Goal: Task Accomplishment & Management: Manage account settings

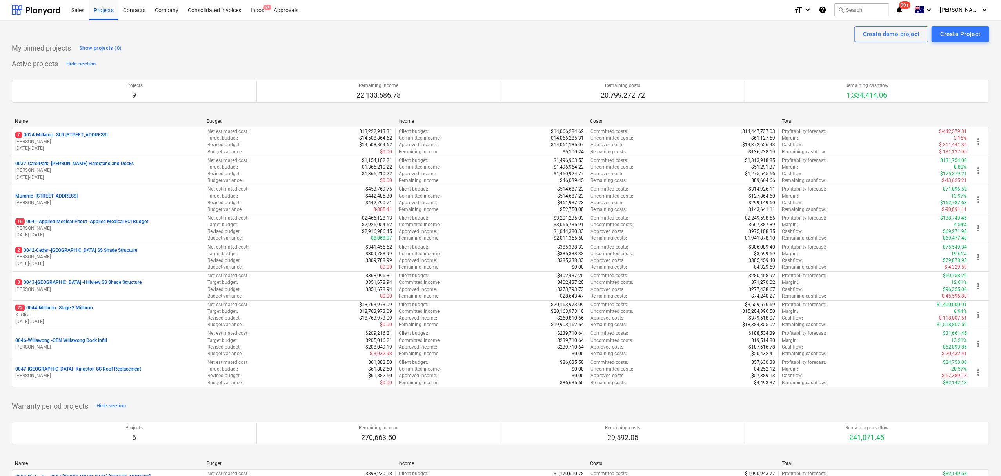
click at [89, 324] on p "01.04.2025 - 29.05.2026" at bounding box center [108, 321] width 186 height 7
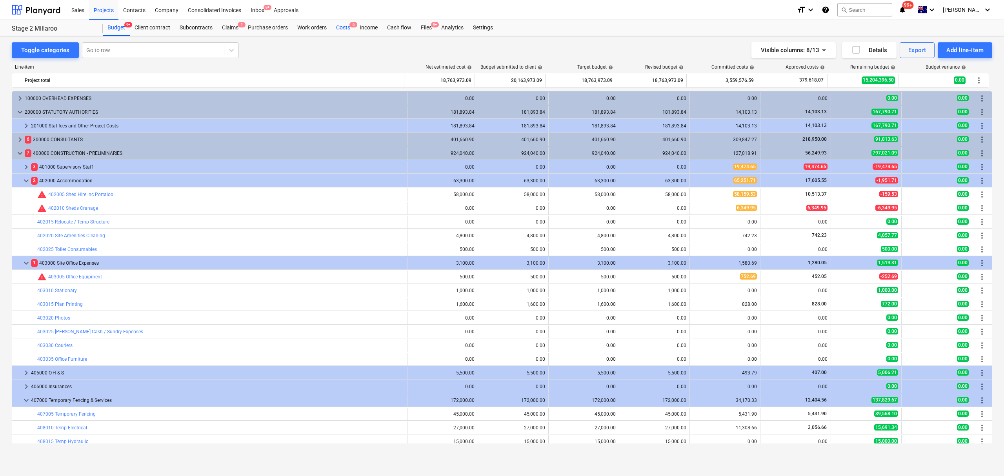
click at [343, 29] on div "Costs 6" at bounding box center [343, 28] width 24 height 16
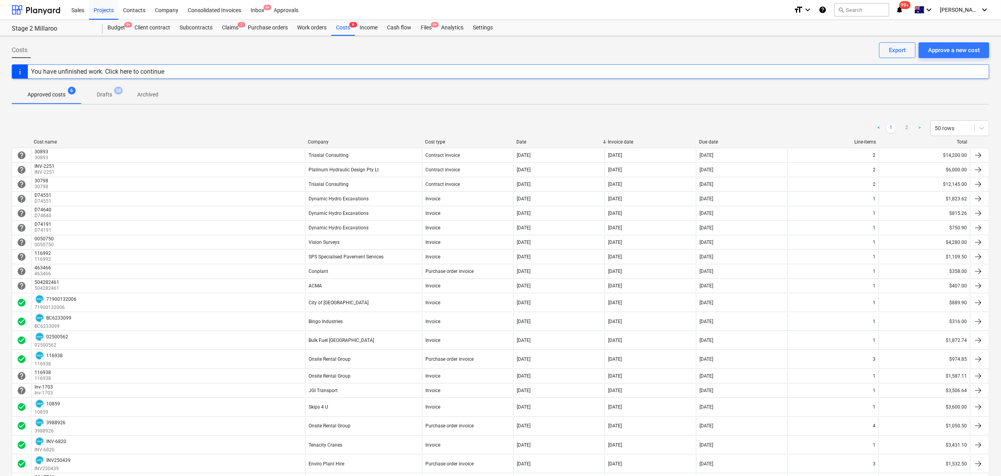
scroll to position [566, 0]
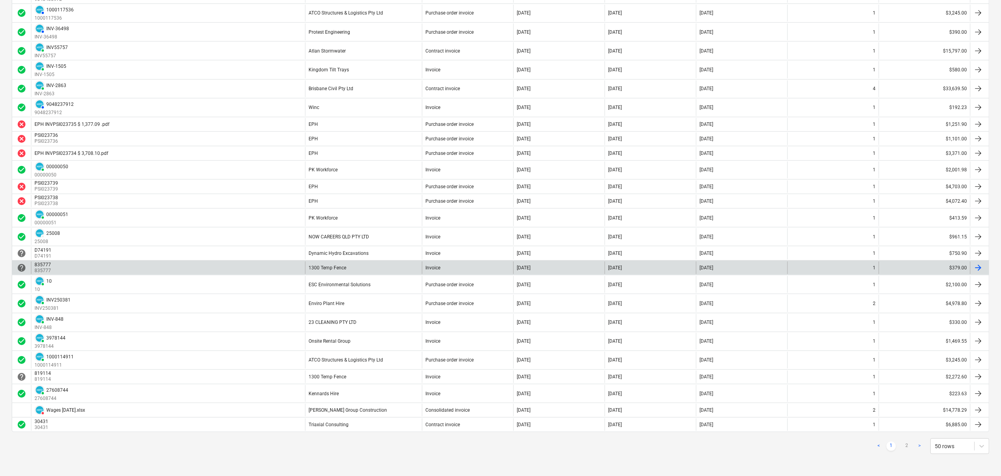
click at [275, 266] on div "835777 835777" at bounding box center [168, 268] width 274 height 13
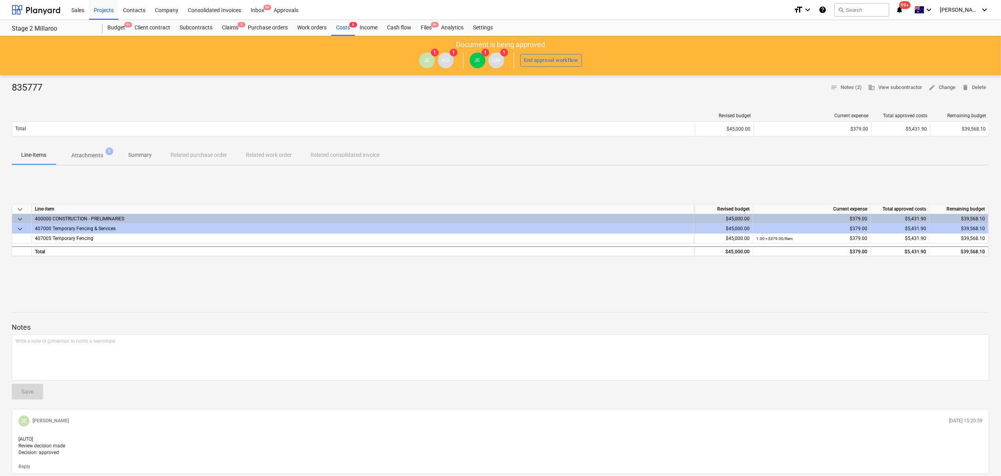
click at [90, 154] on p "Attachments" at bounding box center [87, 155] width 32 height 8
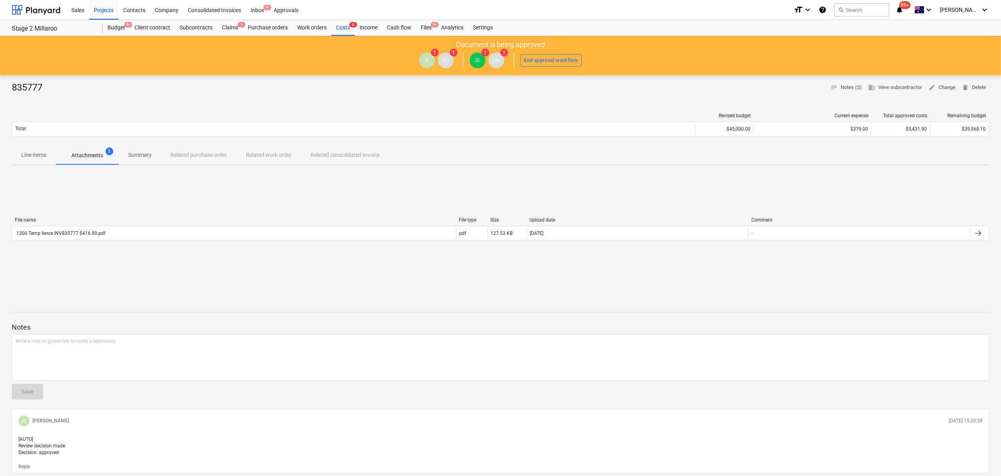
click at [115, 257] on div "File name File type Size Upload date Comment 1300 Temp fence INV835777 $416.90.…" at bounding box center [501, 231] width 978 height 118
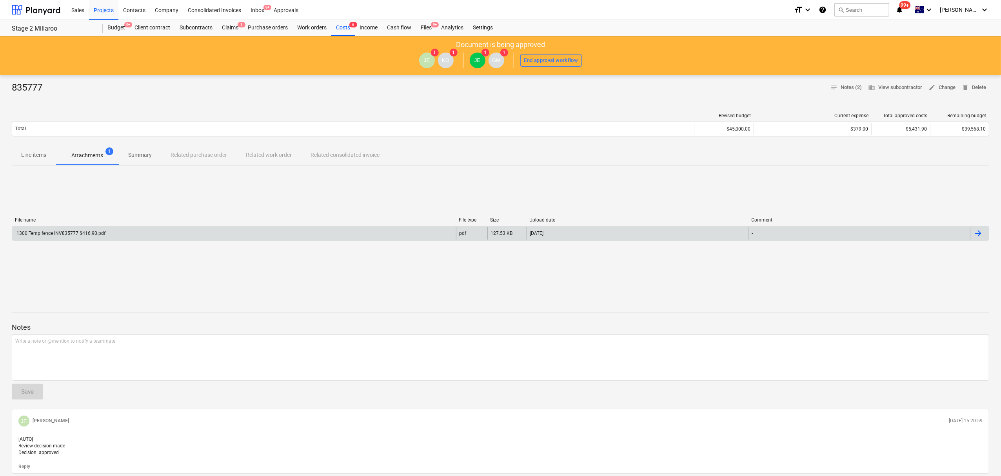
click at [108, 236] on div "1300 Temp fence INV835777 $416.90.pdf" at bounding box center [234, 233] width 444 height 13
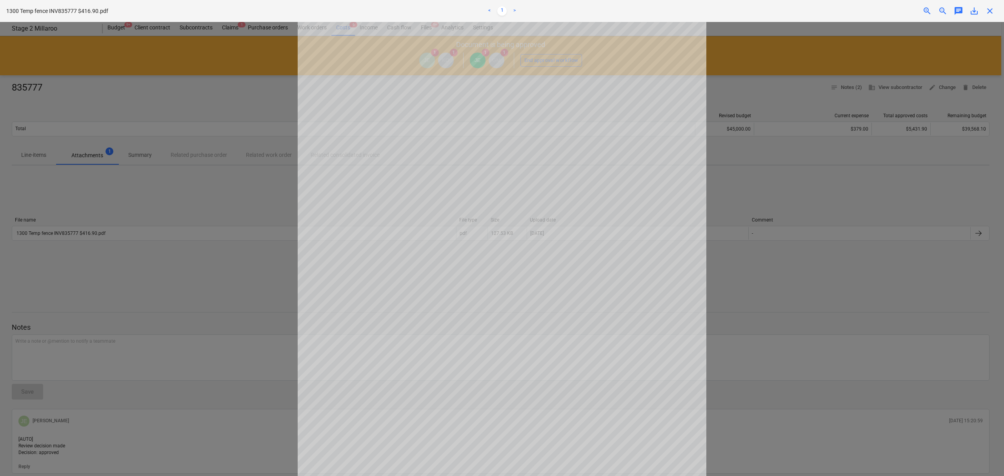
click at [179, 173] on div at bounding box center [502, 249] width 1004 height 454
click at [986, 10] on span "close" at bounding box center [989, 10] width 9 height 9
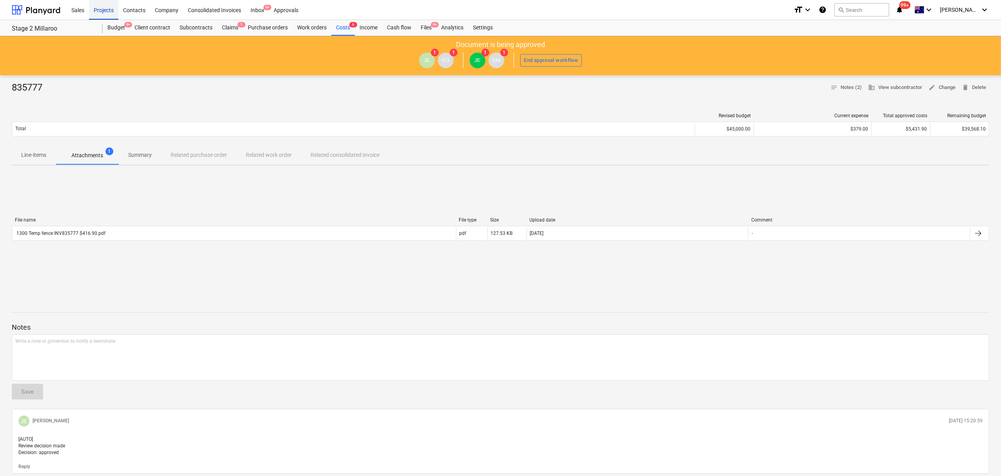
click at [113, 12] on div "Projects" at bounding box center [103, 10] width 29 height 20
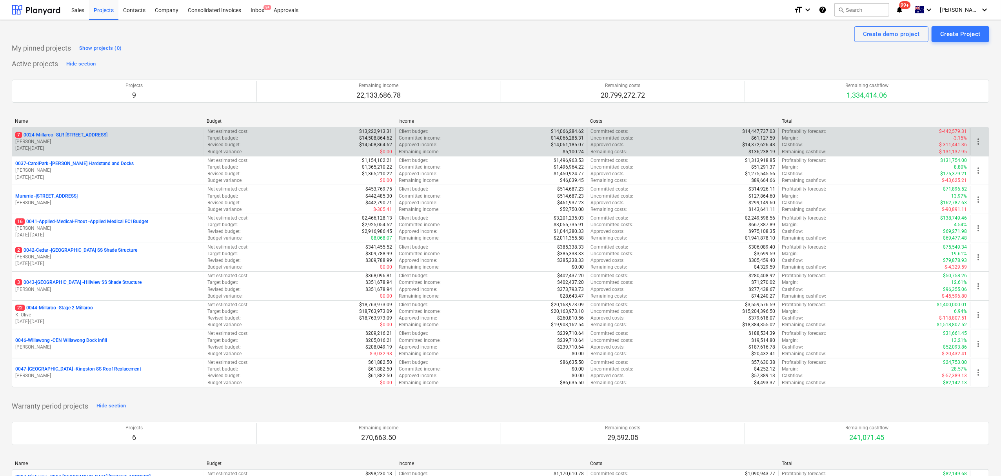
click at [68, 133] on p "7 0024-Millaroo - SLR 2 Millaroo Drive" at bounding box center [61, 135] width 92 height 7
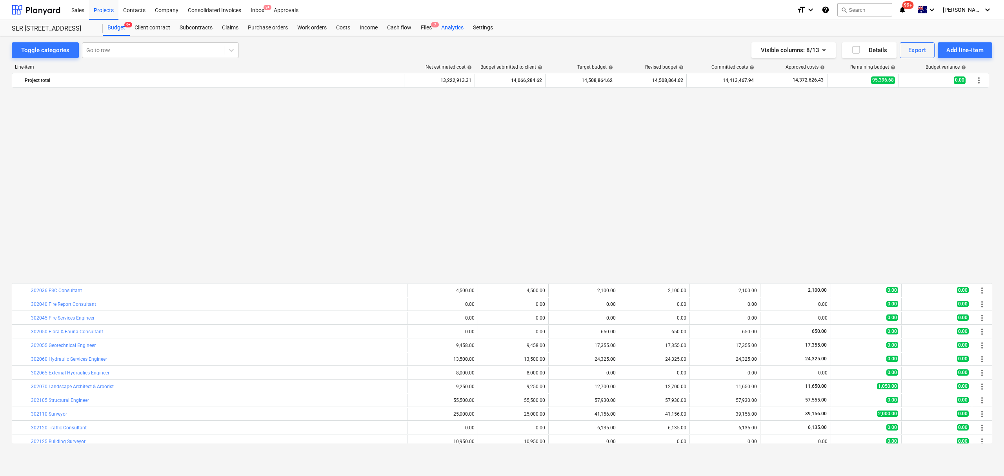
click at [437, 30] on div "Analytics" at bounding box center [453, 28] width 32 height 16
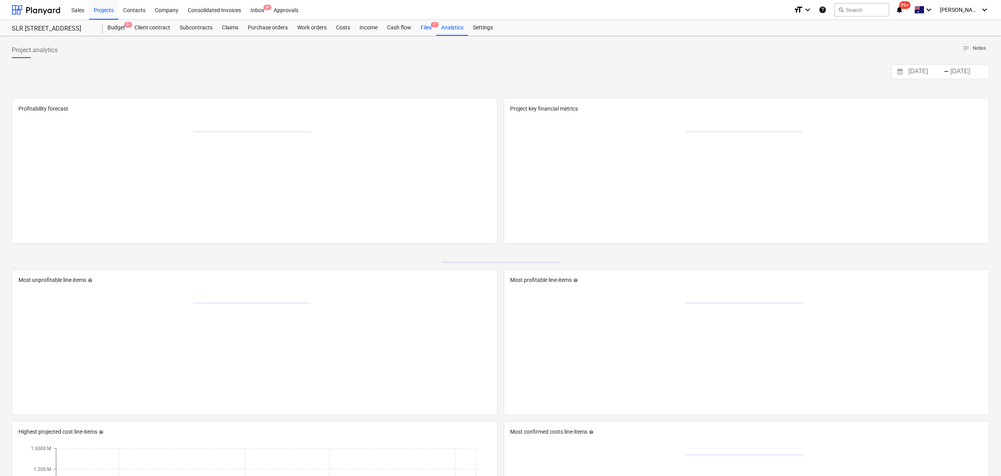
click at [427, 31] on div "Files 7" at bounding box center [426, 28] width 20 height 16
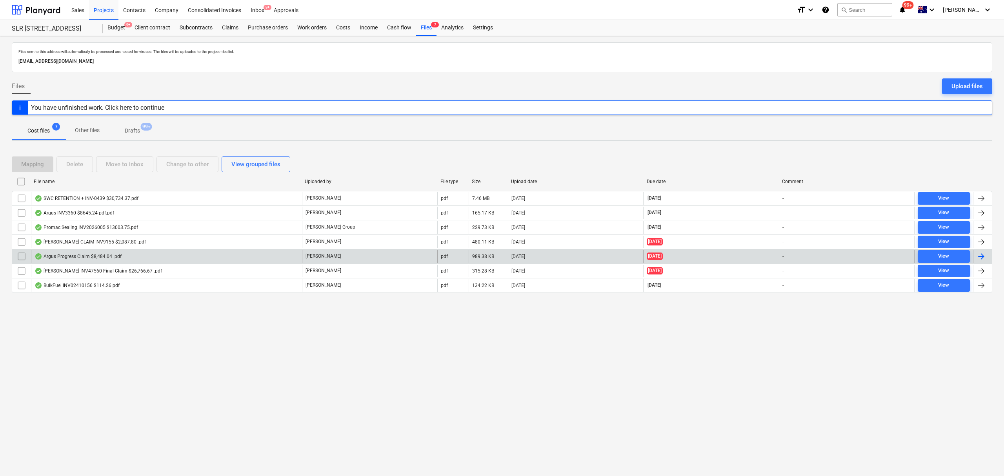
click at [144, 258] on div "Argus Progress Claim $8,484.04 .pdf" at bounding box center [166, 256] width 271 height 13
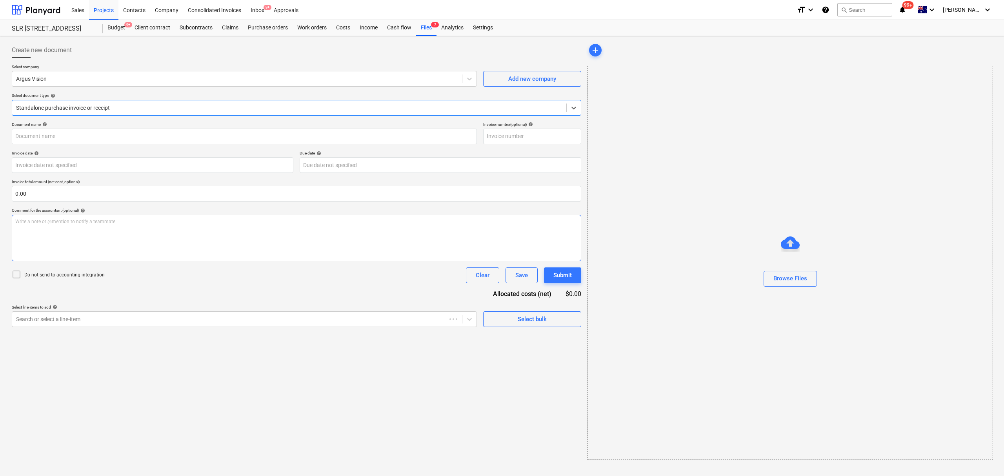
type input "Claim 7"
type input "28 Jul 2025"
type input "10 Aug 2025"
click at [425, 26] on div "Files 7" at bounding box center [426, 28] width 20 height 16
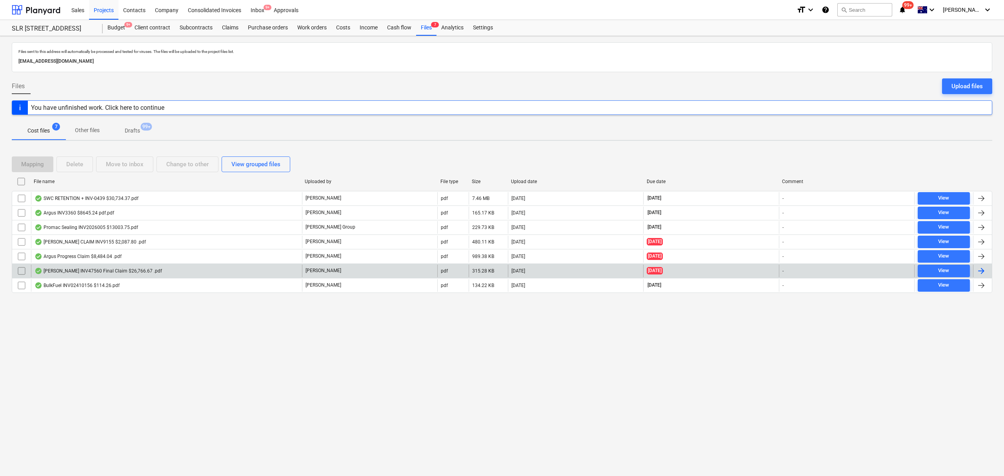
click at [73, 269] on div "Haines INV47560 Final Claim $26,766.67 .pdf" at bounding box center [98, 271] width 127 height 6
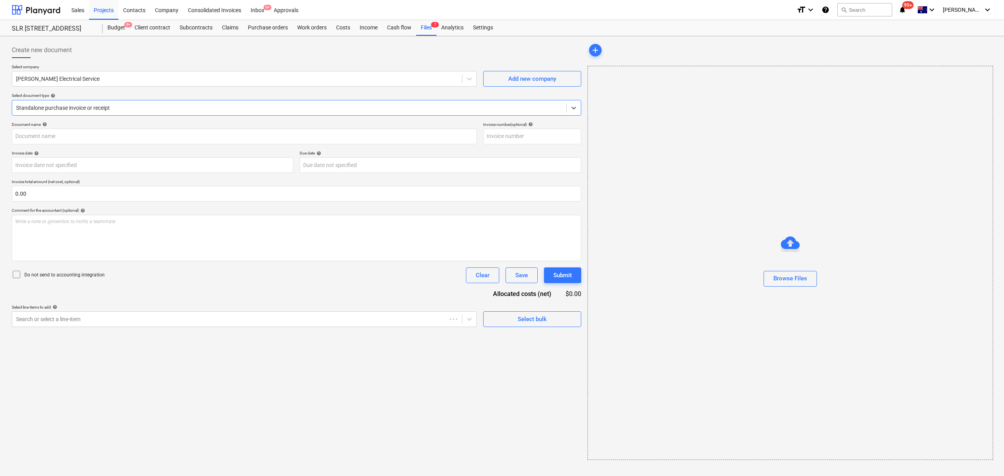
type input "4756"
type input "25 Jul 2025"
type input "10 Aug 2025"
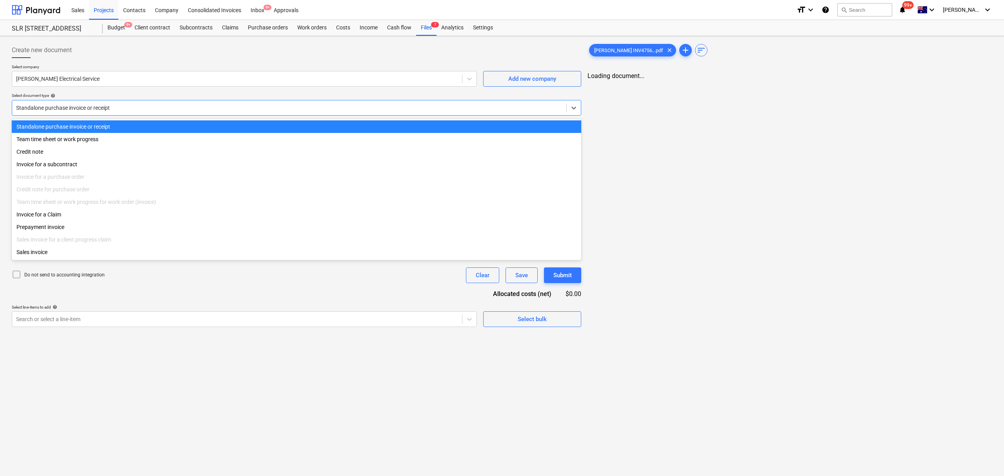
click at [93, 109] on div at bounding box center [289, 108] width 546 height 8
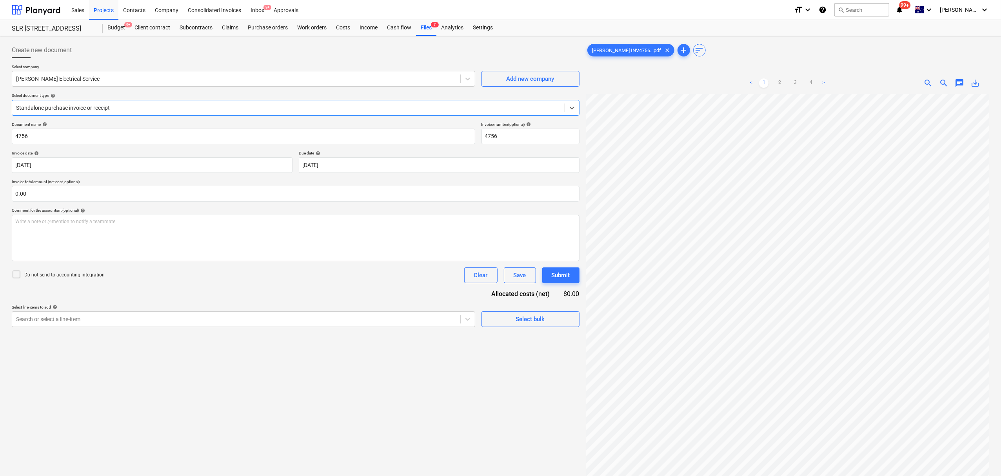
click at [93, 108] on div at bounding box center [288, 108] width 545 height 8
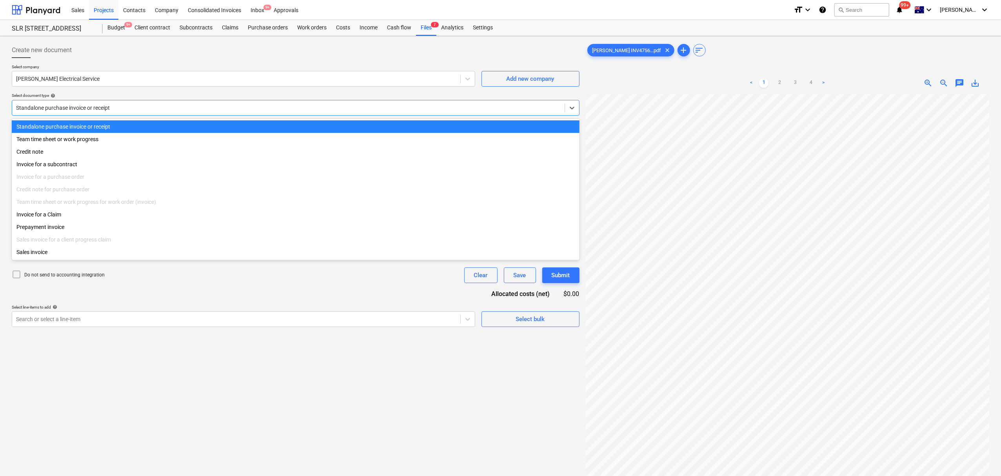
click at [93, 108] on div at bounding box center [288, 108] width 545 height 8
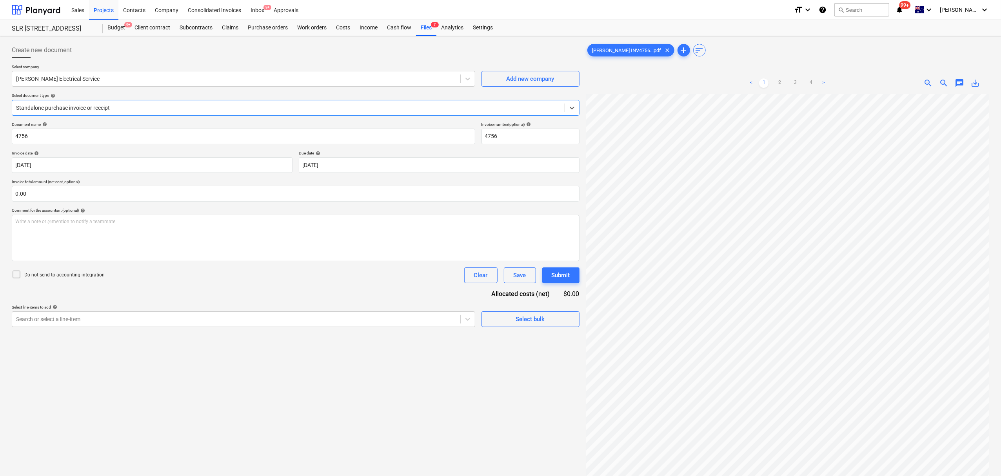
click at [93, 108] on div at bounding box center [288, 108] width 545 height 8
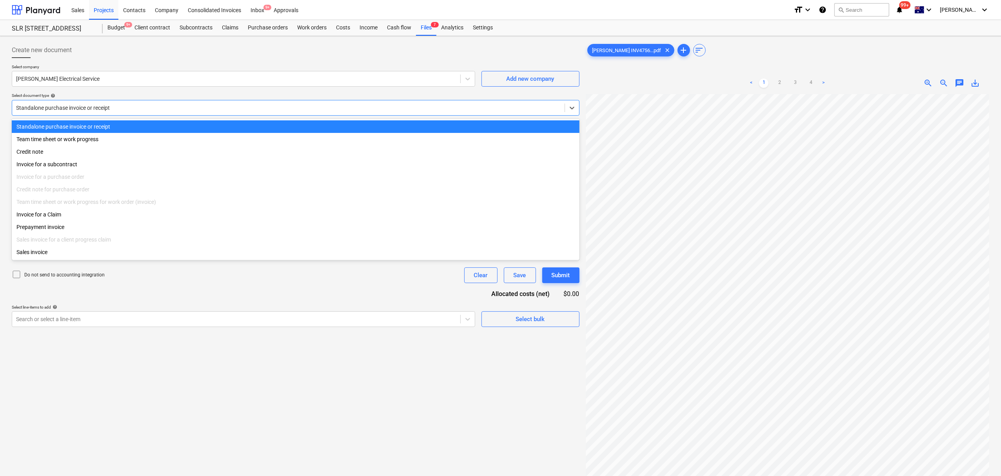
click at [93, 108] on div at bounding box center [288, 108] width 545 height 8
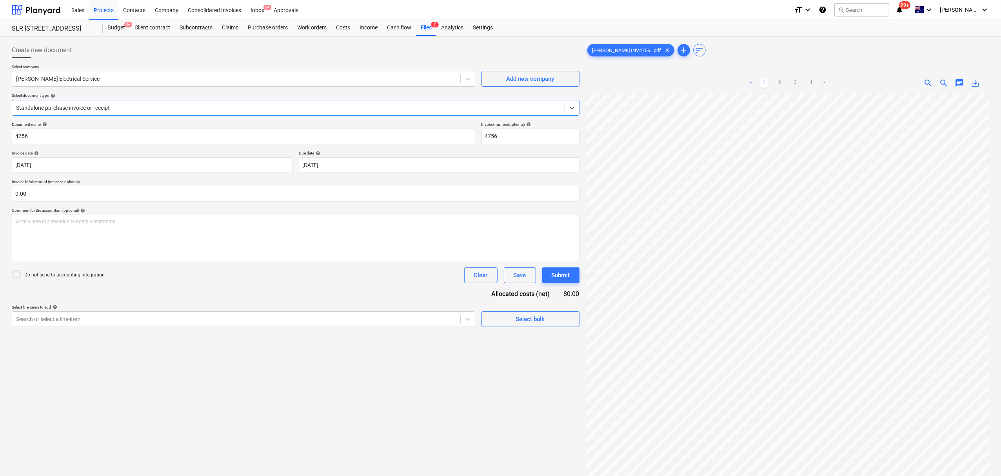
click at [94, 108] on div at bounding box center [288, 108] width 545 height 8
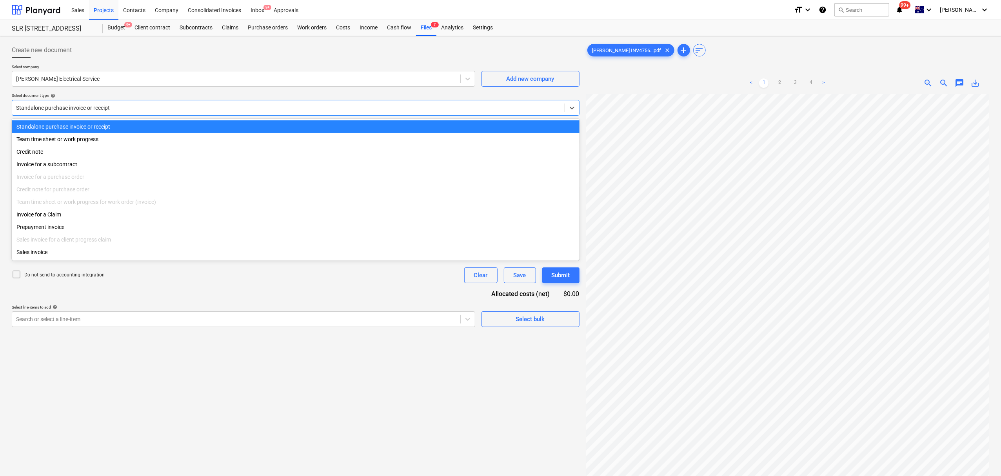
click at [94, 108] on div at bounding box center [288, 108] width 545 height 8
click at [96, 107] on div at bounding box center [288, 108] width 545 height 8
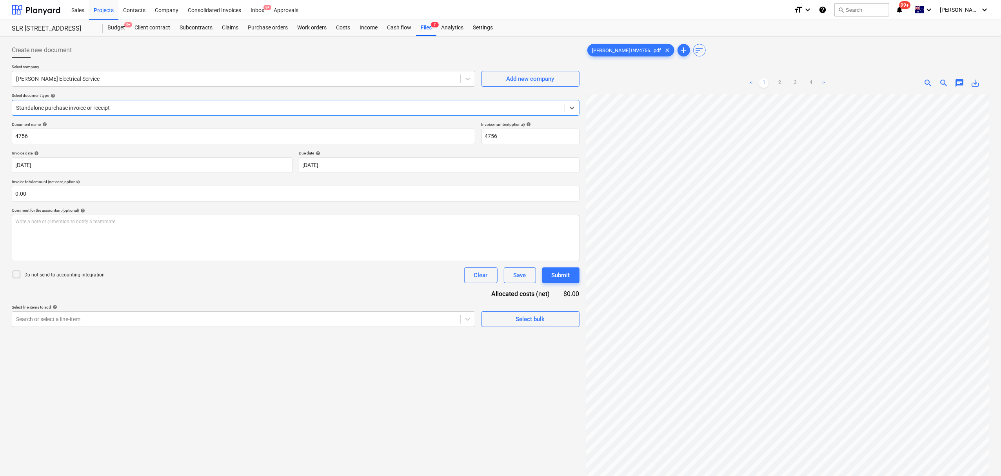
click at [98, 107] on div at bounding box center [288, 108] width 545 height 8
click at [99, 107] on div at bounding box center [288, 108] width 545 height 8
click at [101, 107] on div at bounding box center [288, 108] width 545 height 8
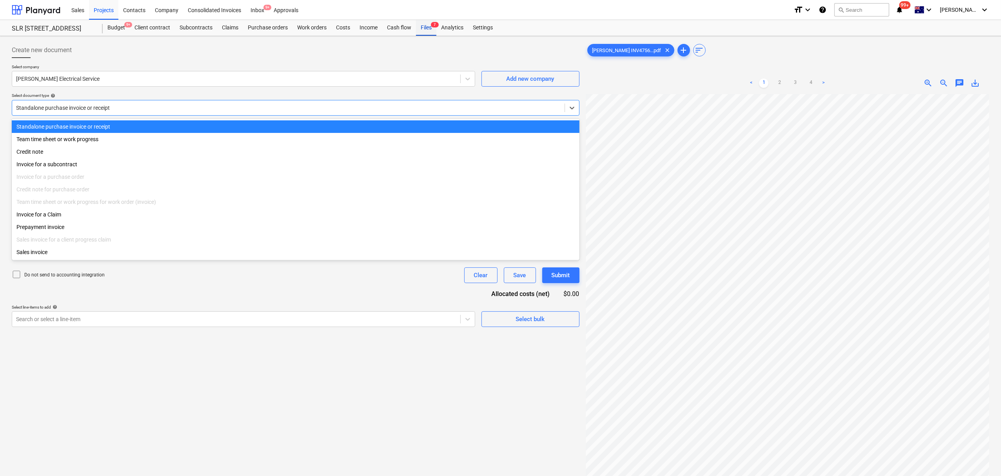
click at [435, 31] on div "Files 7" at bounding box center [426, 28] width 20 height 16
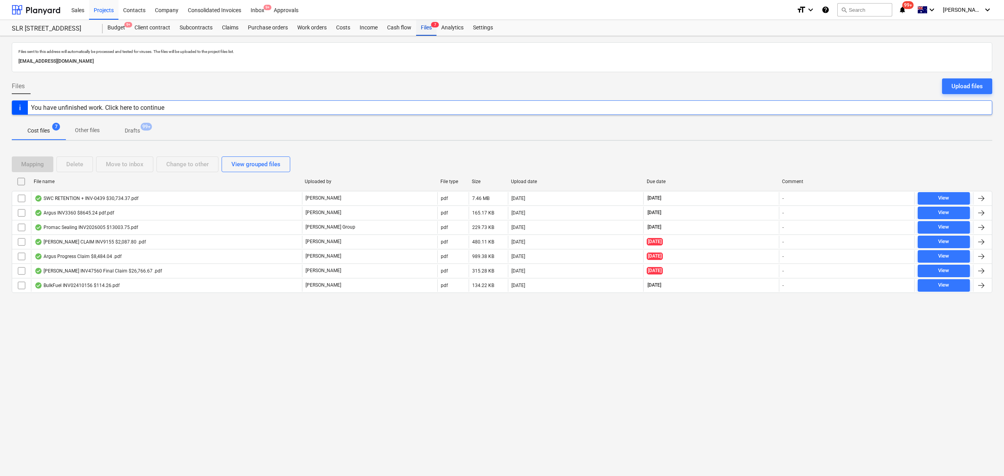
click at [435, 30] on div "Files 7" at bounding box center [426, 28] width 20 height 16
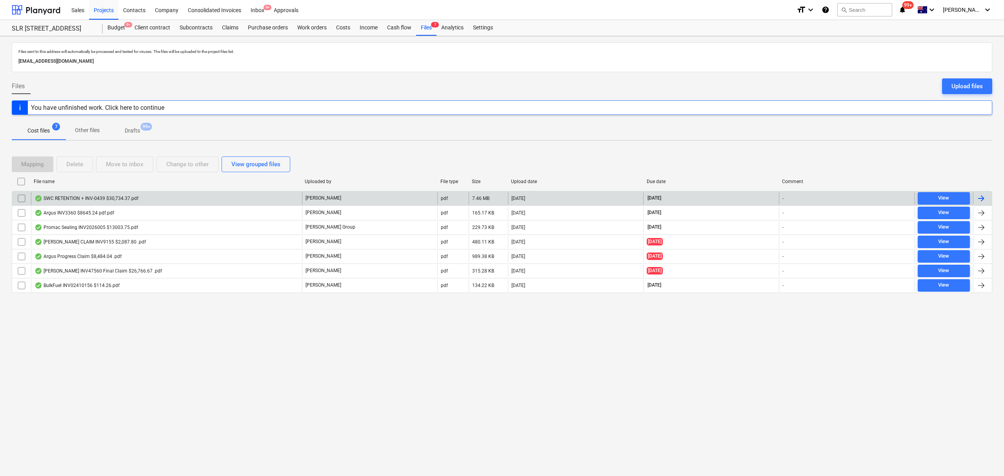
click at [104, 202] on div "SWC RETENTION + INV-0439 $30,734.37.pdf" at bounding box center [166, 198] width 271 height 13
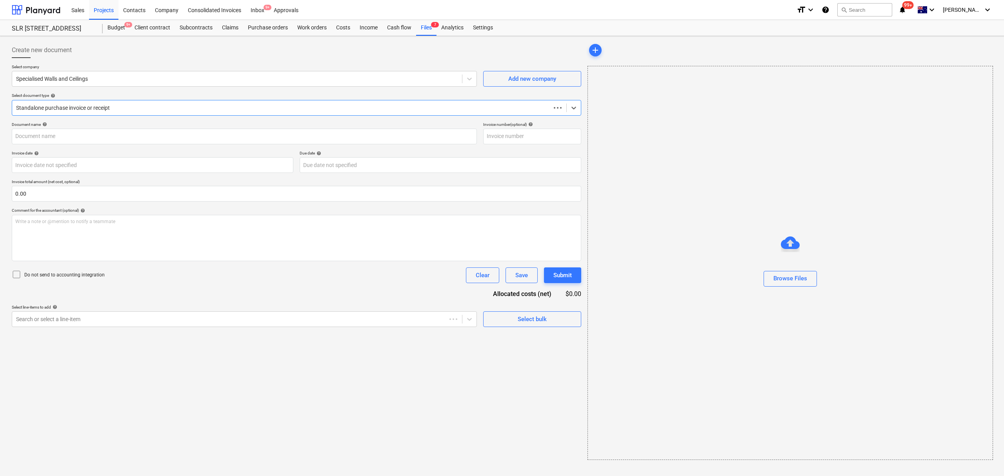
type input "INV-0439"
type input "[DATE]"
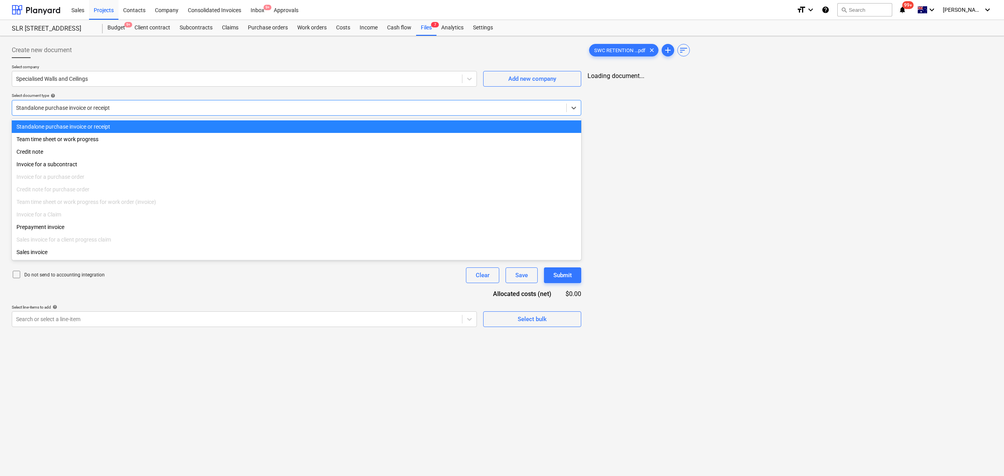
click at [77, 114] on div "Standalone purchase invoice or receipt" at bounding box center [297, 108] width 570 height 16
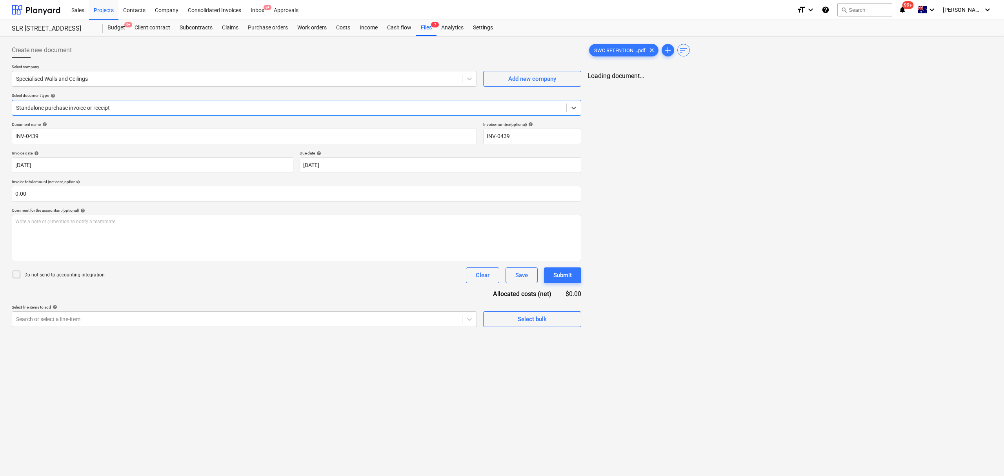
click at [78, 109] on div at bounding box center [289, 108] width 546 height 8
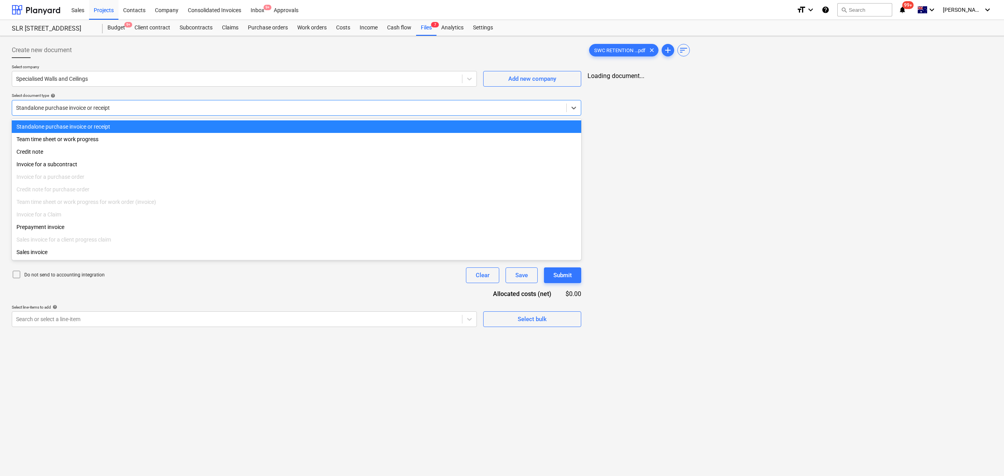
click at [78, 109] on div at bounding box center [289, 108] width 546 height 8
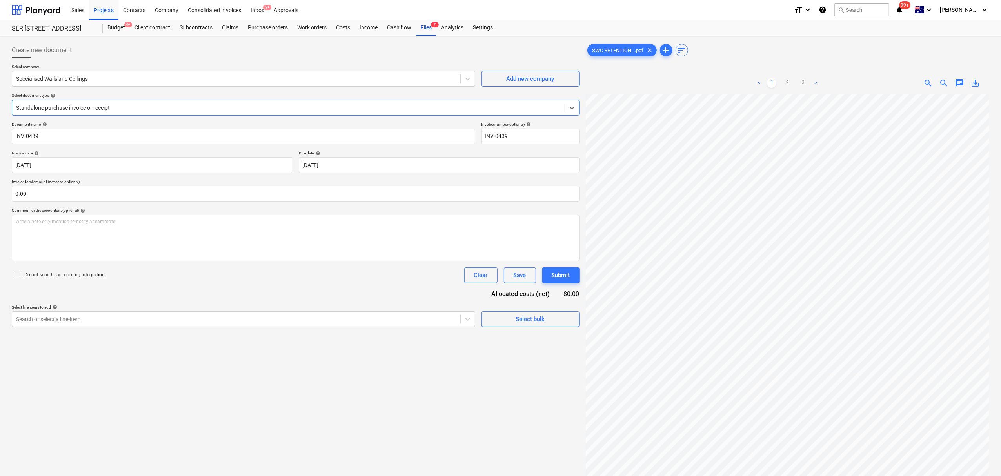
click at [74, 104] on div at bounding box center [288, 108] width 545 height 8
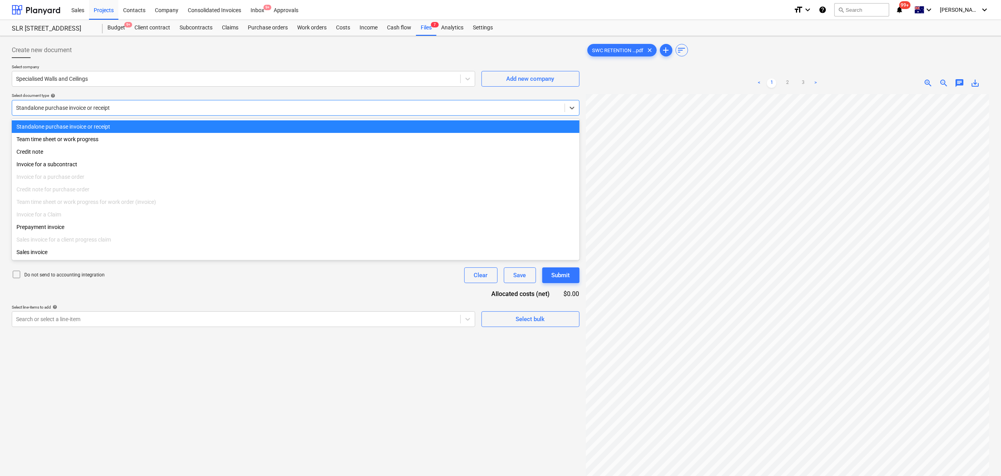
click at [74, 107] on div at bounding box center [288, 108] width 545 height 8
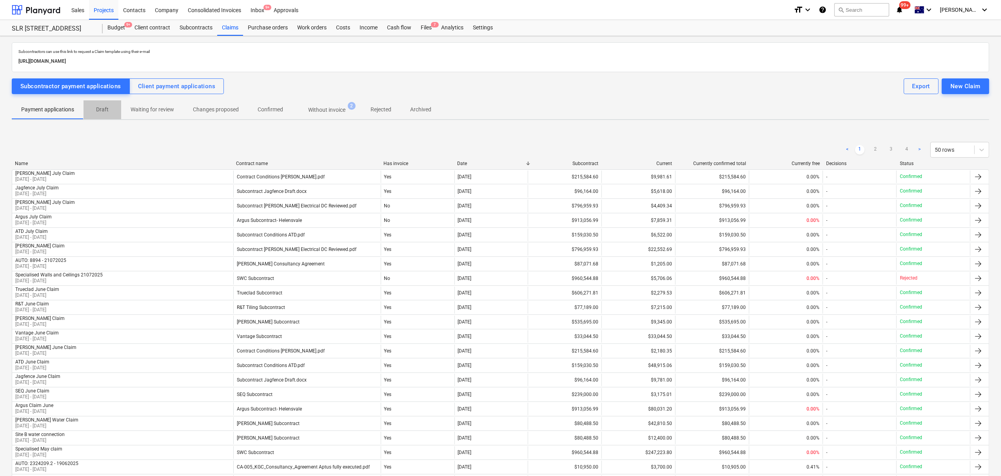
click at [109, 115] on span "Draft" at bounding box center [103, 109] width 38 height 13
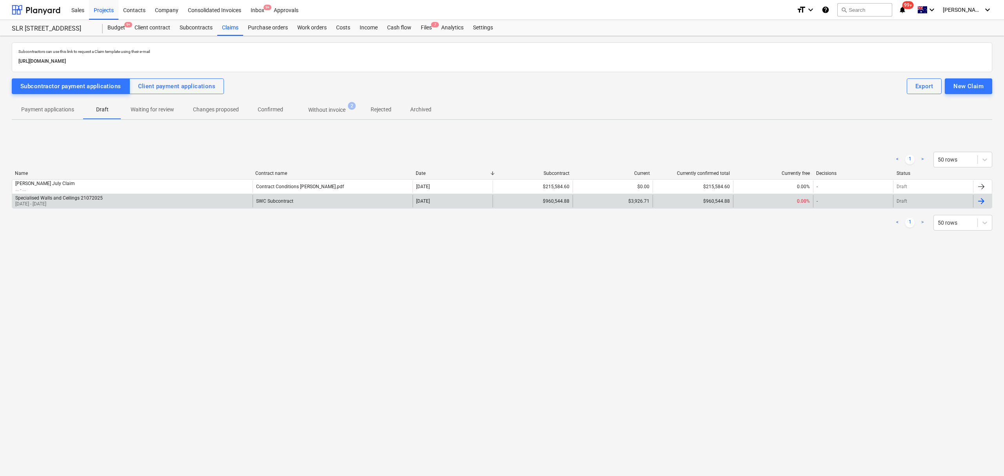
click at [119, 205] on div "Specialised Walls and Ceilings 21072025 [DATE] - [DATE]" at bounding box center [132, 201] width 240 height 13
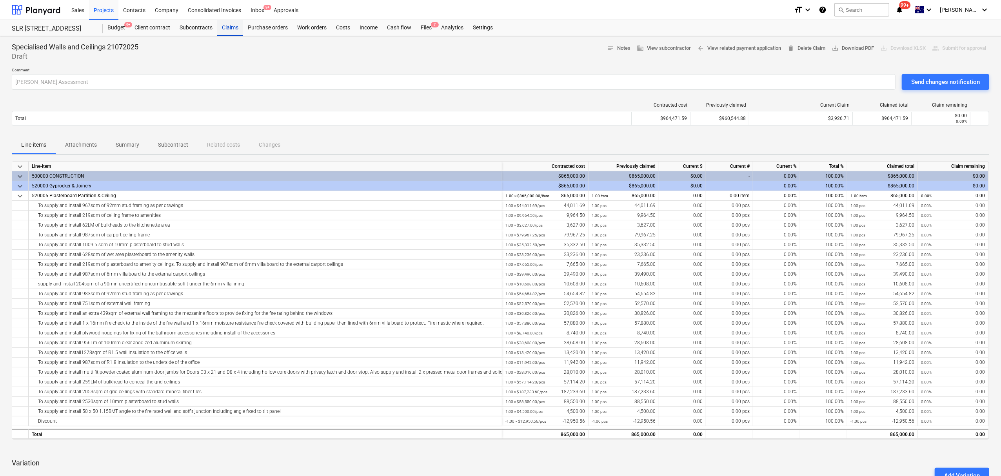
click at [233, 33] on div "Claims" at bounding box center [230, 28] width 26 height 16
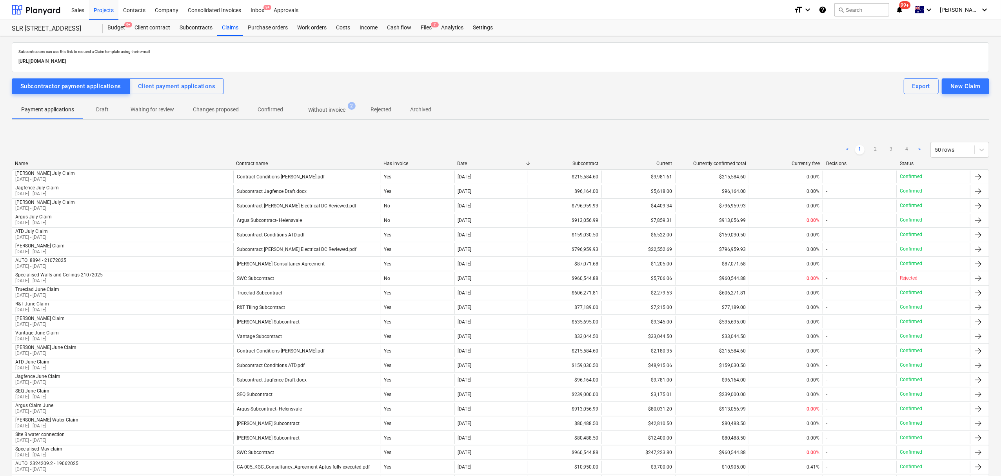
click at [131, 115] on span "Waiting for review" at bounding box center [152, 109] width 62 height 13
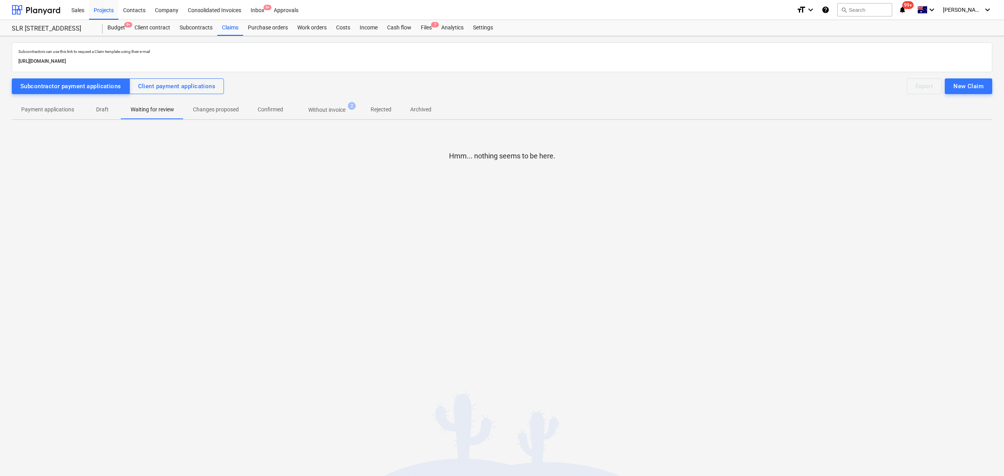
drag, startPoint x: 120, startPoint y: 108, endPoint x: 98, endPoint y: 114, distance: 22.3
click at [118, 108] on span "Draft" at bounding box center [103, 109] width 38 height 13
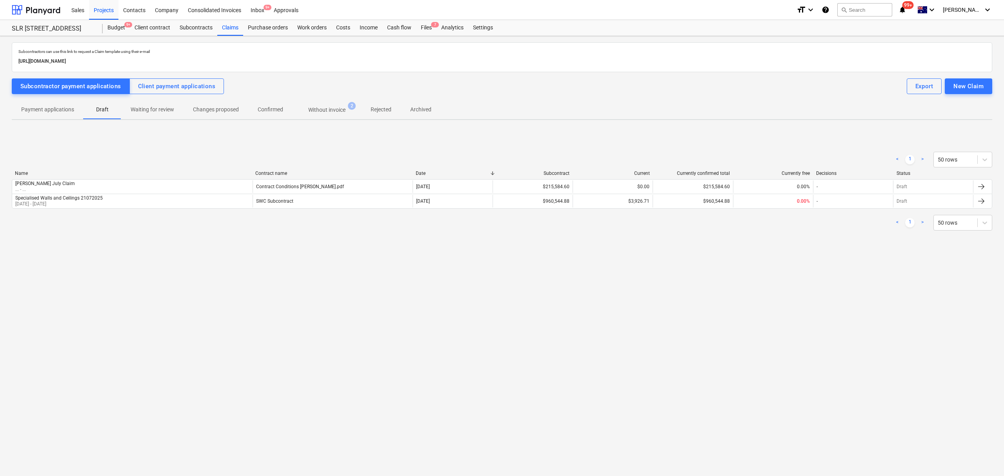
click at [98, 114] on p "Draft" at bounding box center [102, 110] width 19 height 8
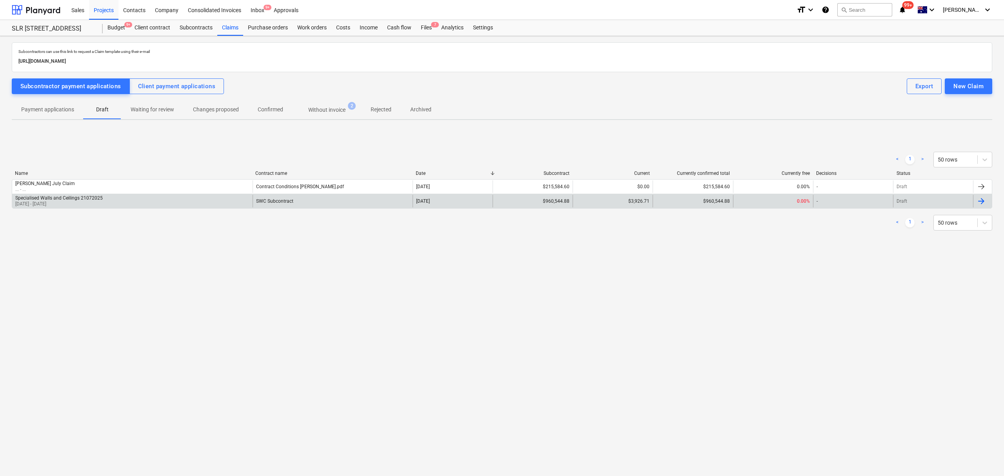
click at [80, 201] on div "Specialised Walls and Ceilings 21072025" at bounding box center [58, 197] width 87 height 5
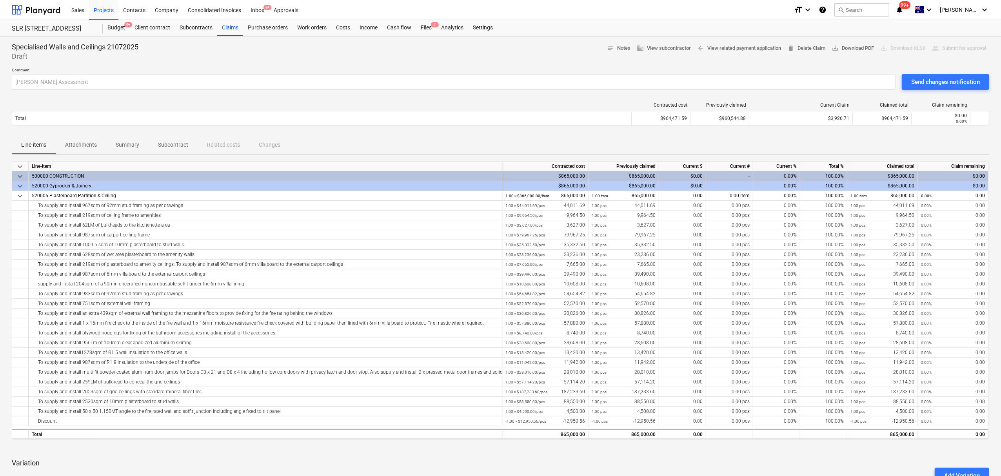
click at [933, 89] on button "Send changes notification" at bounding box center [945, 82] width 87 height 16
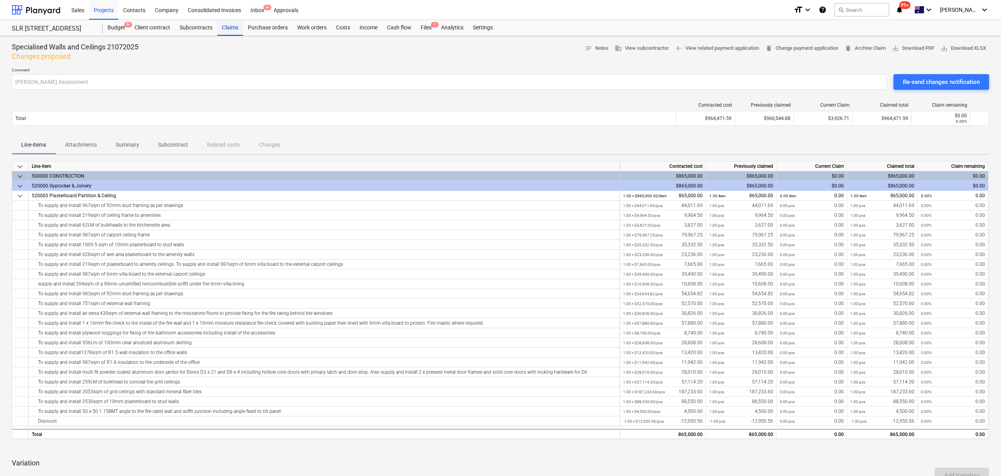
click at [235, 27] on div "Claims" at bounding box center [230, 28] width 26 height 16
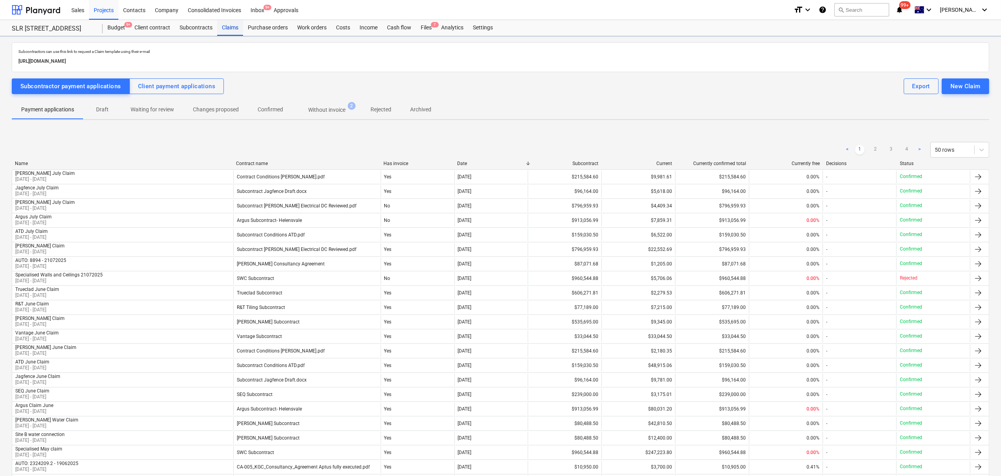
click at [235, 27] on div "Claims" at bounding box center [230, 28] width 26 height 16
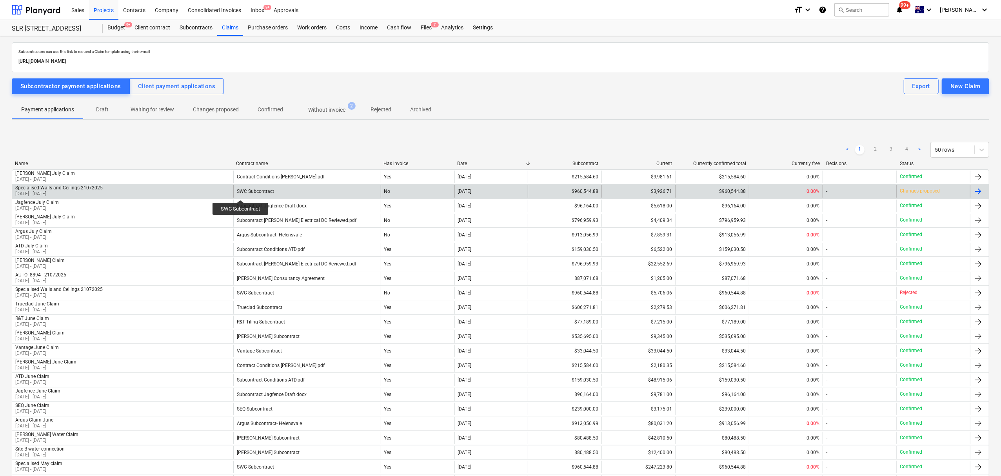
click at [241, 193] on div "SWC Subcontract" at bounding box center [255, 191] width 37 height 5
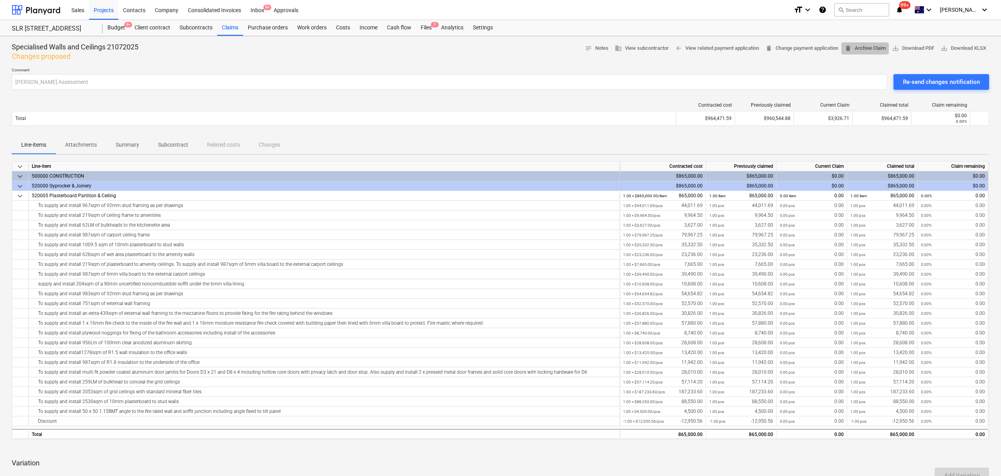
click at [851, 49] on span "delete Archive Claim" at bounding box center [865, 48] width 41 height 9
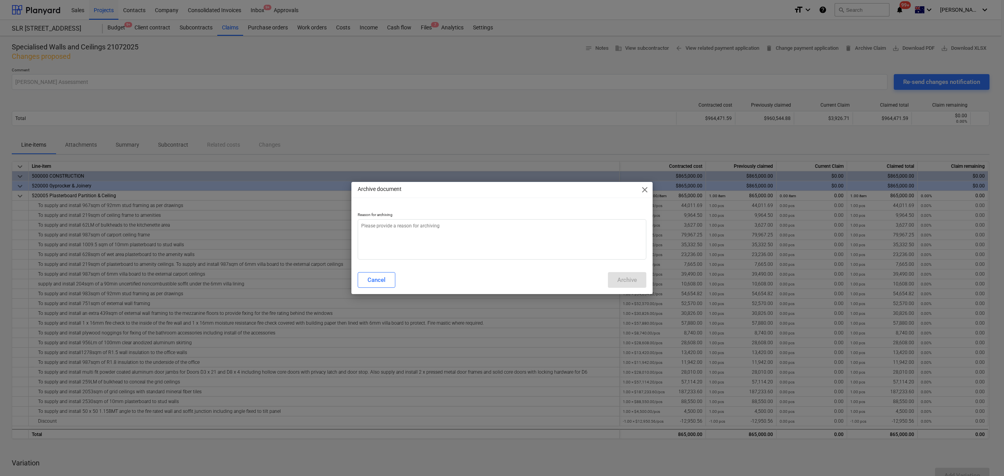
type textarea "x"
click at [455, 240] on textarea at bounding box center [502, 239] width 289 height 40
type textarea "f"
type textarea "x"
type textarea "fd"
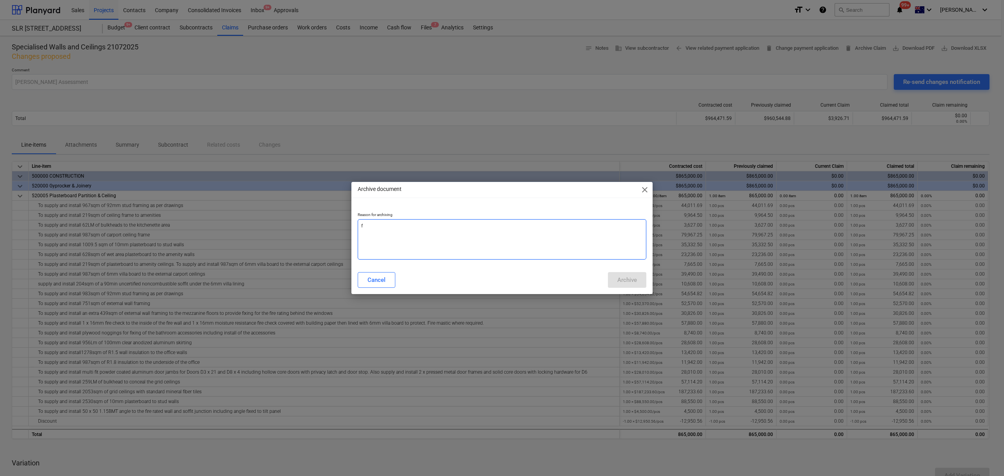
type textarea "x"
type textarea "fd"
click at [642, 274] on button "Archive" at bounding box center [627, 280] width 38 height 16
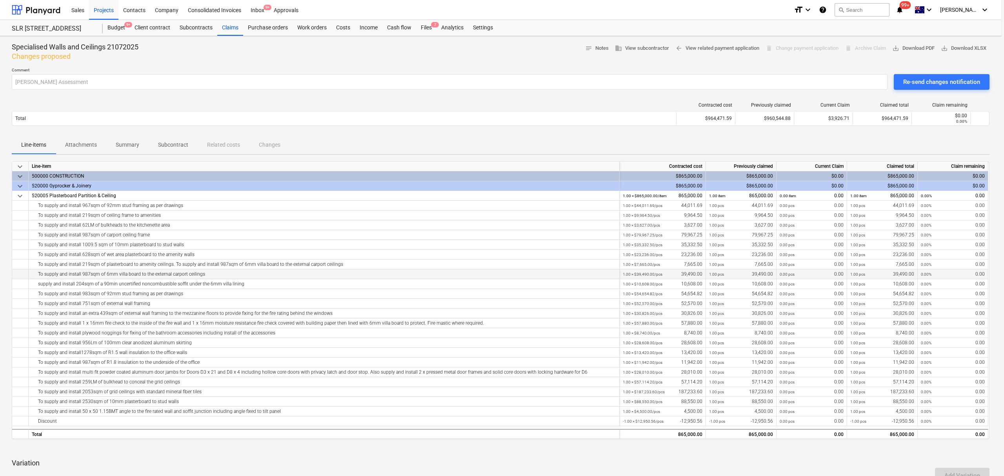
type textarea "x"
type input "fd"
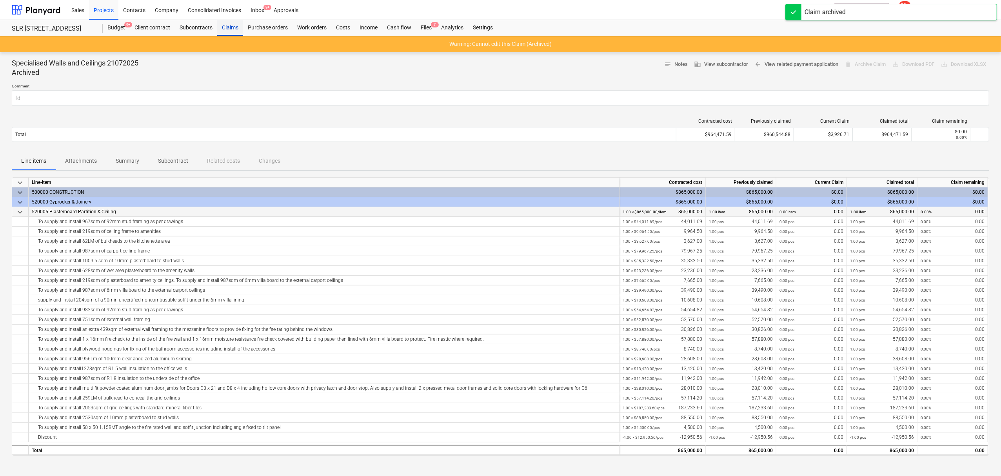
click at [231, 32] on div "Claims" at bounding box center [230, 28] width 26 height 16
click at [229, 32] on div "Claims" at bounding box center [230, 28] width 26 height 16
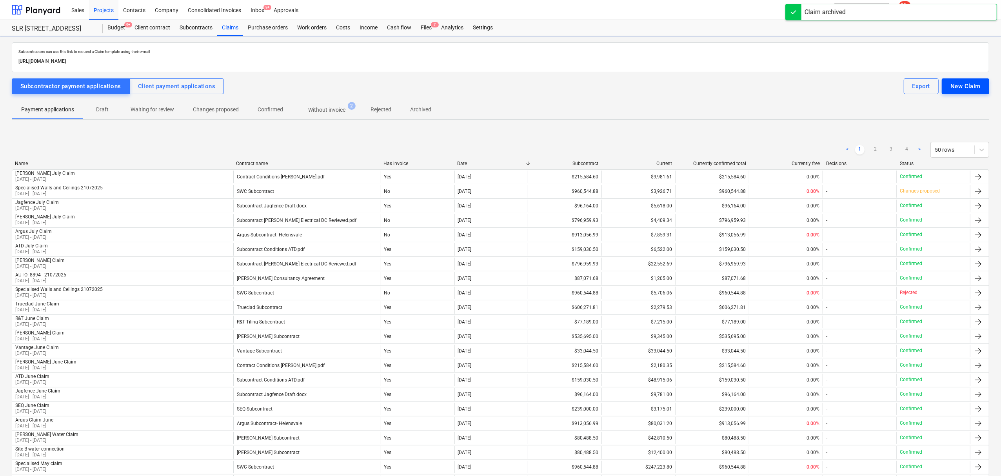
click at [970, 91] on div "New Claim" at bounding box center [966, 86] width 30 height 10
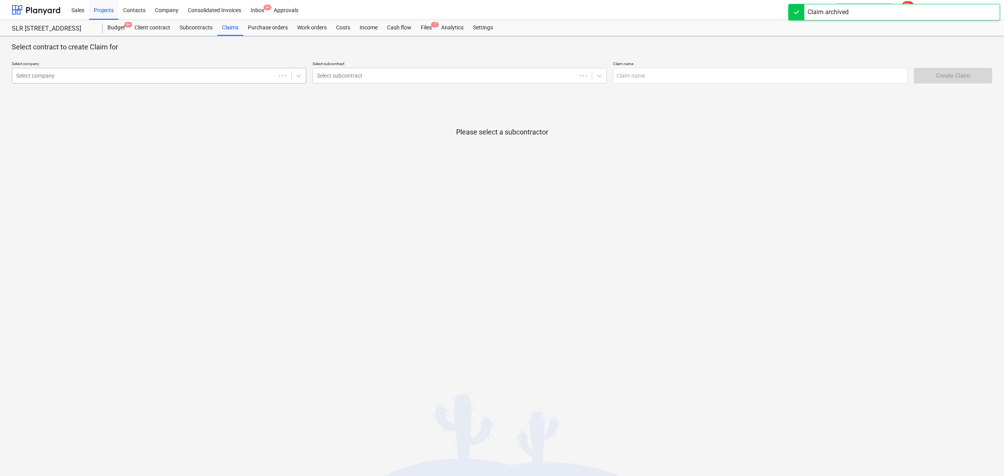
click at [49, 79] on div at bounding box center [144, 76] width 256 height 8
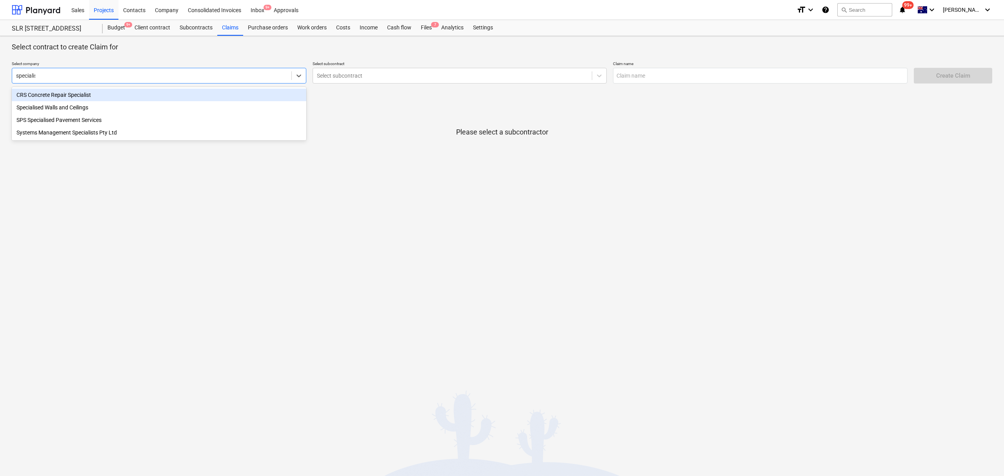
type input "specialise"
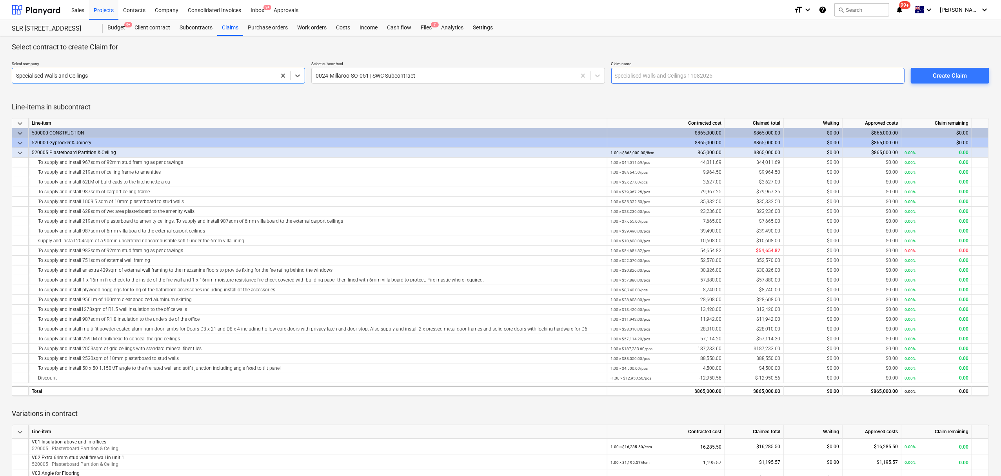
click at [683, 69] on input "text" at bounding box center [757, 76] width 293 height 16
type input "SWC July Claim"
click at [956, 76] on div "Create Claim" at bounding box center [950, 76] width 34 height 10
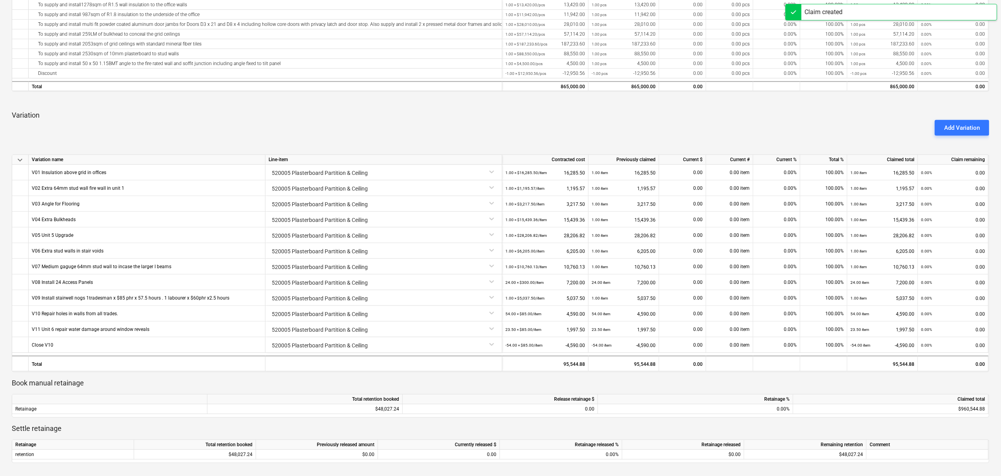
scroll to position [445, 0]
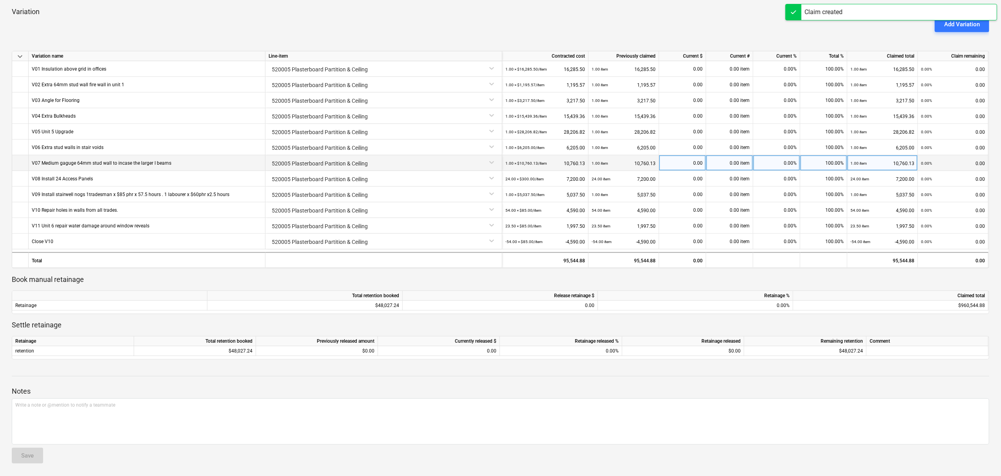
click at [804, 159] on div "100.00%" at bounding box center [824, 163] width 47 height 16
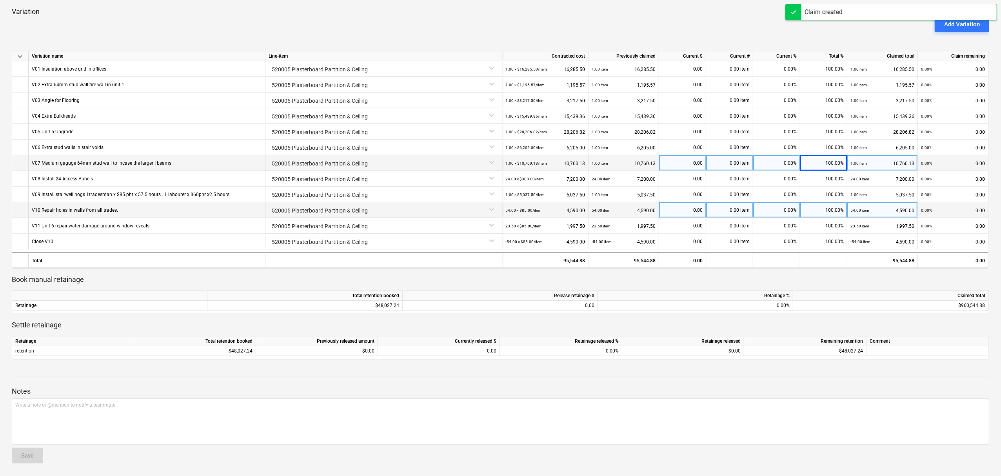
drag, startPoint x: 804, startPoint y: 198, endPoint x: 804, endPoint y: 209, distance: 11.0
click at [803, 200] on div "100.00%" at bounding box center [824, 195] width 47 height 16
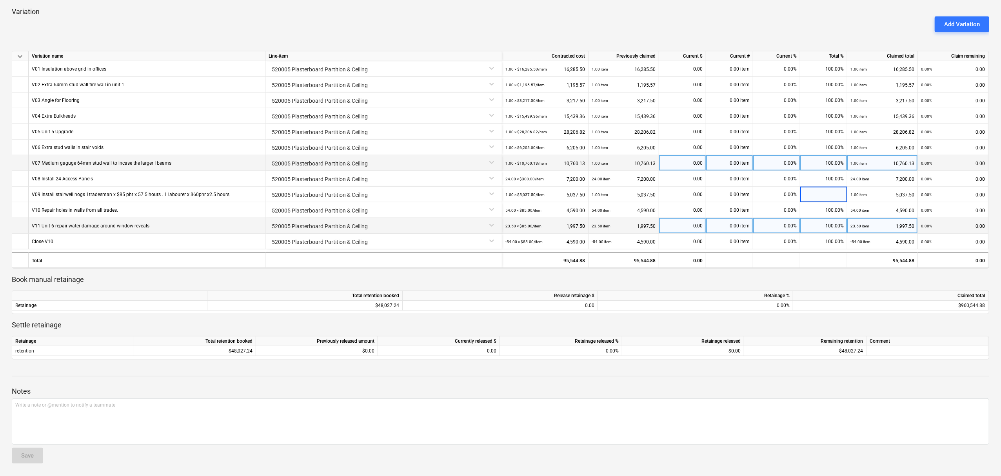
click at [797, 219] on div "0.00%" at bounding box center [776, 226] width 47 height 16
click at [813, 229] on div "100.00%" at bounding box center [824, 226] width 47 height 16
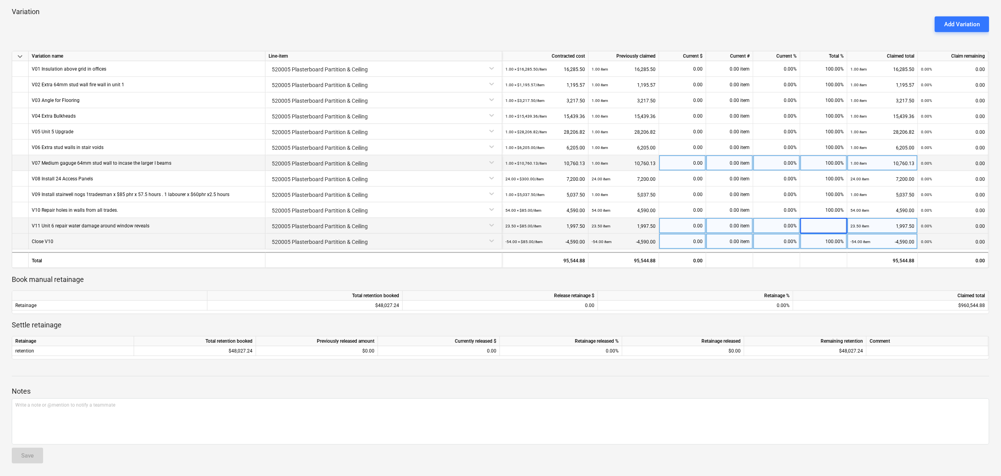
click at [806, 242] on div "100.00%" at bounding box center [824, 242] width 47 height 16
click at [805, 285] on div at bounding box center [501, 287] width 978 height 6
click at [797, 281] on p "Book manual retainage" at bounding box center [501, 279] width 978 height 9
click at [964, 32] on button "Add Variation" at bounding box center [962, 24] width 55 height 16
click at [951, 26] on div "Add Variation" at bounding box center [963, 24] width 36 height 10
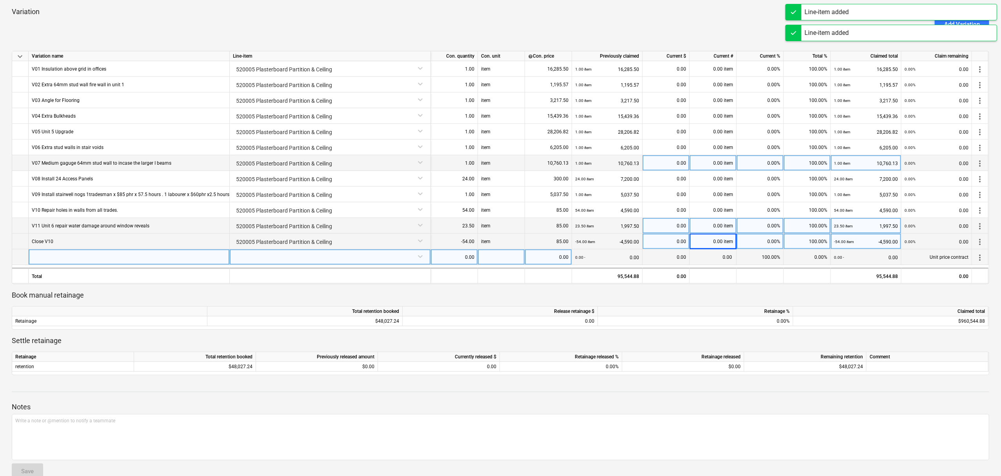
click at [148, 255] on div at bounding box center [129, 257] width 201 height 16
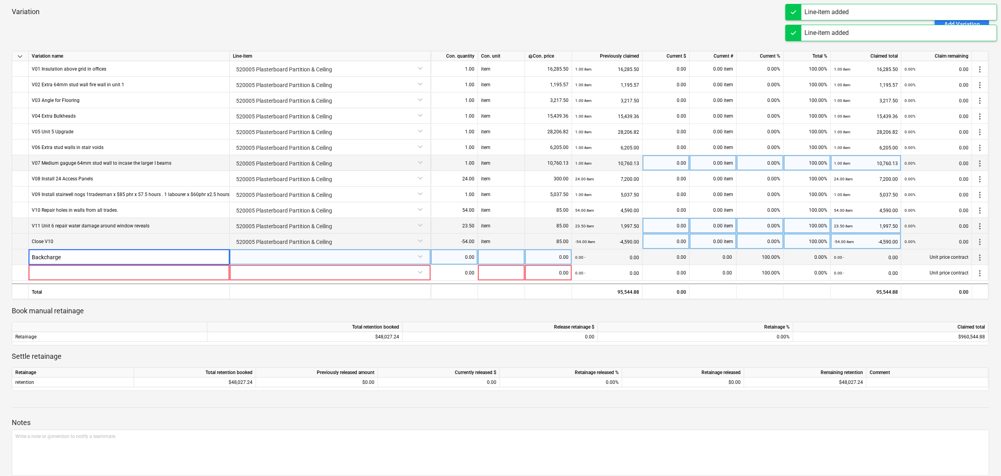
type input "Backcharge"
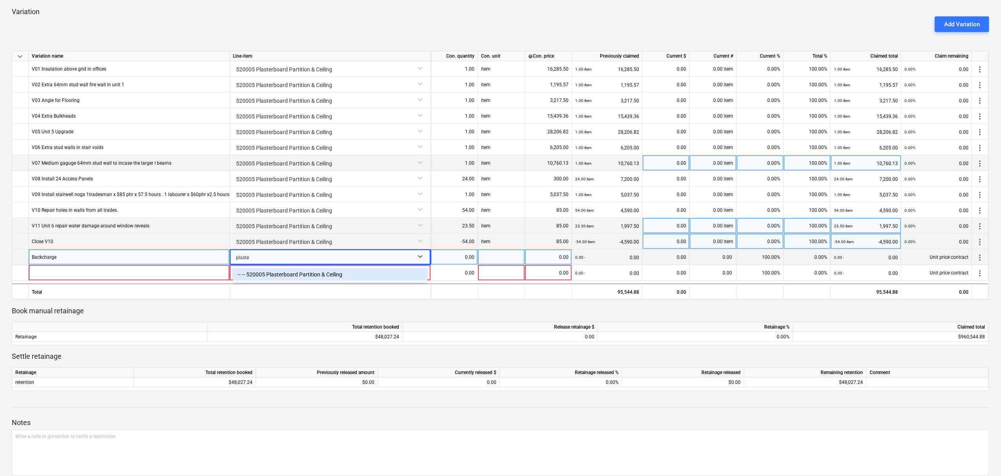
type input "plaster"
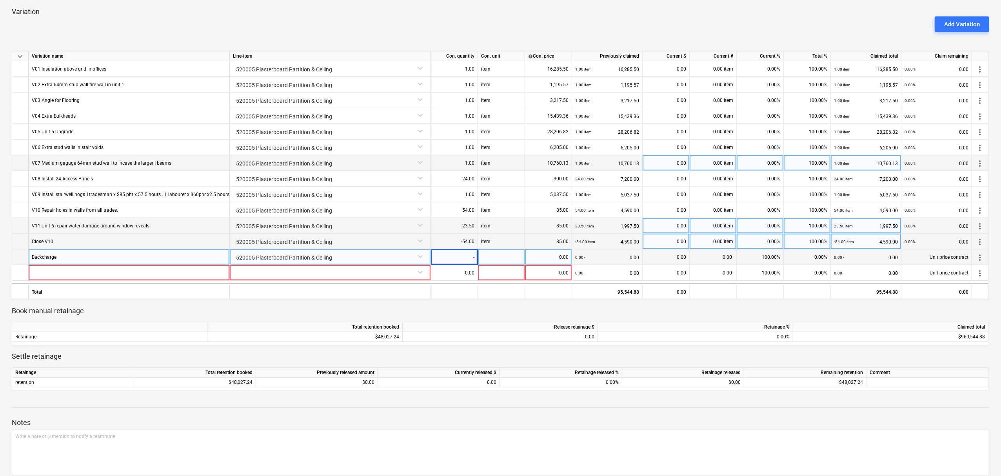
type input "-1"
type input "item"
type input "1508"
type input "199"
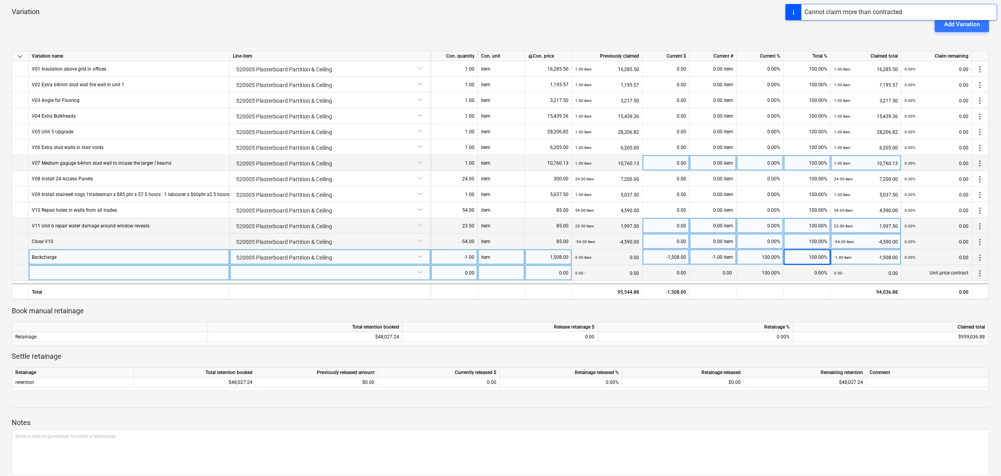
click at [181, 278] on div at bounding box center [129, 273] width 201 height 16
type input "V12"
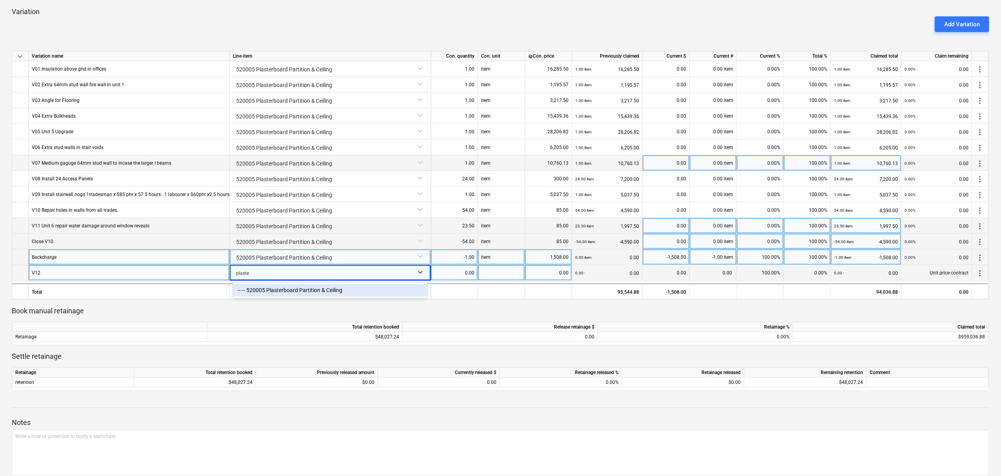
type input "plaster"
type input "item"
type input "950.96"
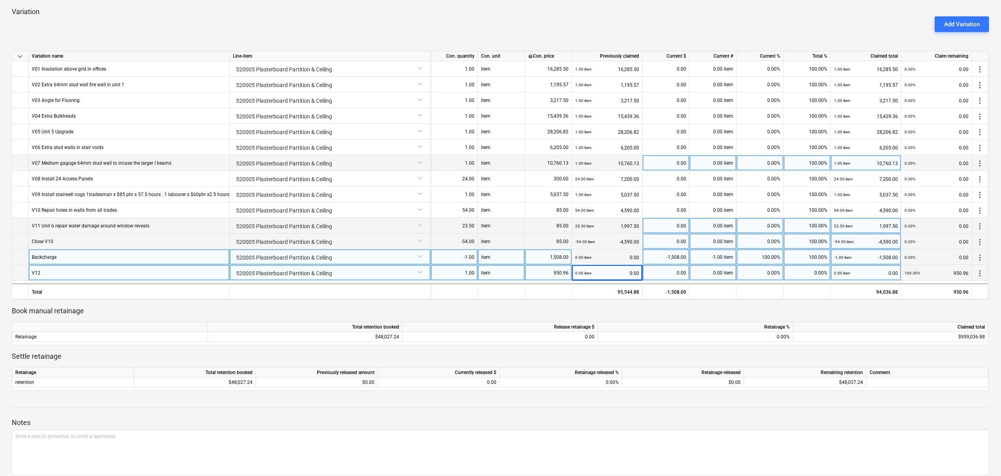
click at [107, 270] on div "V12" at bounding box center [129, 273] width 201 height 16
type input "V12 Materials + 15% - Tiles $800.96 + delivery x $150"
click at [516, 319] on div at bounding box center [501, 319] width 978 height 6
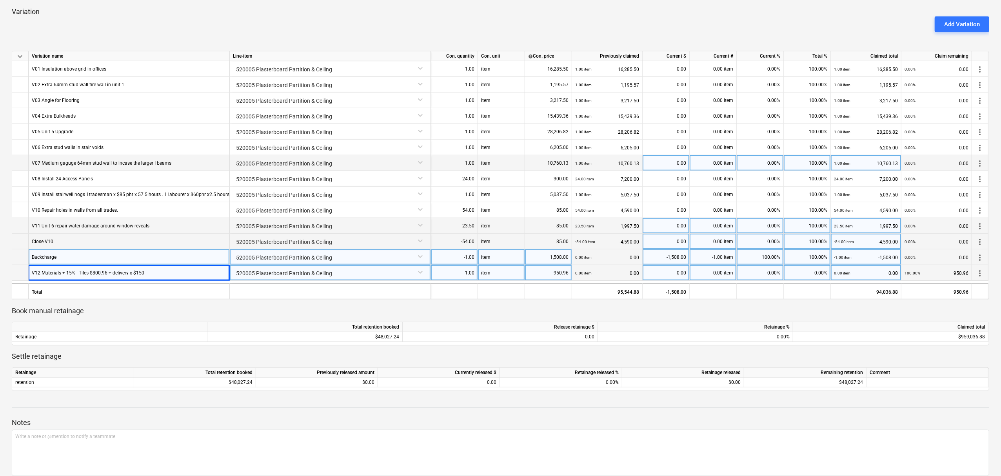
click at [763, 268] on div "0.00%" at bounding box center [760, 273] width 47 height 16
type input "100"
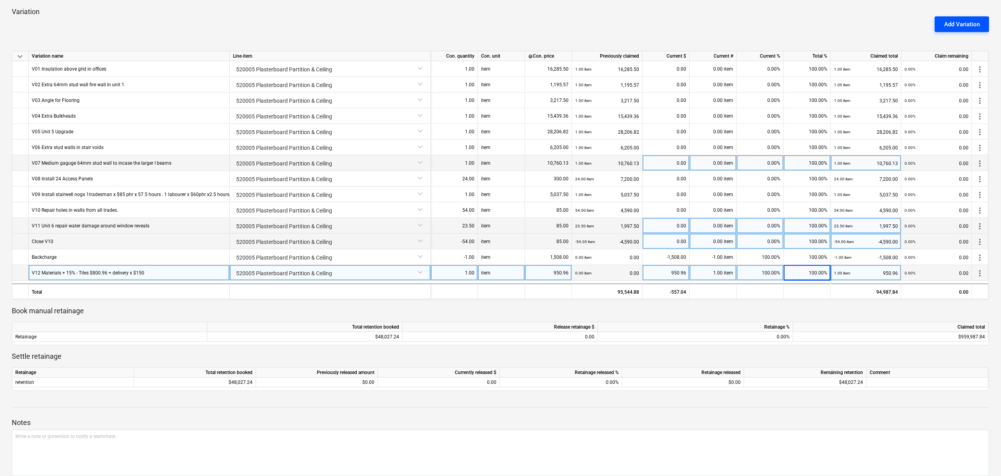
drag, startPoint x: 987, startPoint y: 32, endPoint x: 982, endPoint y: 31, distance: 5.0
click at [985, 32] on div "Add Variation" at bounding box center [962, 24] width 61 height 22
click at [981, 30] on button "Add Variation" at bounding box center [962, 24] width 55 height 16
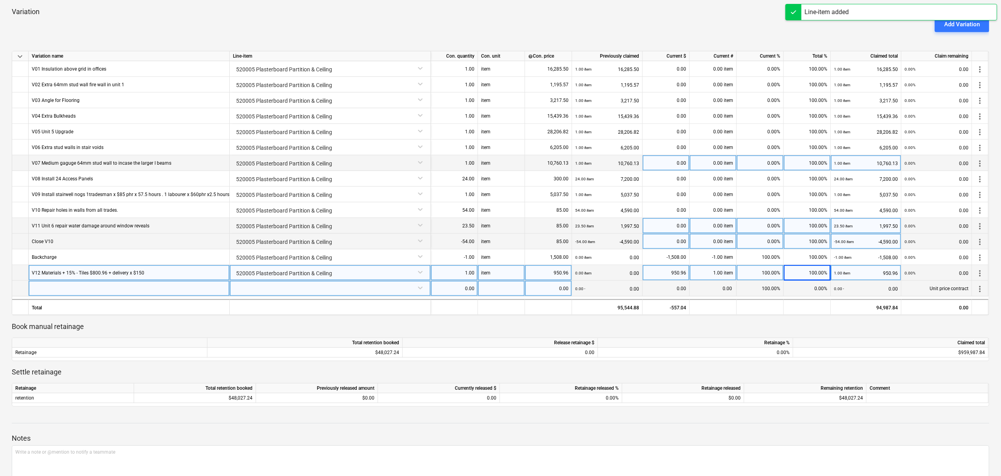
click at [68, 291] on div at bounding box center [129, 289] width 201 height 16
type input "V13"
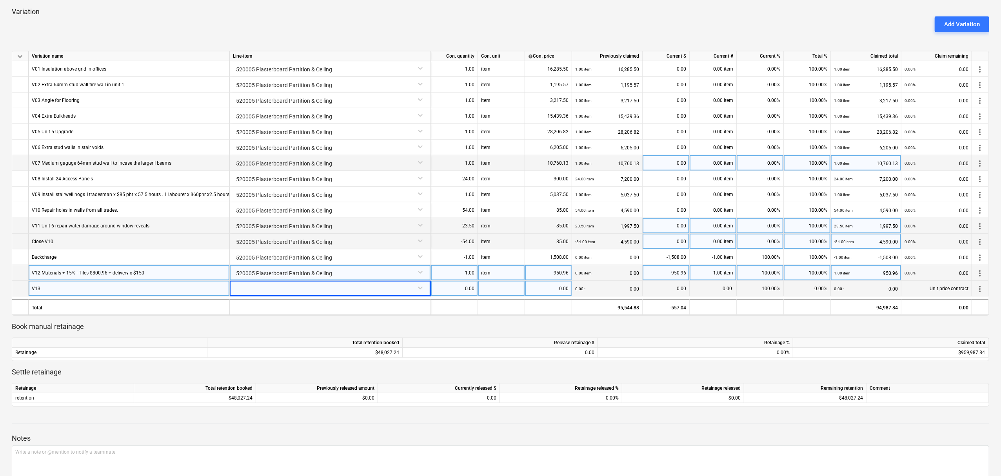
click at [80, 295] on div "V13" at bounding box center [129, 289] width 201 height 16
type input "V11 Patching and Tiling 52.75 hours x $85"
type input "plaster"
type input "item"
type input "4483.75"
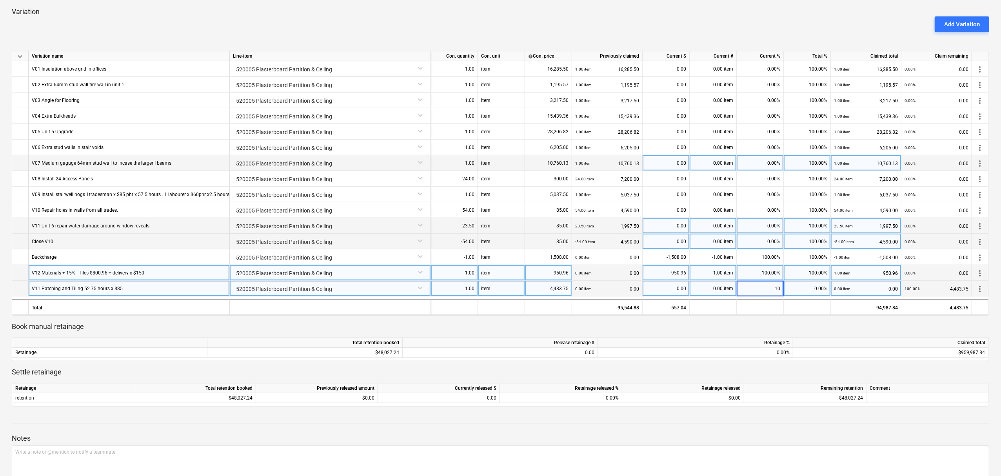
type input "100"
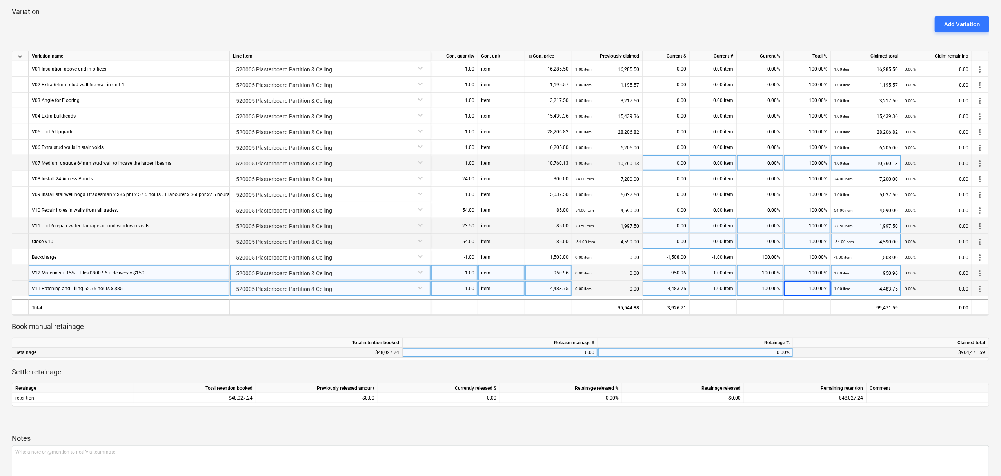
click at [675, 354] on div "0.00%" at bounding box center [695, 353] width 195 height 10
type input "50"
click at [739, 354] on div "50.00%" at bounding box center [695, 353] width 195 height 10
type input "0"
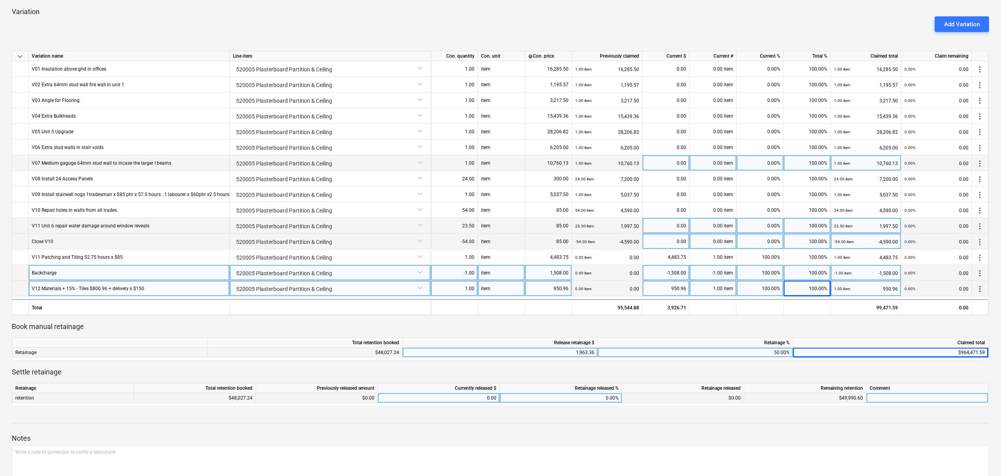
click at [606, 399] on div "0.00%" at bounding box center [561, 398] width 122 height 10
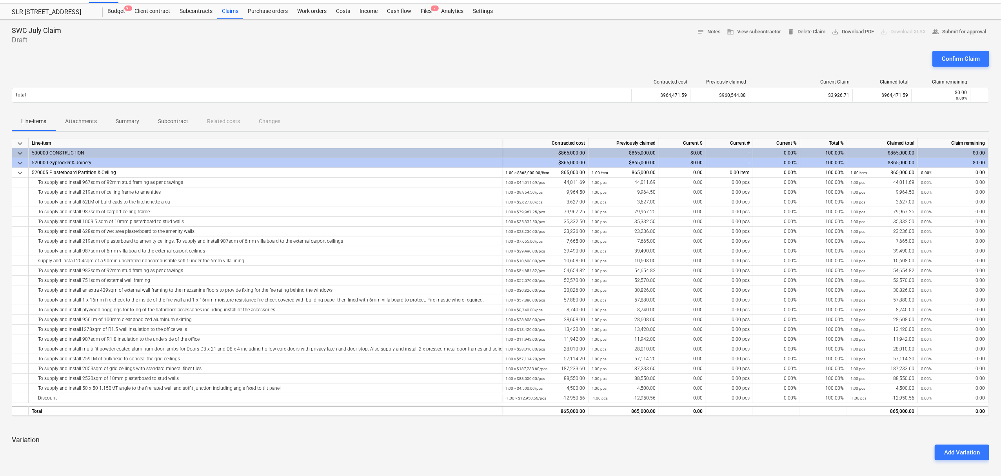
scroll to position [0, 0]
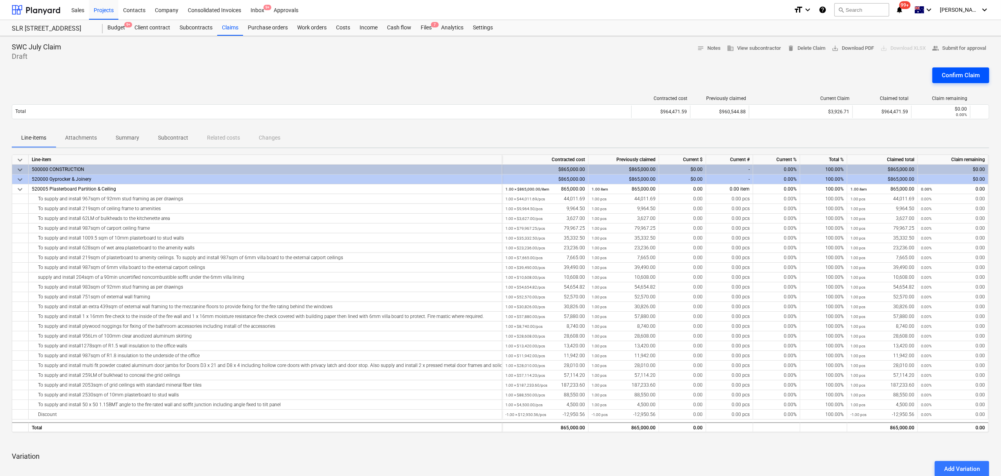
click at [956, 71] on div "Confirm Claim" at bounding box center [961, 75] width 38 height 10
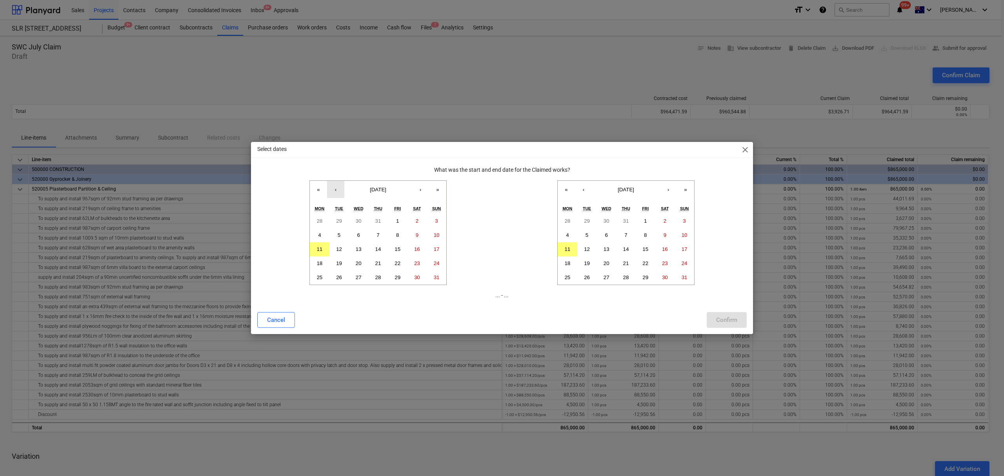
click at [337, 191] on button "‹" at bounding box center [335, 189] width 17 height 17
click at [339, 220] on abbr "1" at bounding box center [339, 221] width 3 height 6
click at [673, 280] on button "30" at bounding box center [665, 278] width 20 height 14
click at [713, 297] on p "01 Jul 2025 - 30 Aug 2025" at bounding box center [502, 295] width 490 height 8
drag, startPoint x: 722, startPoint y: 308, endPoint x: 725, endPoint y: 316, distance: 7.8
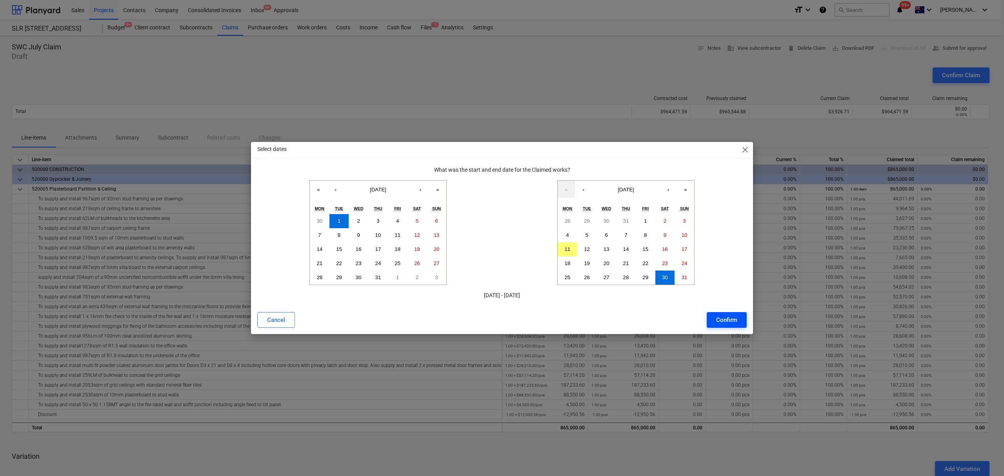
click at [722, 310] on div "Select dates close What was the start and end date for the Claimed works? « ‹ J…" at bounding box center [502, 238] width 502 height 192
drag, startPoint x: 725, startPoint y: 316, endPoint x: 726, endPoint y: 327, distance: 10.6
click at [725, 317] on div "Confirm" at bounding box center [726, 320] width 21 height 10
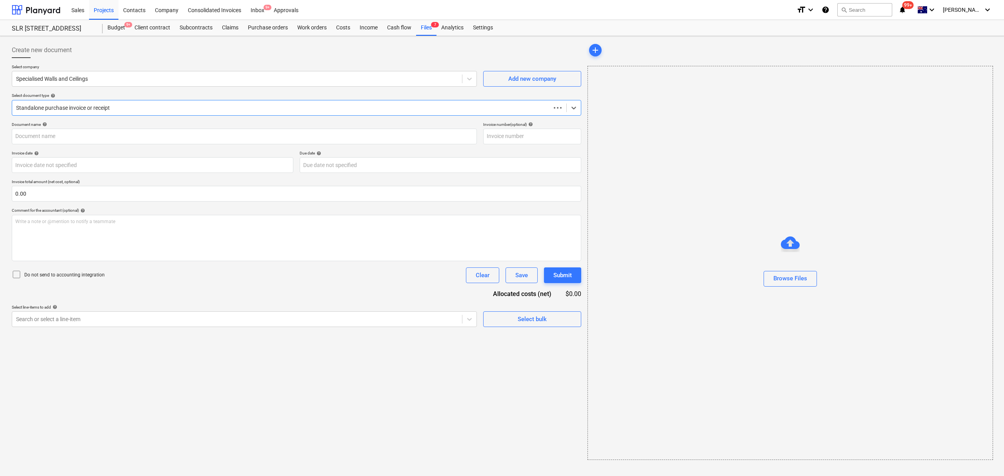
type input "INV-0439"
type input "[DATE]"
click at [90, 105] on div at bounding box center [281, 108] width 531 height 8
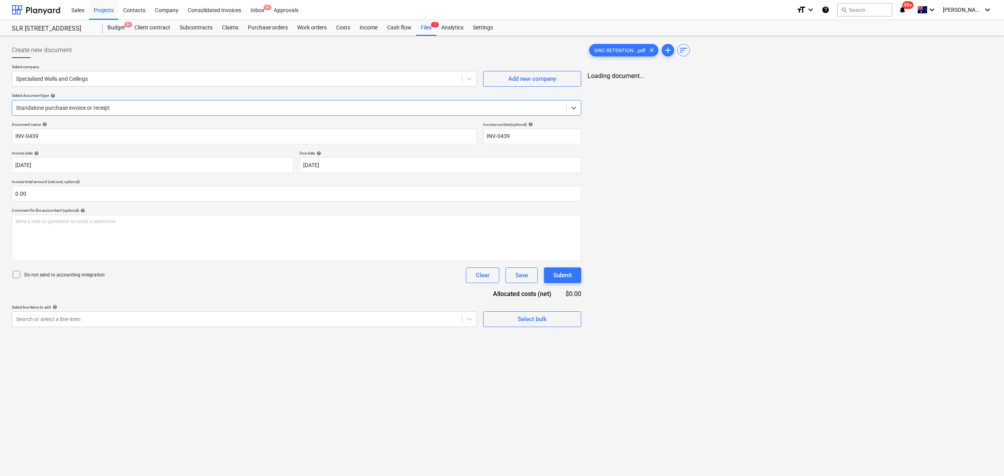
click at [80, 103] on div "Standalone purchase invoice or receipt" at bounding box center [289, 107] width 554 height 11
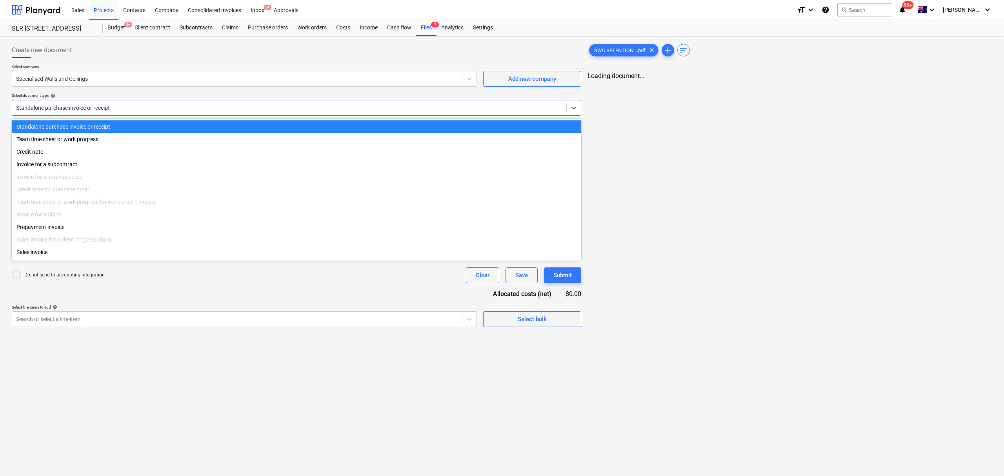
click at [80, 103] on div "Standalone purchase invoice or receipt" at bounding box center [289, 107] width 554 height 11
click at [77, 109] on div at bounding box center [288, 108] width 545 height 8
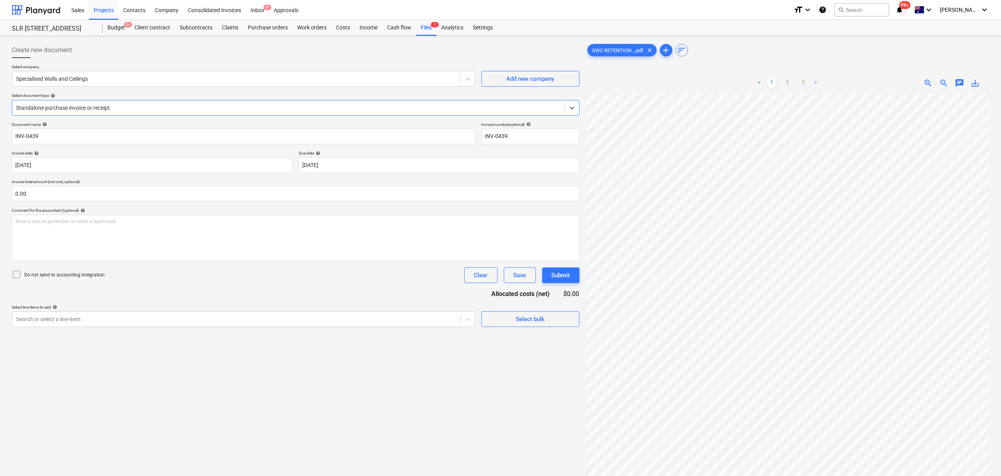
click at [77, 109] on div at bounding box center [288, 108] width 545 height 8
click at [78, 108] on div at bounding box center [288, 108] width 545 height 8
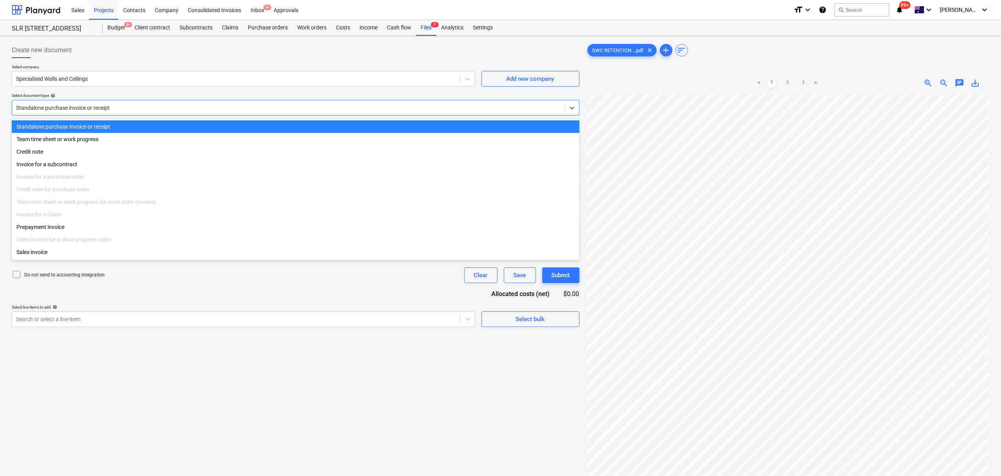
click at [78, 108] on div at bounding box center [288, 108] width 545 height 8
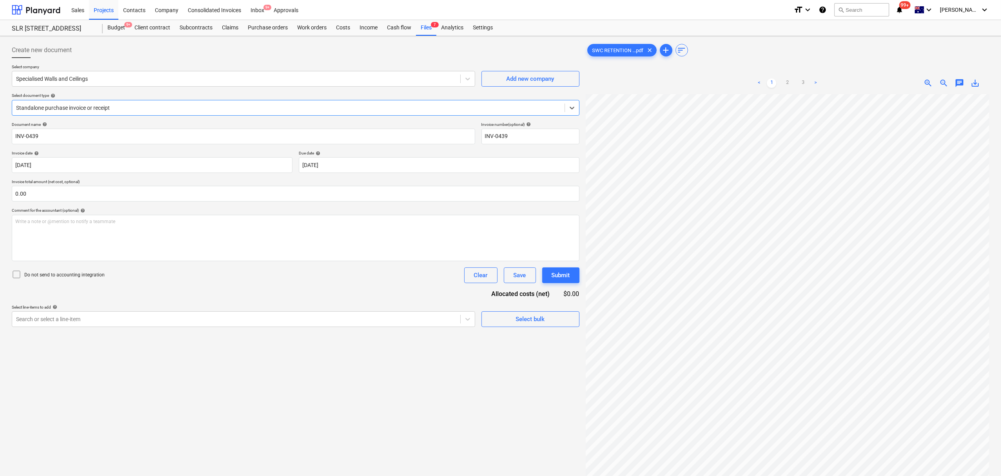
click at [78, 108] on div at bounding box center [288, 108] width 545 height 8
type input "INV-0439"
type input "31 Jul 2025"
type input "31 Aug 2025"
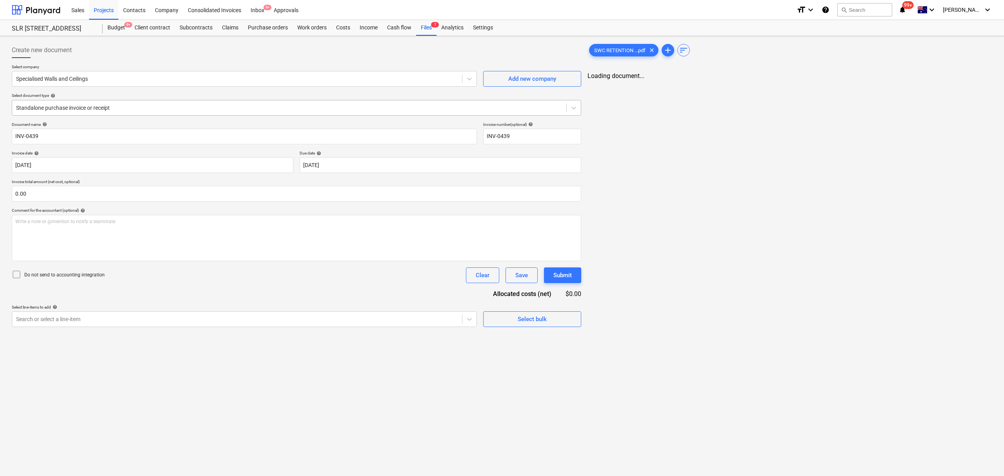
drag, startPoint x: 33, startPoint y: 102, endPoint x: 46, endPoint y: 115, distance: 18.6
click at [32, 102] on div "Standalone purchase invoice or receipt" at bounding box center [289, 107] width 554 height 11
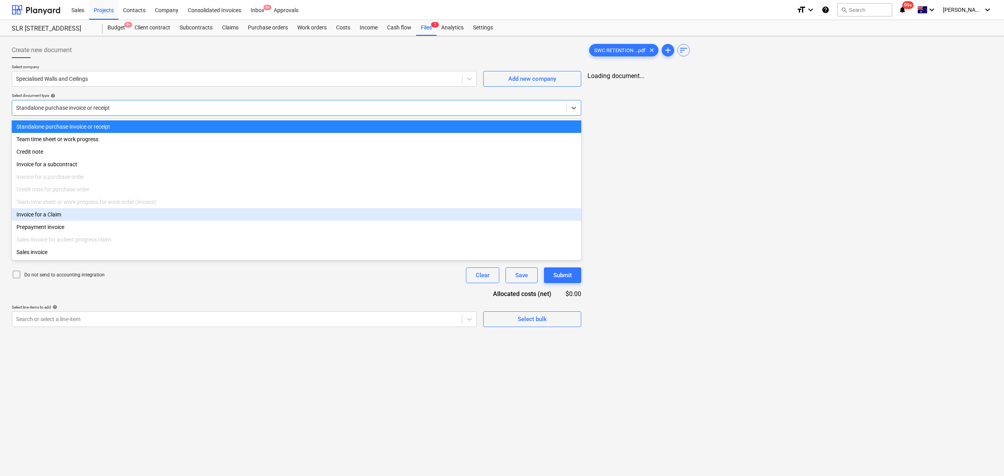
click at [58, 213] on div "Invoice for a Claim" at bounding box center [297, 214] width 570 height 13
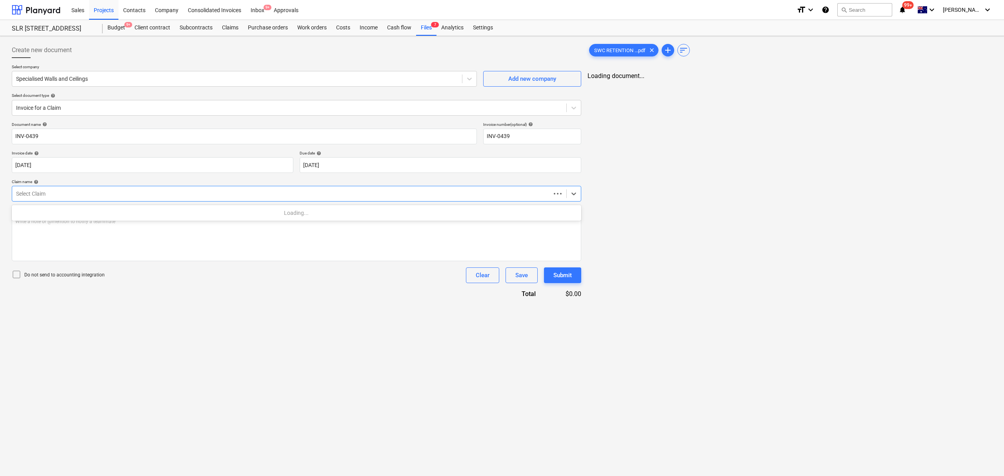
click at [68, 195] on div at bounding box center [281, 194] width 531 height 8
click at [91, 215] on div "Loading..." at bounding box center [297, 213] width 570 height 13
click at [91, 215] on div "SWC July Claim" at bounding box center [297, 213] width 570 height 13
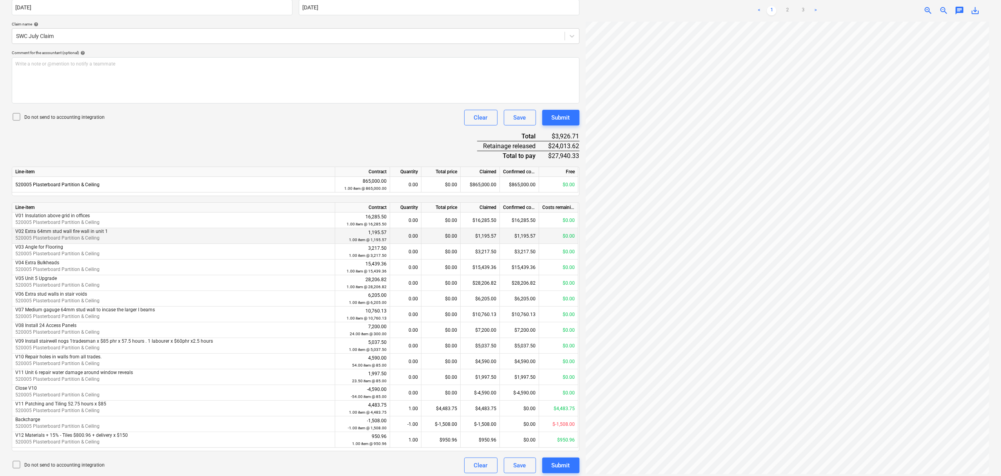
scroll to position [160, 0]
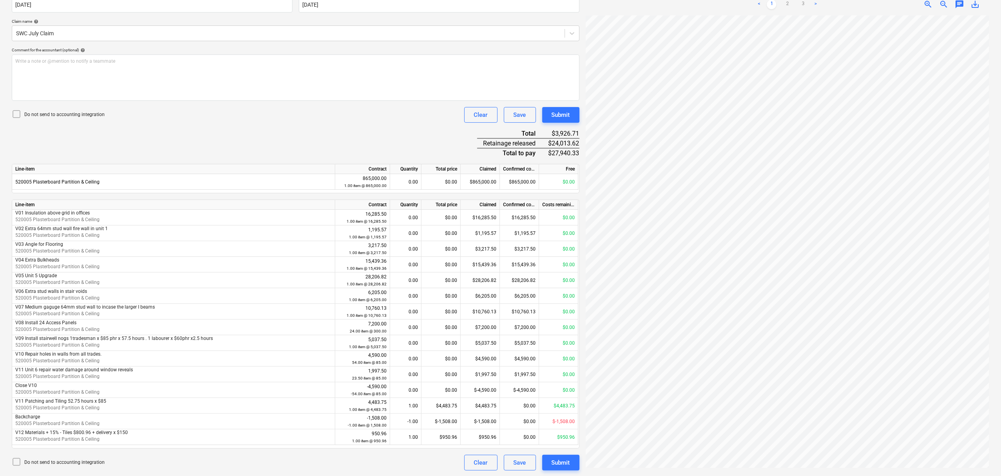
click at [961, 4] on span "chat" at bounding box center [959, 4] width 9 height 9
click at [898, 76] on div "Write a note or @mention to notify a teammate ﻿" at bounding box center [904, 87] width 157 height 46
click at [880, 113] on div "Notes SVA signed Save" at bounding box center [904, 83] width 157 height 104
click at [851, 117] on button "Save" at bounding box center [841, 121] width 31 height 16
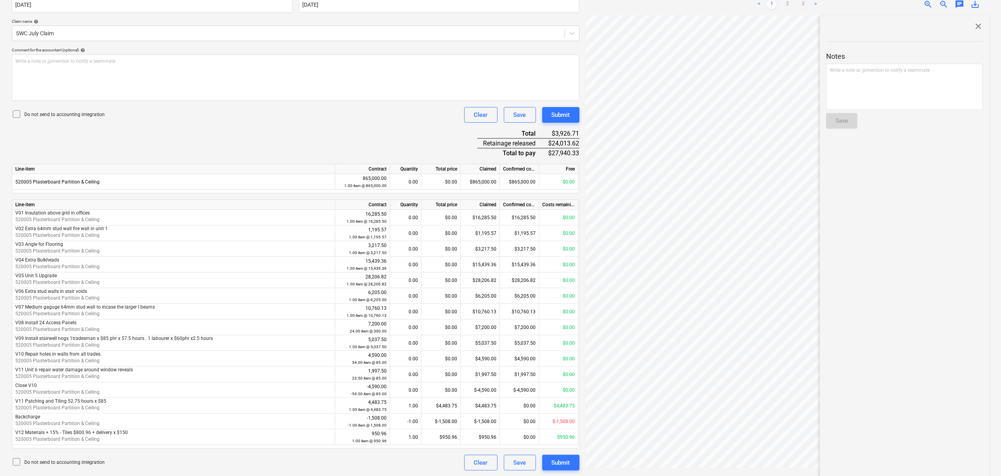
click at [974, 25] on span "close" at bounding box center [978, 26] width 9 height 9
click at [237, 63] on p "Write a note or @mention to notify a teammate ﻿" at bounding box center [295, 61] width 561 height 7
click at [299, 147] on div "Document name help INV-0439 Invoice number (optional) help INV-0439 Invoice dat…" at bounding box center [296, 216] width 568 height 509
click at [574, 116] on button "Submit" at bounding box center [560, 115] width 37 height 16
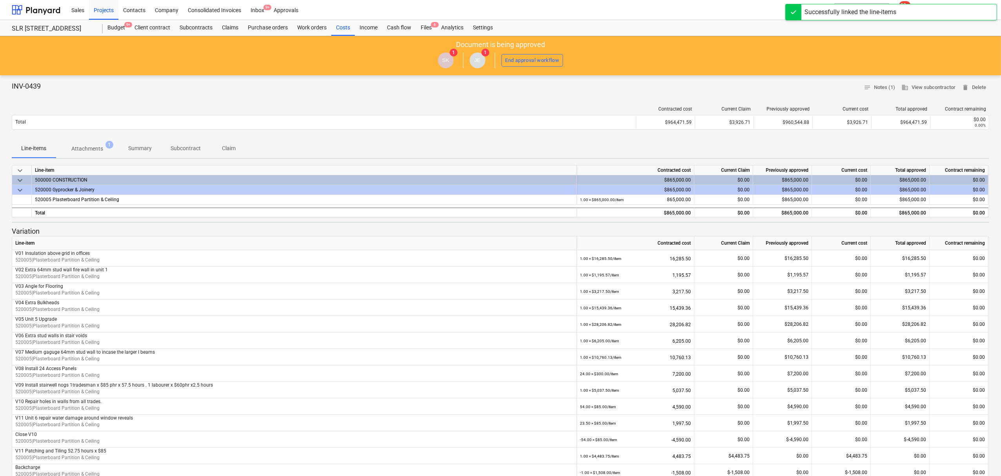
click at [407, 87] on div "INV-0439 notes Notes (1) business View subcontractor delete Delete" at bounding box center [501, 88] width 978 height 12
click at [429, 25] on div "Files 6" at bounding box center [426, 28] width 20 height 16
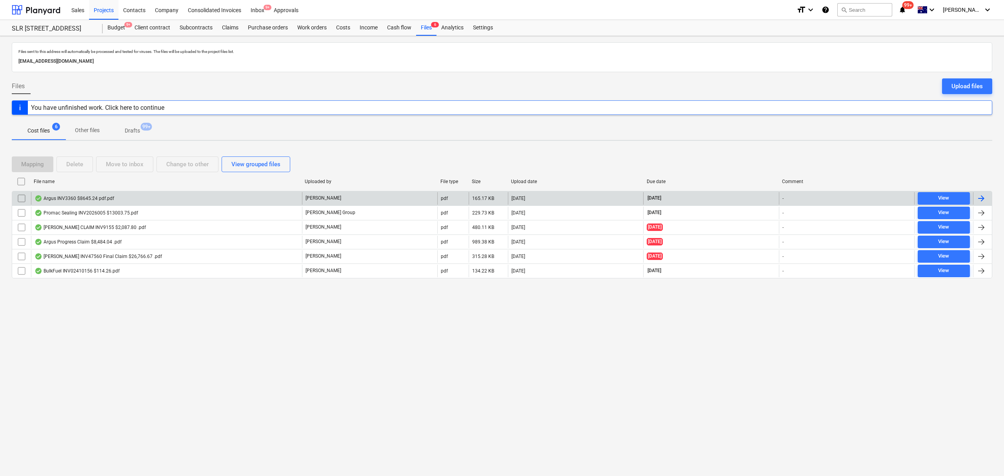
click at [216, 196] on div "Argus INV3360 $8645.24 pdf.pdf" at bounding box center [166, 198] width 271 height 13
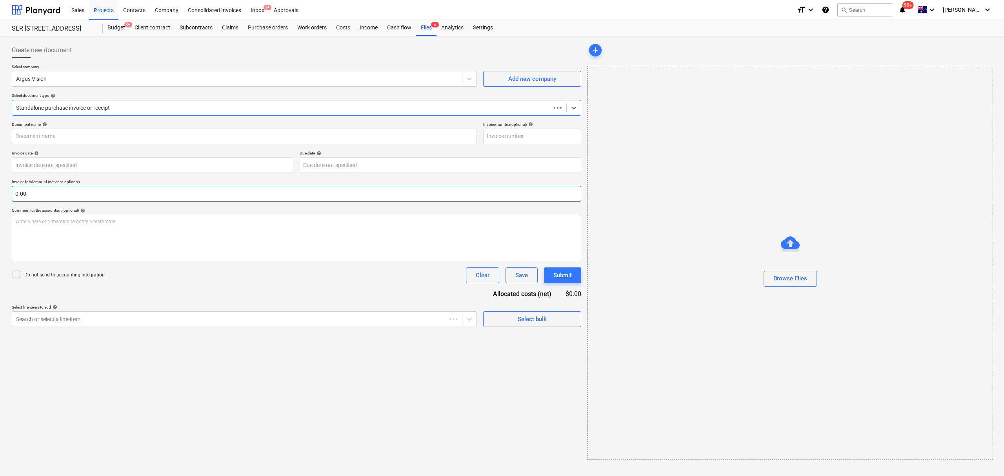
type input "00003360"
type input "28 Jul 2025"
type input "30 Aug 2025"
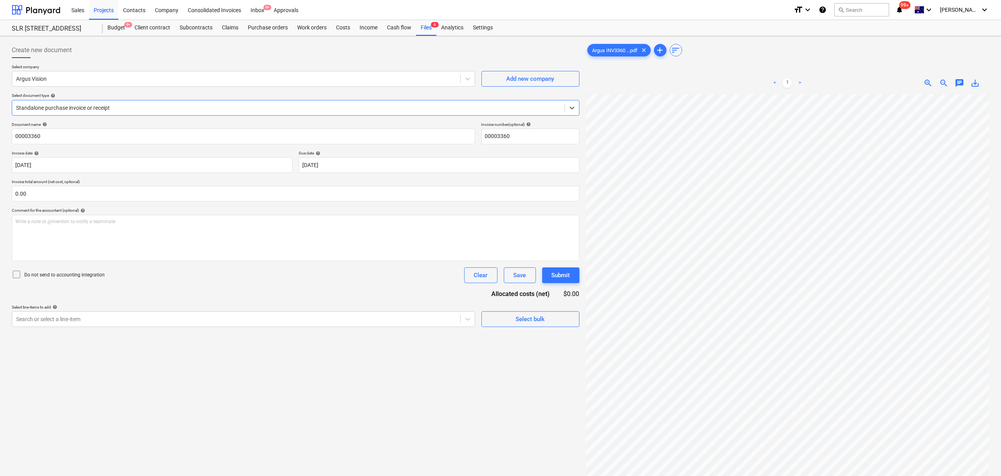
click at [128, 107] on div at bounding box center [288, 108] width 545 height 8
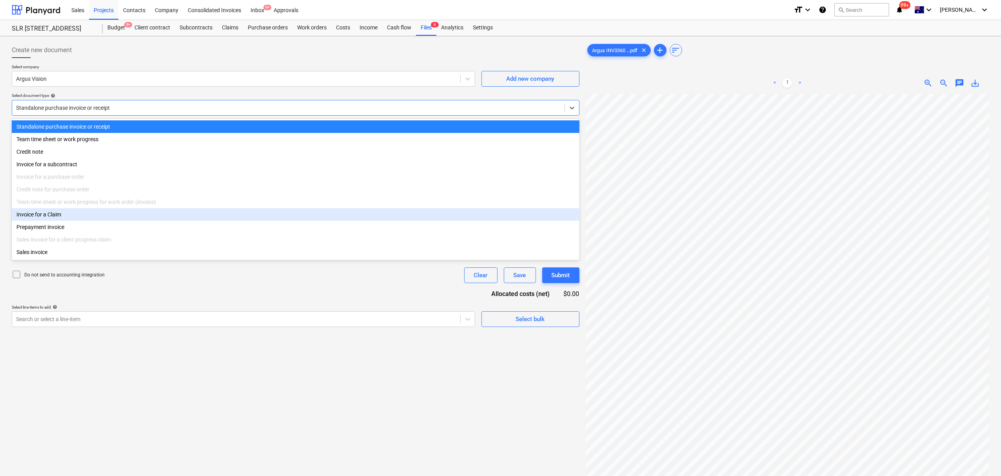
click at [65, 218] on div "Invoice for a Claim" at bounding box center [296, 214] width 568 height 13
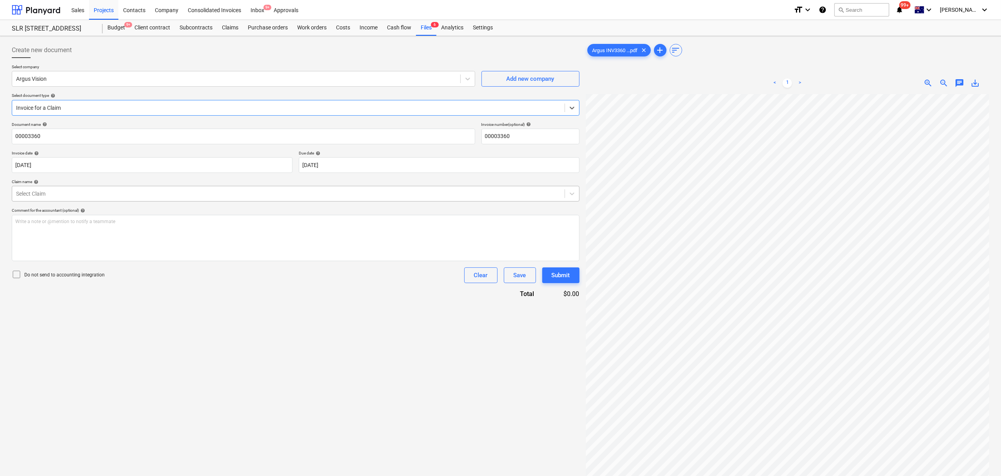
click at [66, 199] on div "Select Claim" at bounding box center [288, 193] width 553 height 11
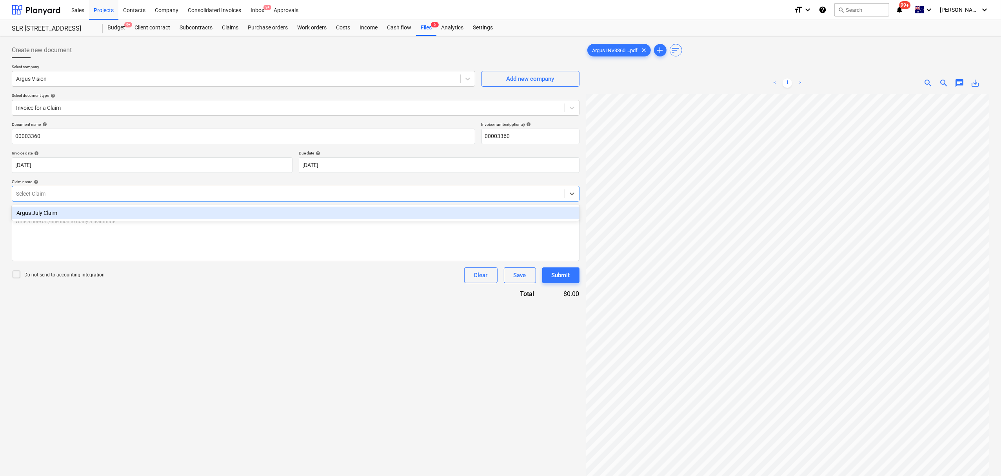
click at [75, 207] on div "Argus July Claim" at bounding box center [296, 213] width 568 height 13
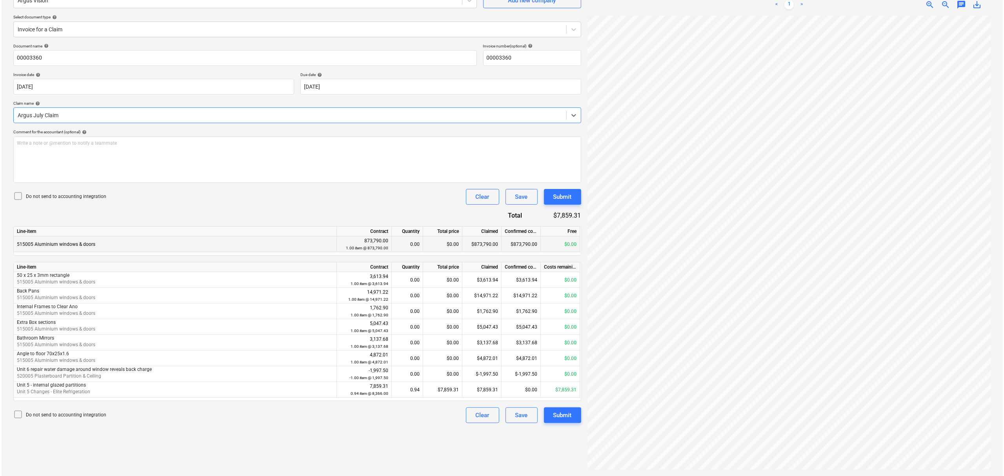
scroll to position [95, 0]
click at [556, 411] on div "Submit" at bounding box center [561, 415] width 18 height 10
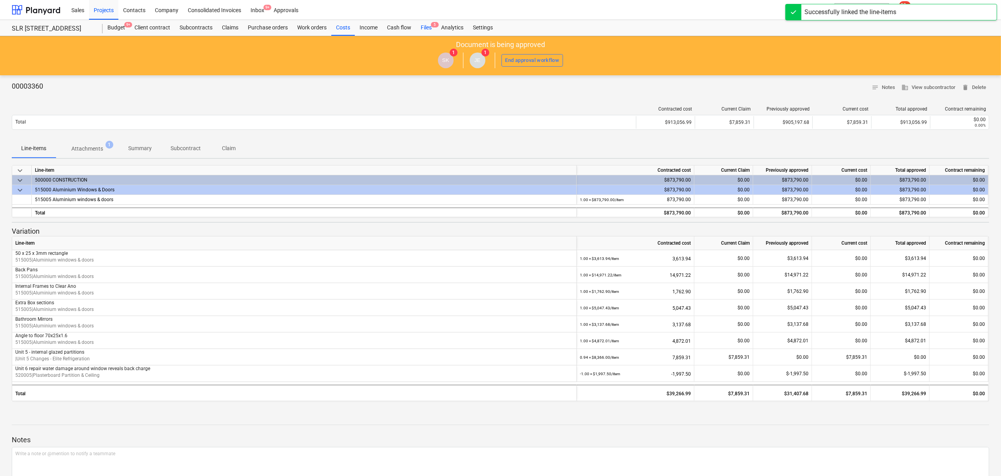
click at [426, 25] on div "Files 5" at bounding box center [426, 28] width 20 height 16
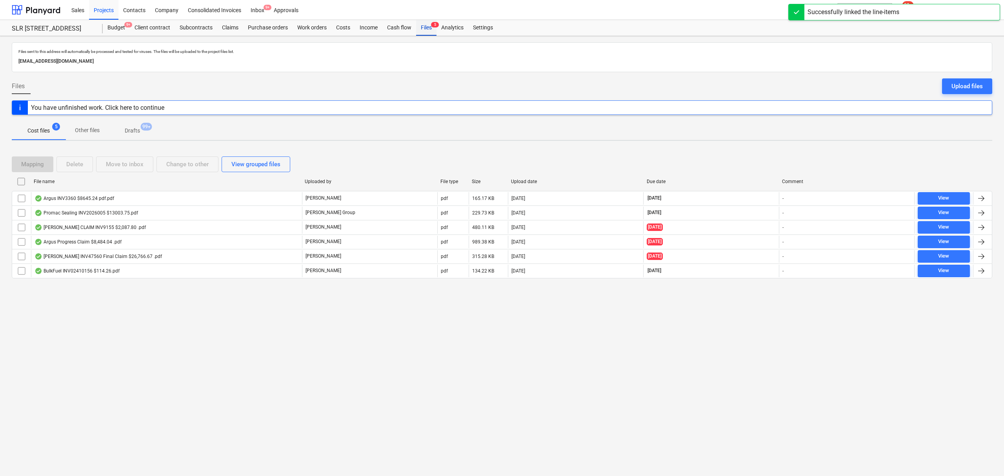
click at [426, 25] on div "Files 5" at bounding box center [426, 28] width 20 height 16
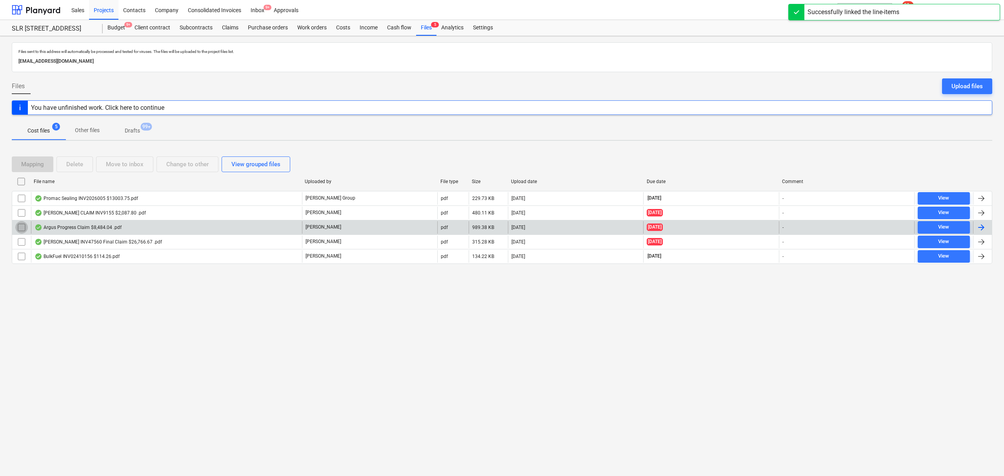
click at [18, 225] on input "checkbox" at bounding box center [21, 227] width 13 height 13
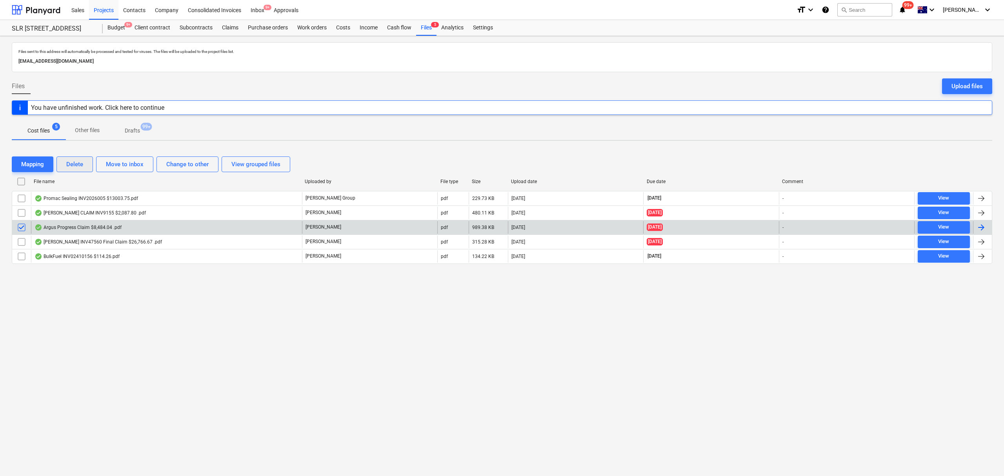
click at [87, 164] on button "Delete" at bounding box center [74, 165] width 36 height 16
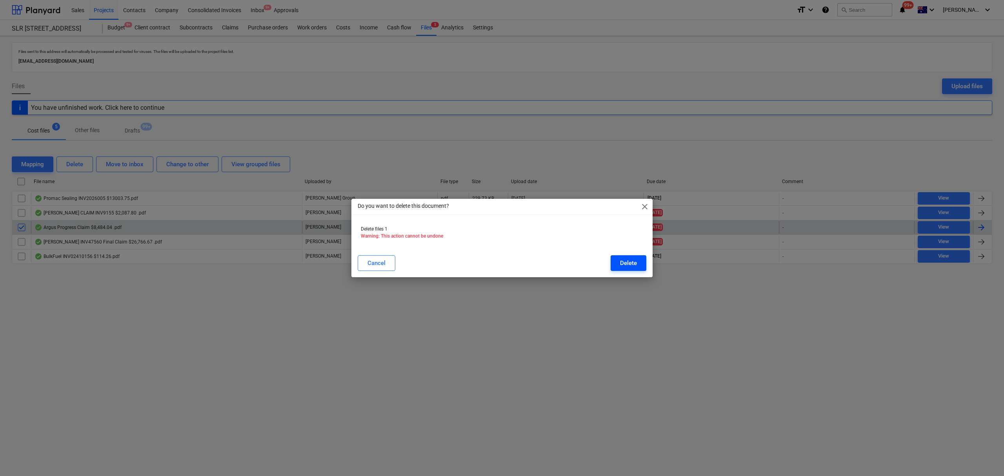
click at [628, 263] on div "Delete" at bounding box center [628, 263] width 17 height 10
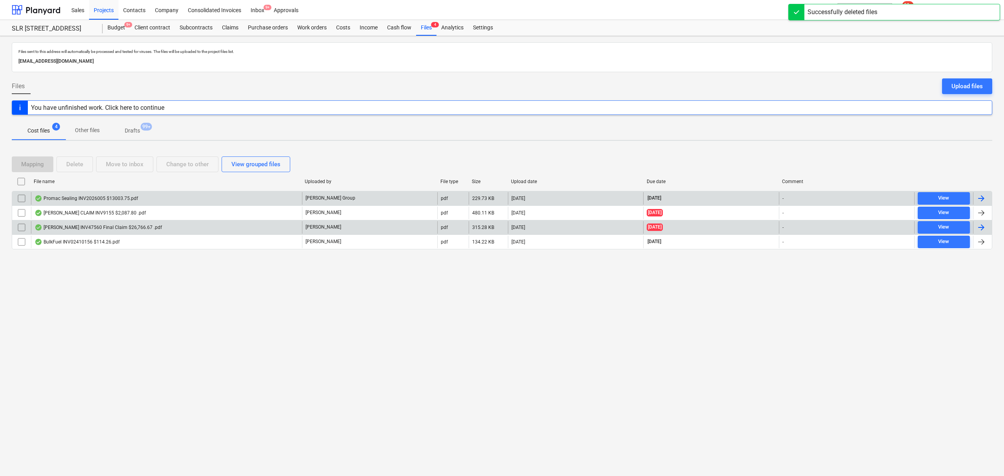
drag, startPoint x: 134, startPoint y: 281, endPoint x: 107, endPoint y: 202, distance: 83.6
click at [127, 267] on div "Files sent to this address will automatically be processed and tested for virus…" at bounding box center [502, 256] width 1004 height 440
click at [107, 201] on div "Promac Sealing INV2026005 $13003.75.pdf" at bounding box center [87, 198] width 104 height 6
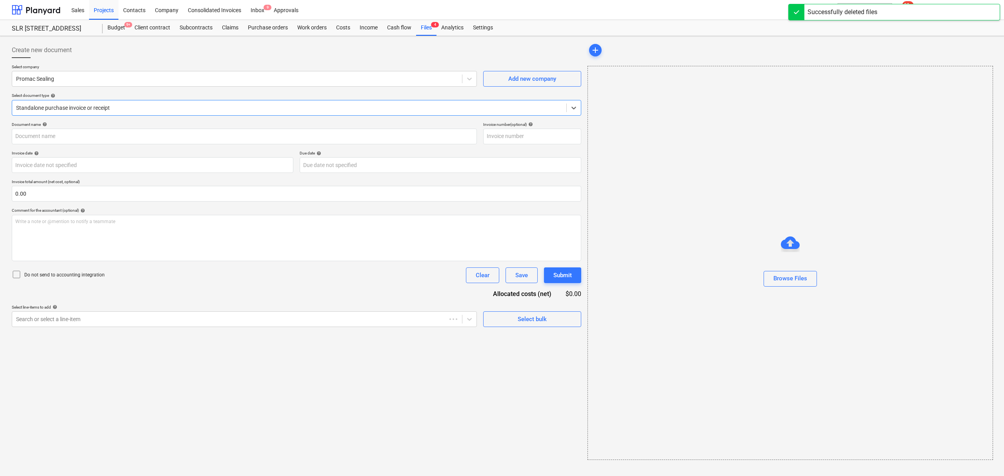
type input "2026 /005"
type input "[DATE]"
type input "30 Aug 2025"
click at [57, 118] on div "Select company Promac Sealing Add new company Select document type help Select …" at bounding box center [297, 93] width 570 height 58
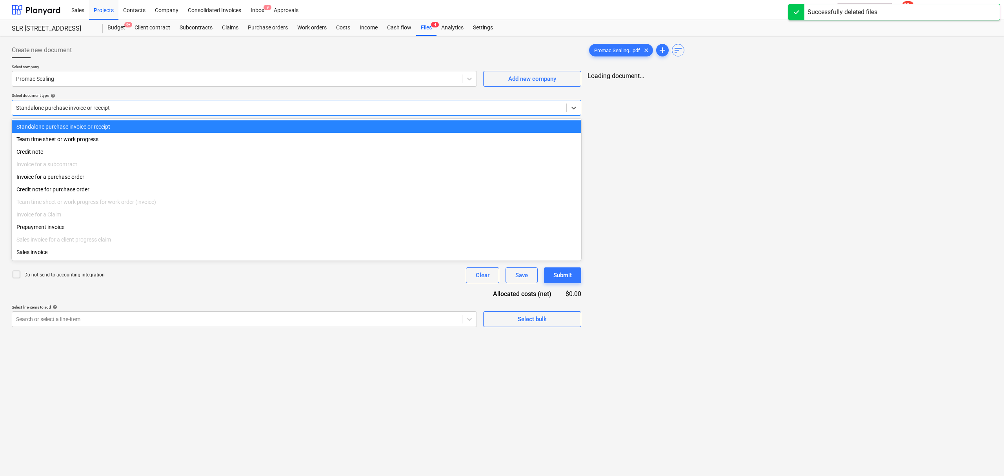
drag, startPoint x: 51, startPoint y: 106, endPoint x: 54, endPoint y: 113, distance: 7.9
click at [51, 106] on div at bounding box center [289, 108] width 546 height 8
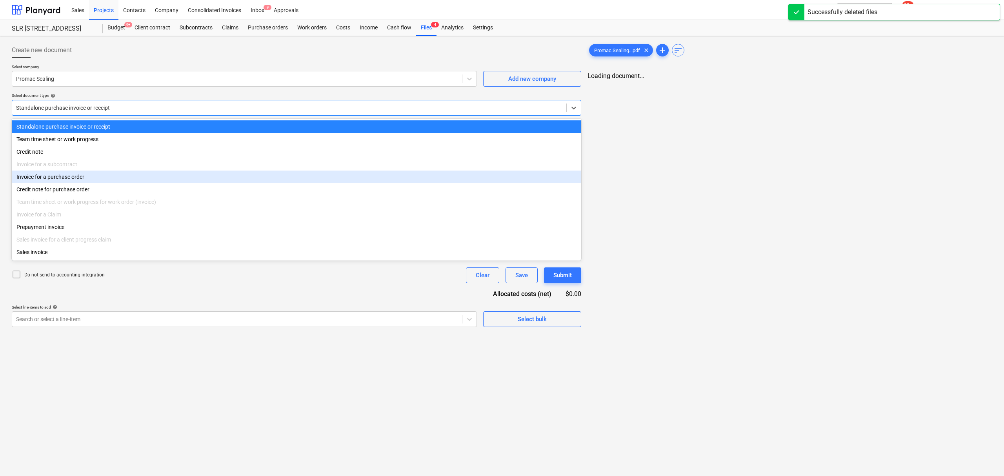
click at [74, 176] on div "Invoice for a purchase order" at bounding box center [297, 177] width 570 height 13
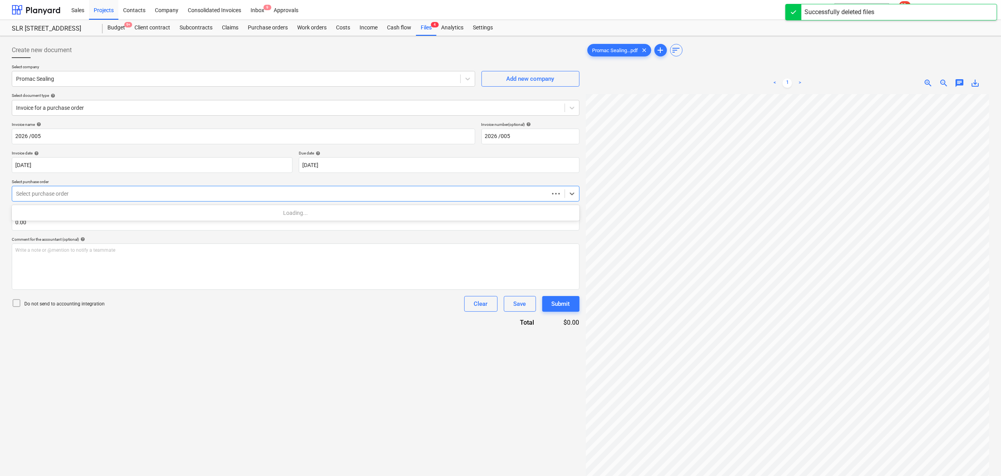
click at [68, 187] on div "Select purchase order" at bounding box center [296, 194] width 568 height 16
click at [86, 205] on div "Loading..." at bounding box center [296, 213] width 568 height 16
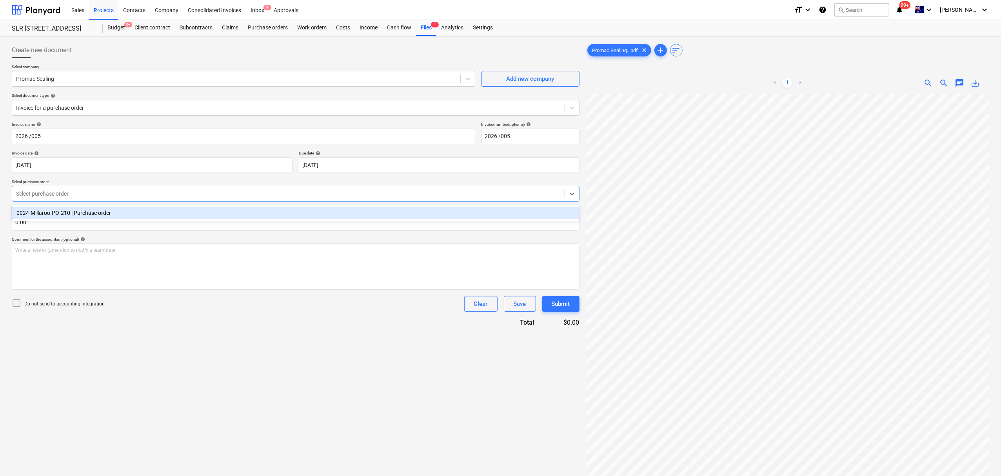
click at [86, 209] on div "0024-Millaroo-PO-210 | Purchase order" at bounding box center [296, 213] width 568 height 13
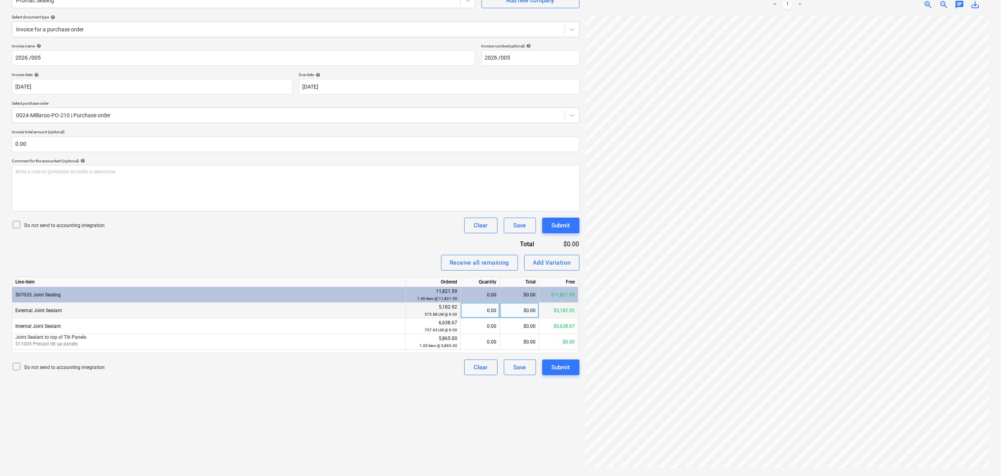
scroll to position [129, 9]
click at [471, 313] on div "0.00" at bounding box center [480, 311] width 33 height 16
type input "100"
type input "1000"
type input "10000"
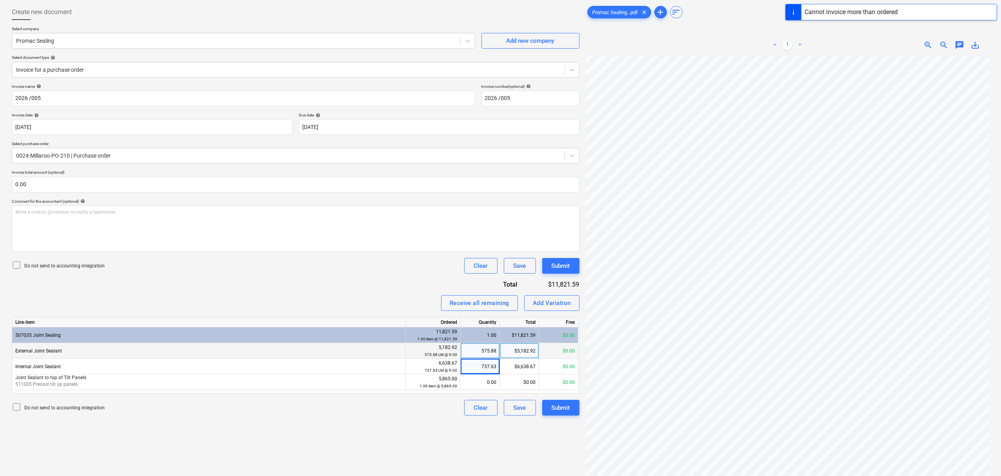
scroll to position [0, 0]
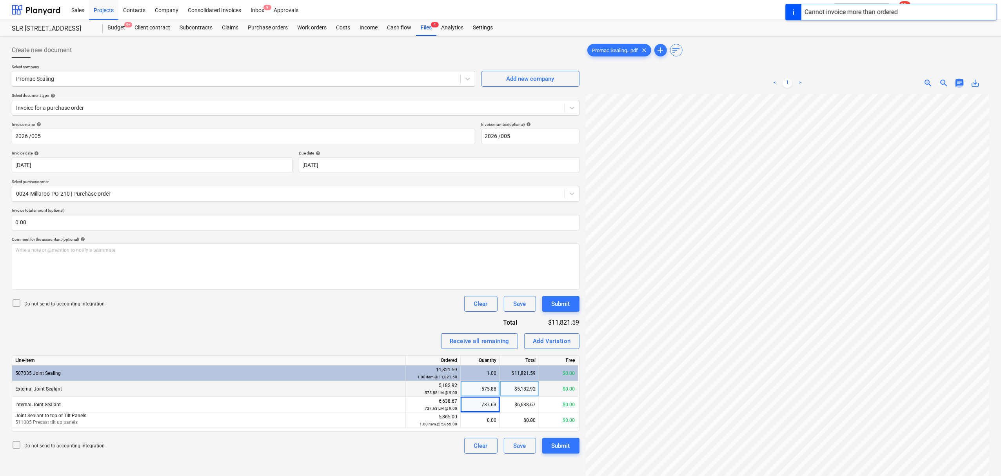
click at [959, 80] on span "chat" at bounding box center [959, 82] width 9 height 9
click at [917, 151] on p "Write a note or @mention to notify a teammate ﻿" at bounding box center [905, 149] width 150 height 7
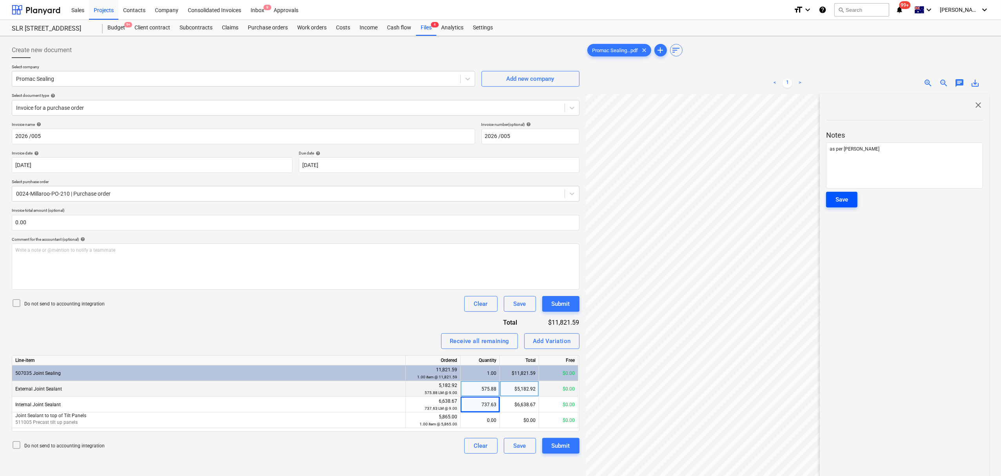
click at [845, 197] on div "Save" at bounding box center [842, 200] width 13 height 10
click at [975, 107] on span "close" at bounding box center [978, 104] width 9 height 9
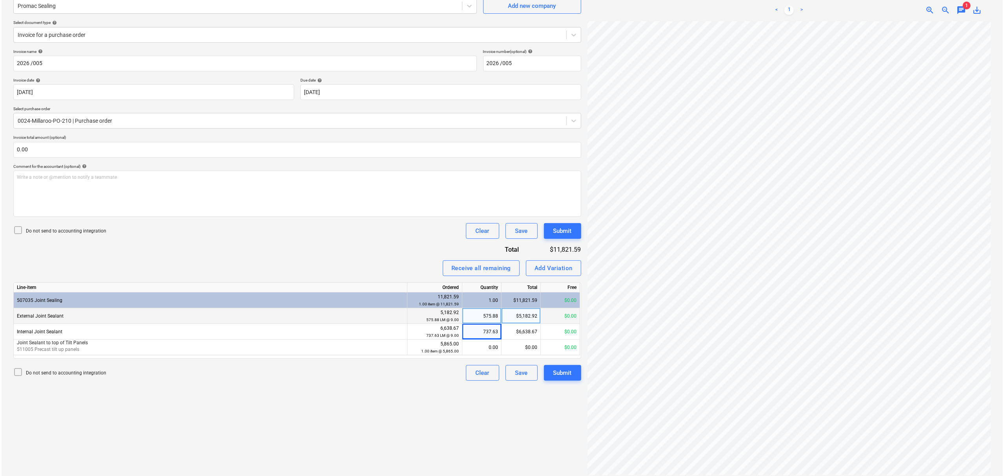
scroll to position [79, 0]
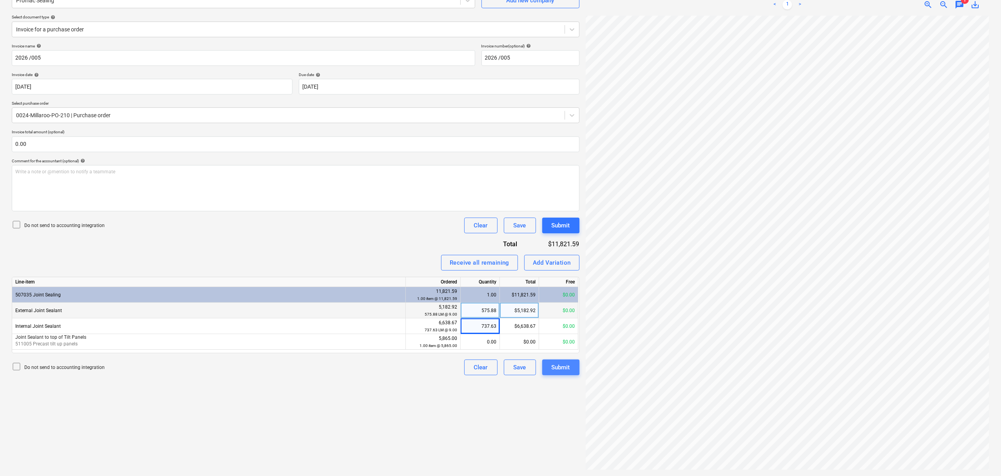
click at [571, 370] on button "Submit" at bounding box center [560, 368] width 37 height 16
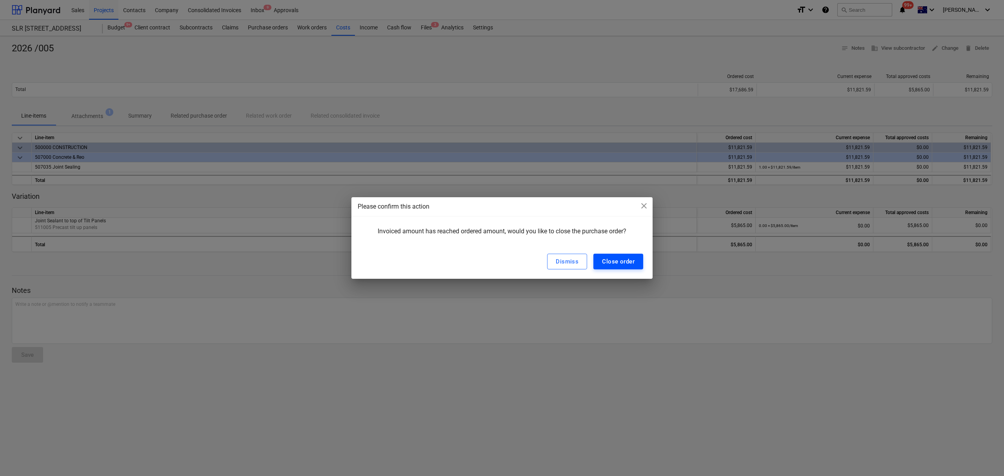
click at [626, 262] on div "Close order" at bounding box center [618, 262] width 33 height 10
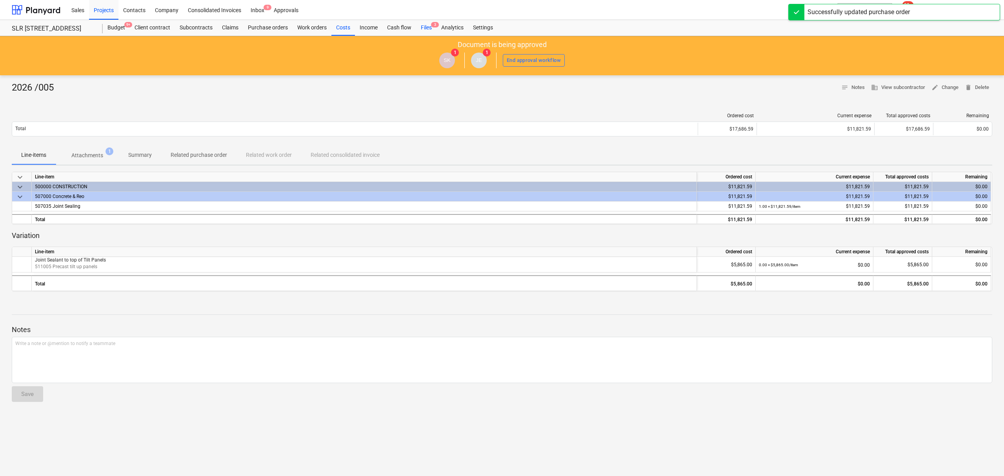
click at [430, 33] on div "Files 3" at bounding box center [426, 28] width 20 height 16
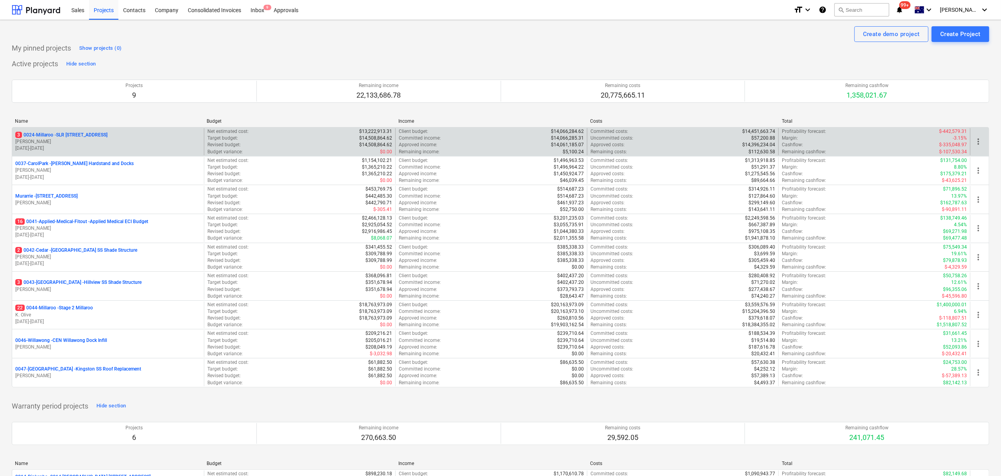
click at [75, 132] on div "3 0024-Millaroo - SLR 2 Millaroo Drive S. Keane 10.06.2024 - 31.07.2025" at bounding box center [108, 141] width 192 height 27
click at [34, 145] on p "10.06.2024 - 31.07.2025" at bounding box center [108, 148] width 186 height 7
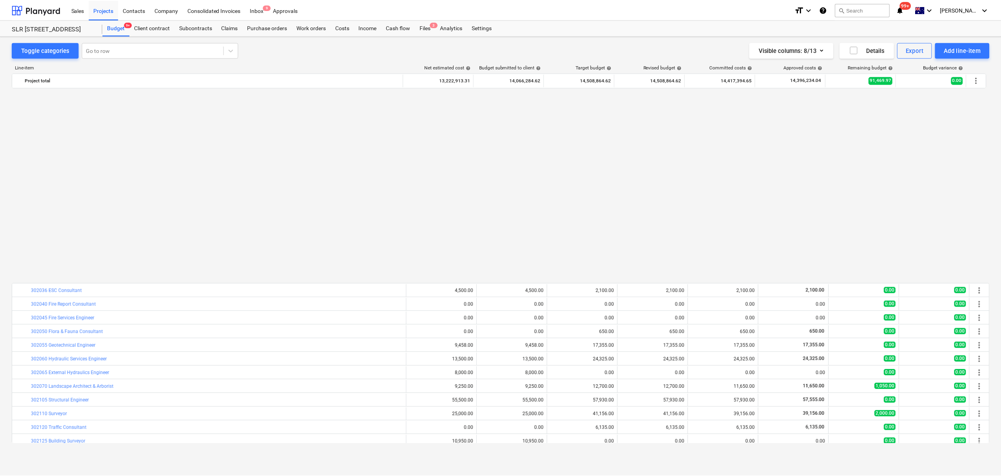
scroll to position [473, 0]
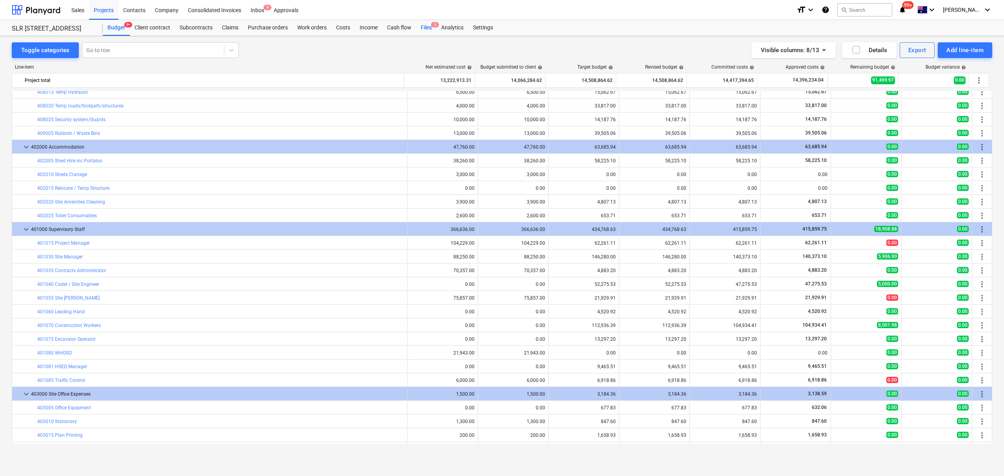
click at [424, 31] on div "Files 3" at bounding box center [426, 28] width 20 height 16
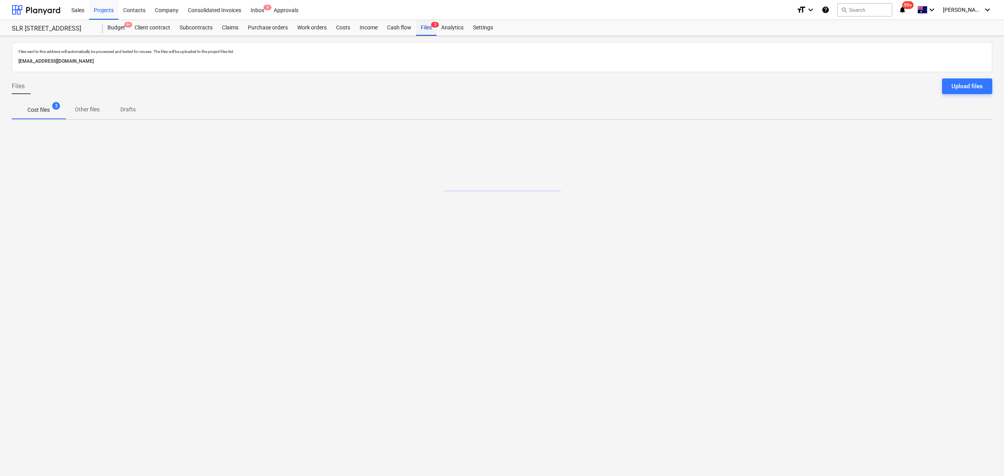
click at [425, 34] on div "Files 3" at bounding box center [426, 28] width 20 height 16
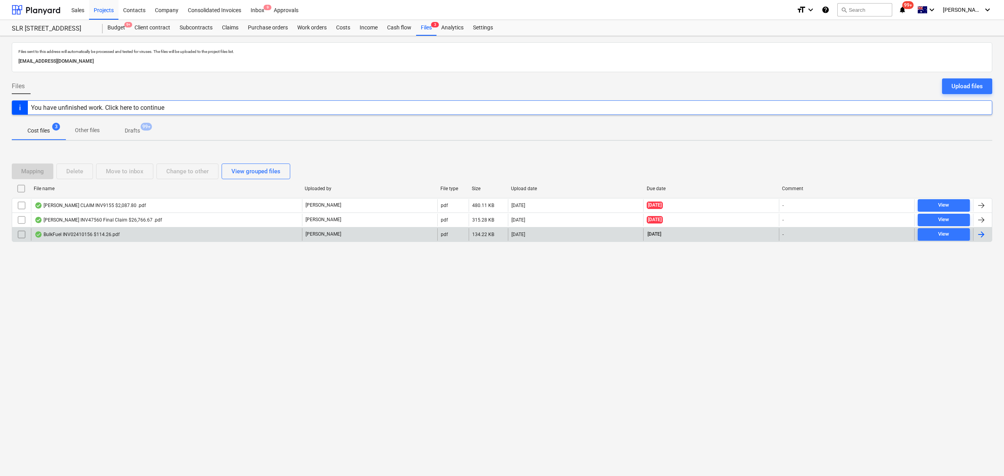
click at [123, 228] on div "BulkFuel INV02410156 $114.26.pdf" at bounding box center [166, 234] width 271 height 13
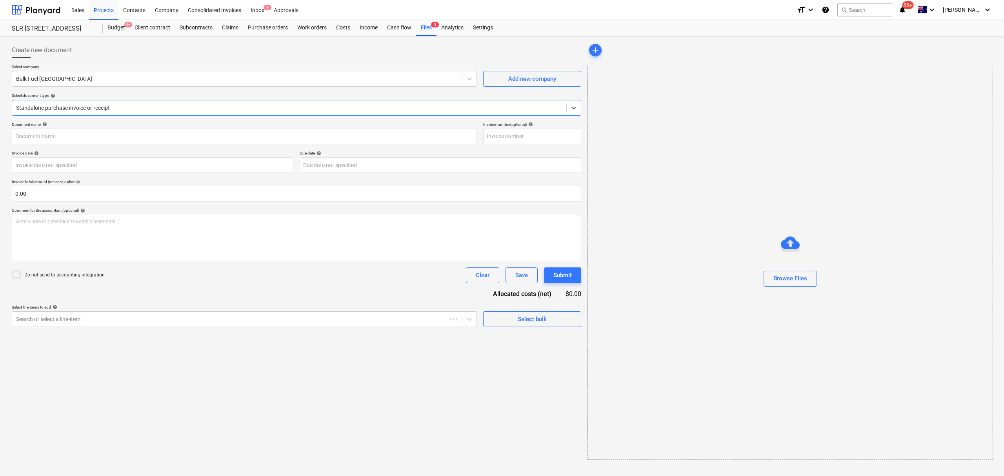
type input "02410156"
type input "[DATE]"
type input "14 Aug 2025"
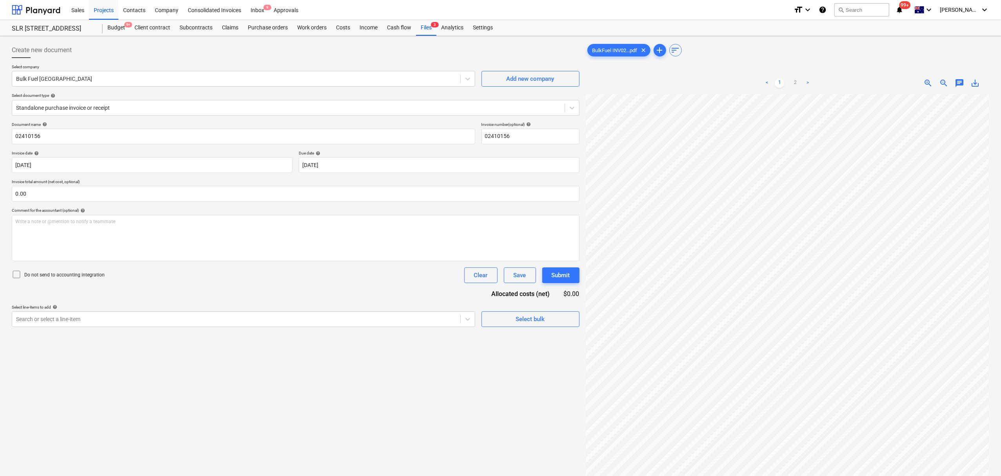
drag, startPoint x: 72, startPoint y: 312, endPoint x: 84, endPoint y: 289, distance: 25.6
click at [72, 312] on div "Search or select a line-item" at bounding box center [244, 319] width 464 height 16
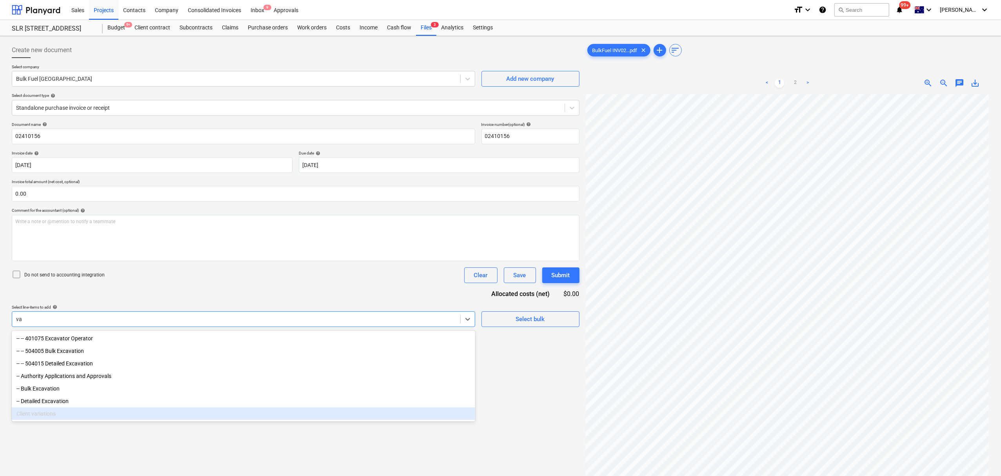
type input "v"
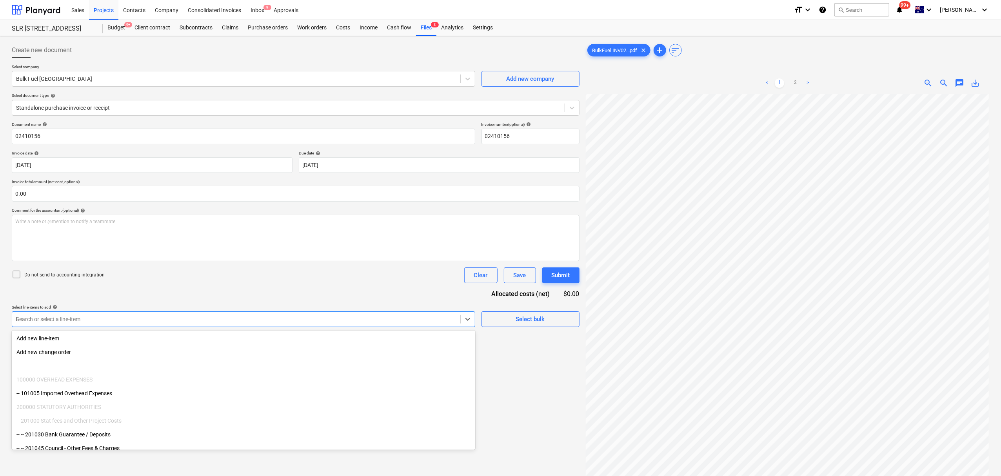
type input "hc"
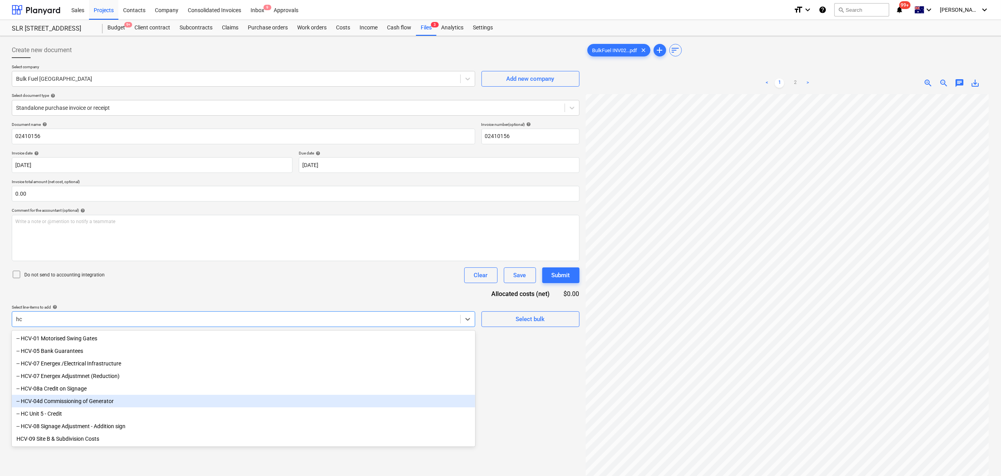
click at [124, 330] on div "-- HCV-04d Commissioning of Generator" at bounding box center [244, 401] width 464 height 13
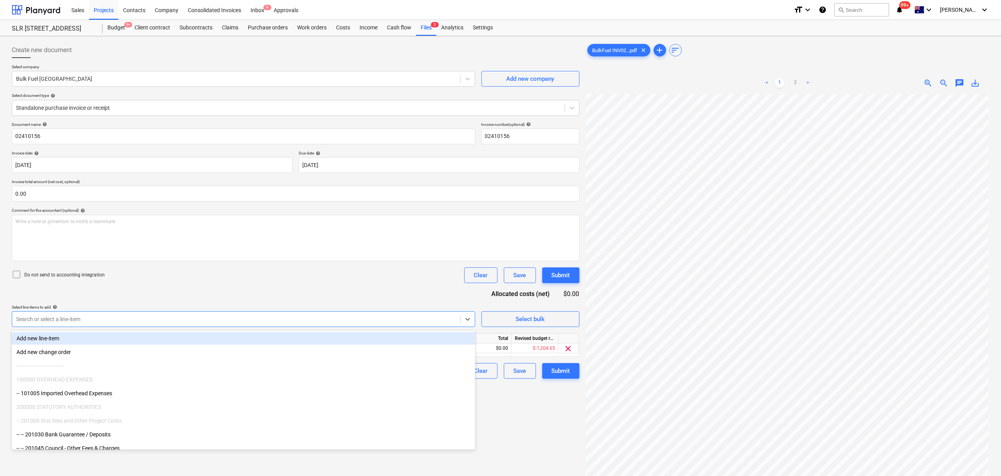
click at [147, 304] on div "Document name help 02410156 Invoice number (optional) help 02410156 Invoice dat…" at bounding box center [296, 250] width 568 height 257
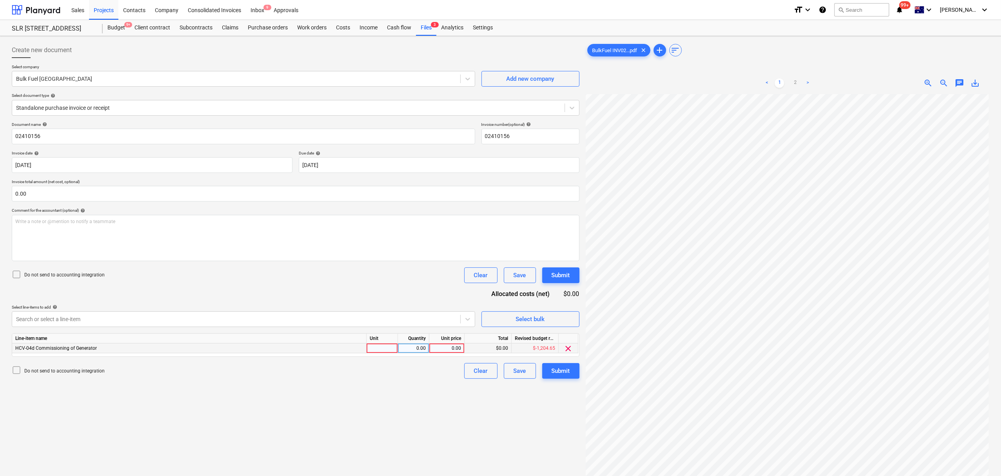
click at [380, 330] on div at bounding box center [382, 349] width 31 height 10
type input "item"
type input "103.87"
click at [669, 78] on div "< 1 2 > zoom_in zoom_out chat 0 save_alt" at bounding box center [788, 83] width 404 height 22
click at [669, 91] on div "< 1 2 > zoom_in zoom_out chat 0 save_alt" at bounding box center [788, 83] width 404 height 22
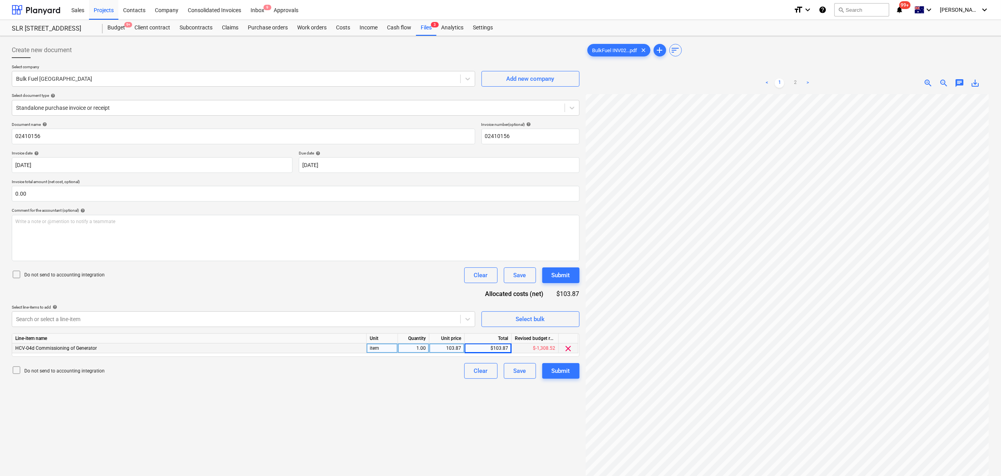
click at [669, 80] on div "chat" at bounding box center [960, 82] width 16 height 9
click at [669, 80] on span "chat" at bounding box center [959, 82] width 9 height 9
click at [669, 168] on div "Write a note or @mention to notify a teammate ﻿" at bounding box center [904, 165] width 157 height 46
click at [669, 194] on div "Notes final fuel charge for generator Save" at bounding box center [904, 162] width 157 height 104
click at [669, 198] on button "Save" at bounding box center [841, 200] width 31 height 16
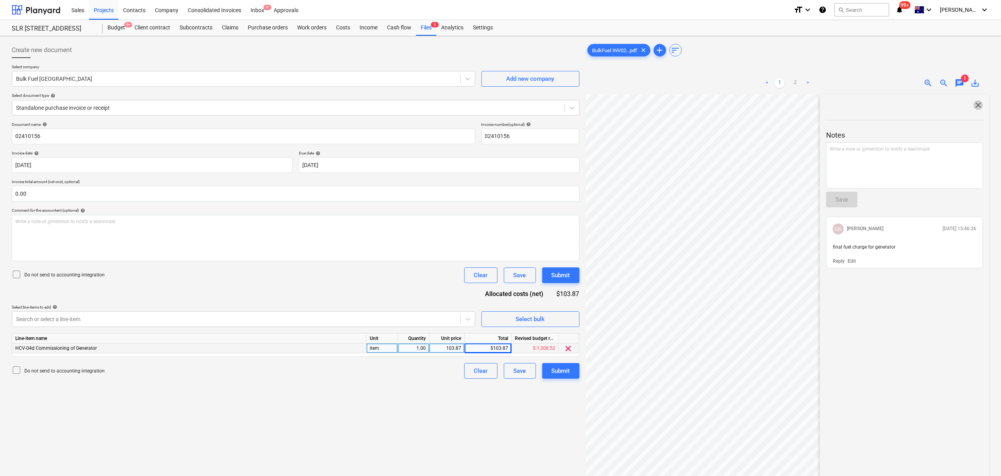
click at [669, 109] on span "close" at bounding box center [978, 104] width 9 height 9
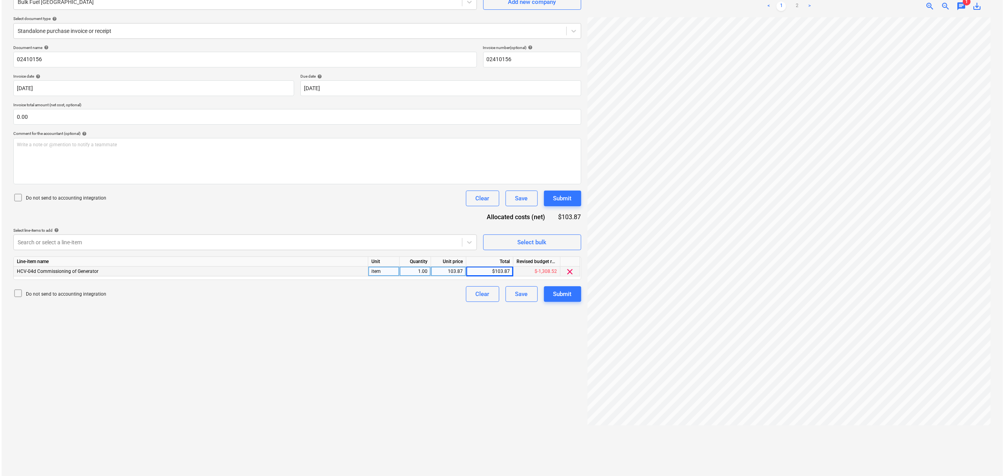
scroll to position [79, 0]
click at [554, 286] on button "Submit" at bounding box center [560, 293] width 37 height 16
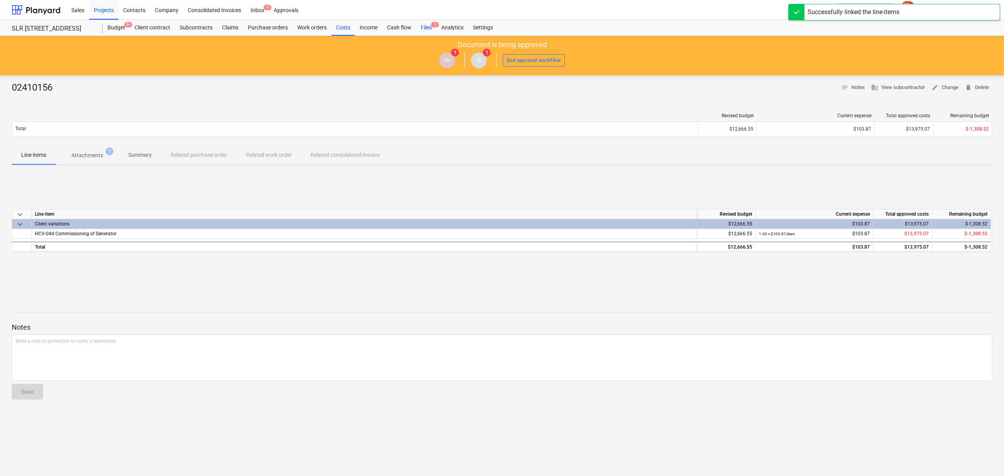
drag, startPoint x: 425, startPoint y: 24, endPoint x: 429, endPoint y: 27, distance: 4.2
click at [425, 24] on div "Files 2" at bounding box center [426, 28] width 20 height 16
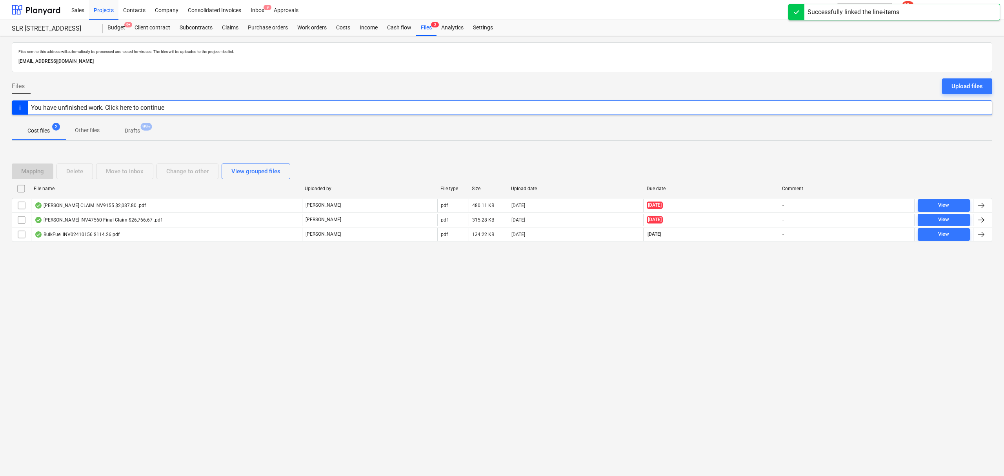
click at [107, 262] on div "Mapping Delete Move to inbox Change to other View grouped files File name Uploa…" at bounding box center [502, 206] width 981 height 118
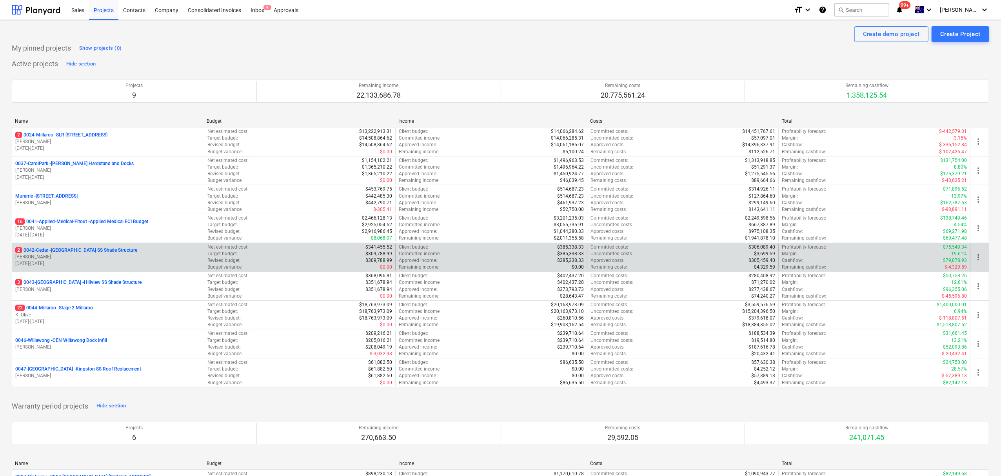
click at [78, 249] on p "2 0042-Cedar - [GEOGRAPHIC_DATA] SS Shade Structure" at bounding box center [76, 250] width 122 height 7
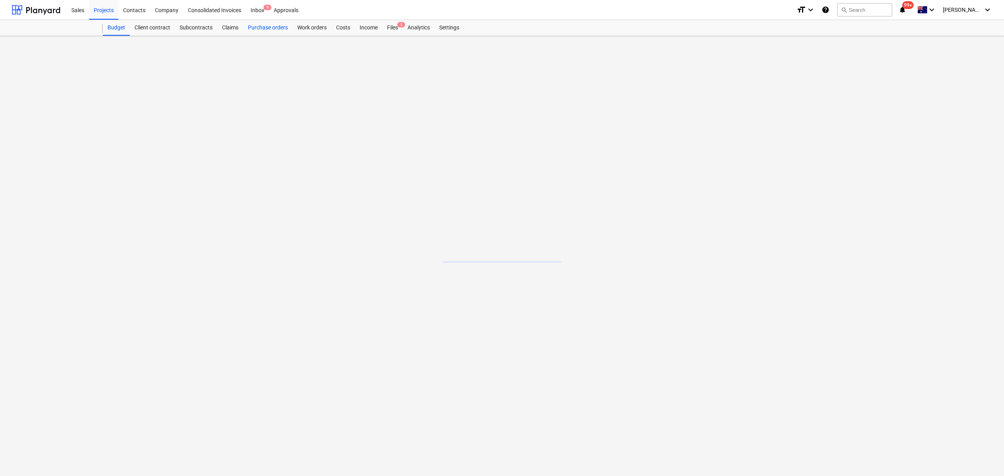
click at [269, 29] on div "Purchase orders" at bounding box center [267, 28] width 49 height 16
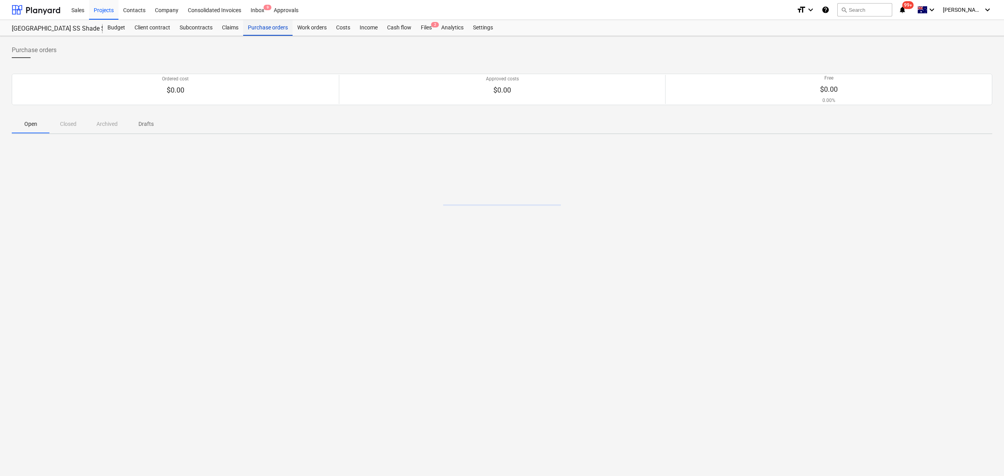
click at [269, 29] on div "Purchase orders" at bounding box center [267, 28] width 49 height 16
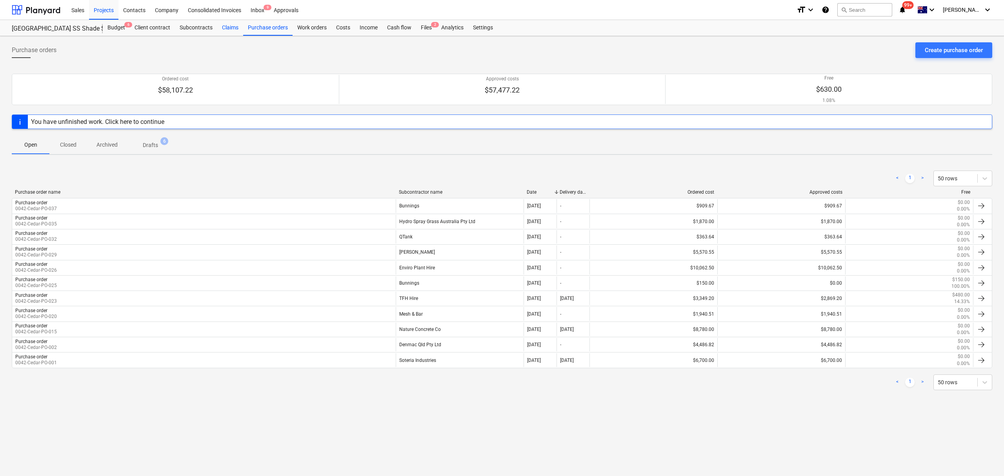
click at [228, 21] on div "Claims" at bounding box center [230, 28] width 26 height 16
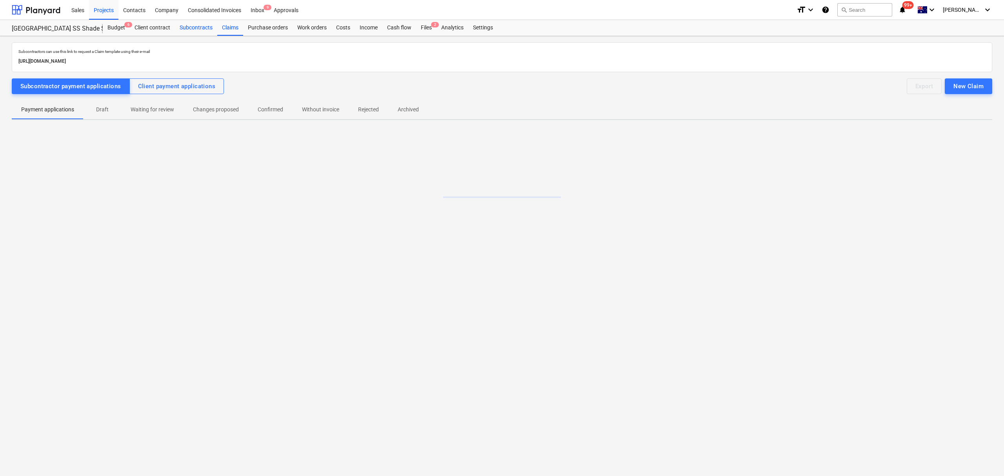
click at [206, 25] on div "Subcontracts" at bounding box center [196, 28] width 42 height 16
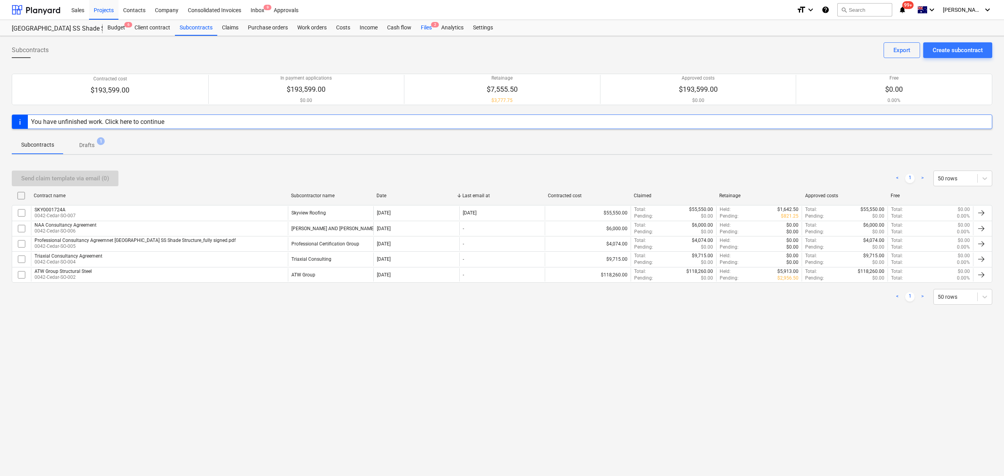
click at [424, 27] on div "Files 2" at bounding box center [426, 28] width 20 height 16
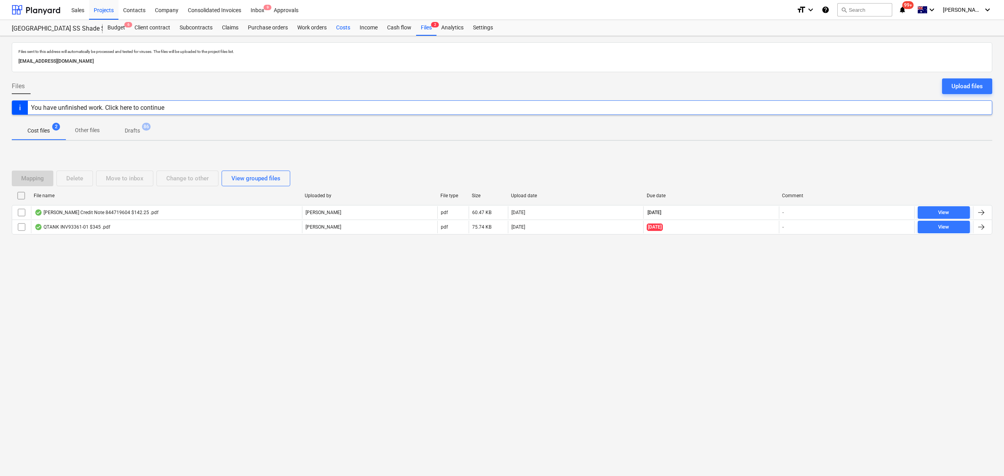
click at [346, 24] on div "Costs" at bounding box center [343, 28] width 24 height 16
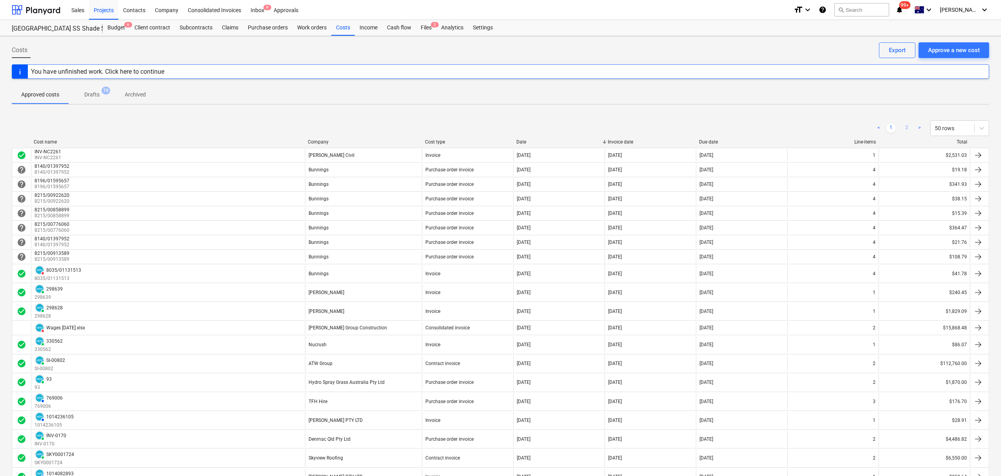
click at [904, 127] on link "2" at bounding box center [907, 128] width 9 height 9
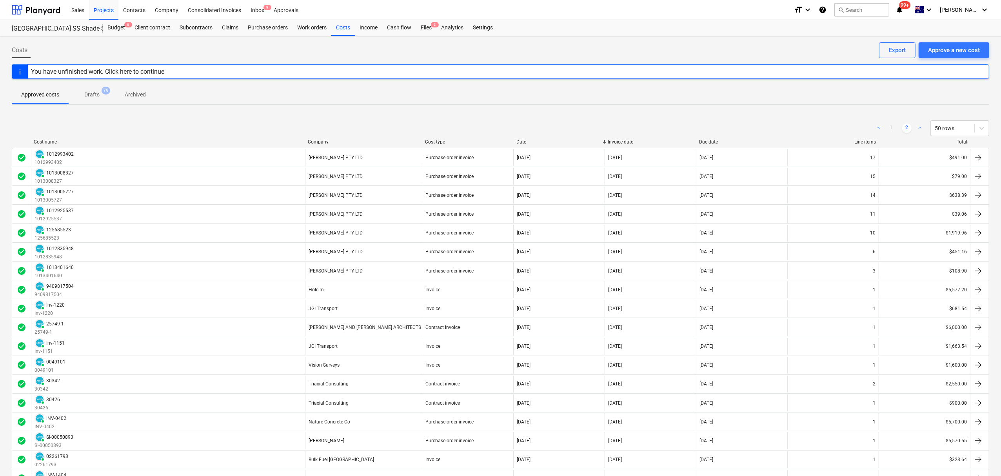
drag, startPoint x: 411, startPoint y: 162, endPoint x: 283, endPoint y: 79, distance: 153.0
click at [102, 8] on div "Projects" at bounding box center [103, 10] width 29 height 20
click at [101, 9] on div "Projects" at bounding box center [103, 10] width 29 height 20
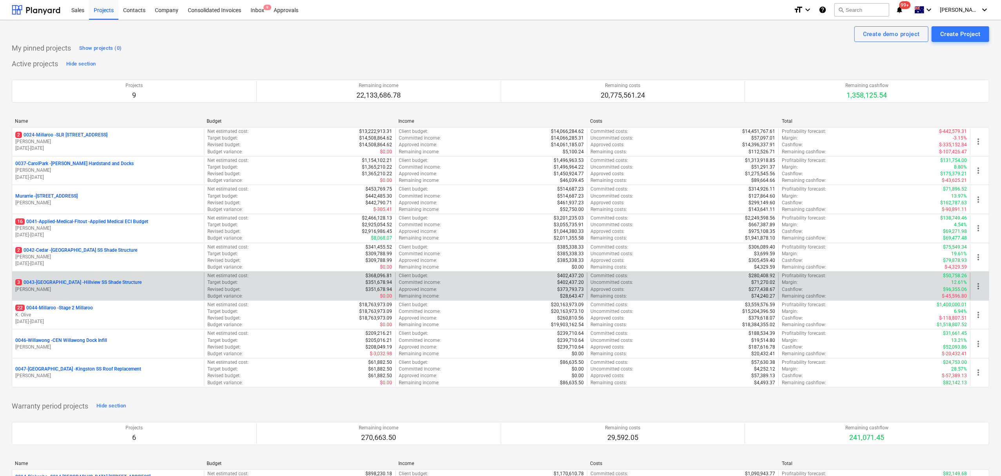
click at [88, 293] on p "[PERSON_NAME]" at bounding box center [108, 289] width 186 height 7
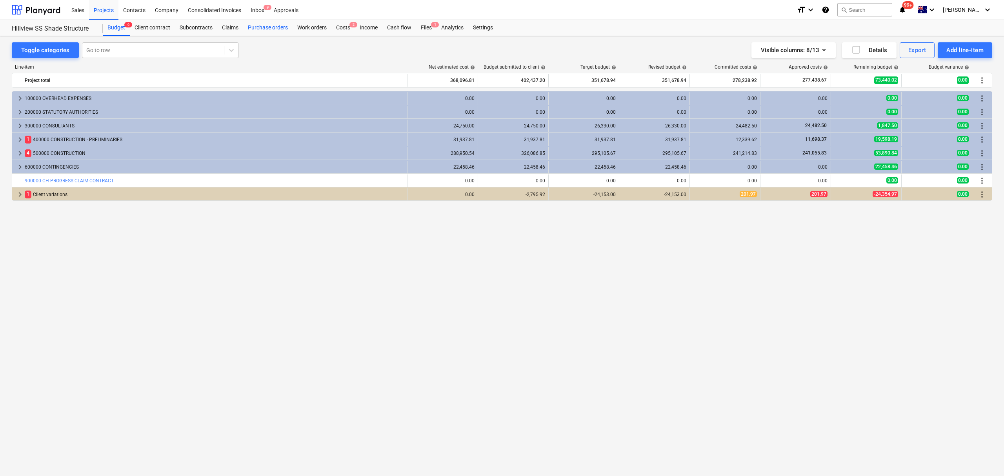
click at [245, 30] on div "Purchase orders" at bounding box center [267, 28] width 49 height 16
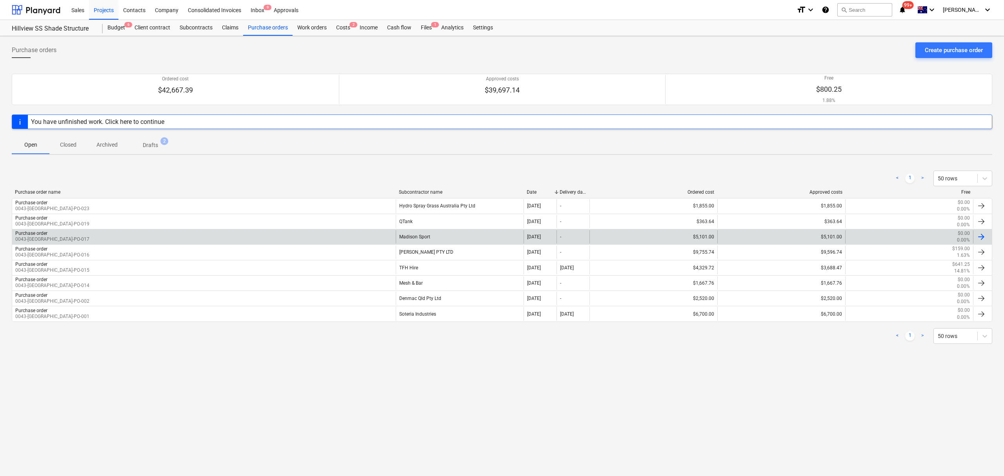
click at [267, 237] on div "Purchase order 0043-[GEOGRAPHIC_DATA]-PO-017" at bounding box center [204, 236] width 384 height 13
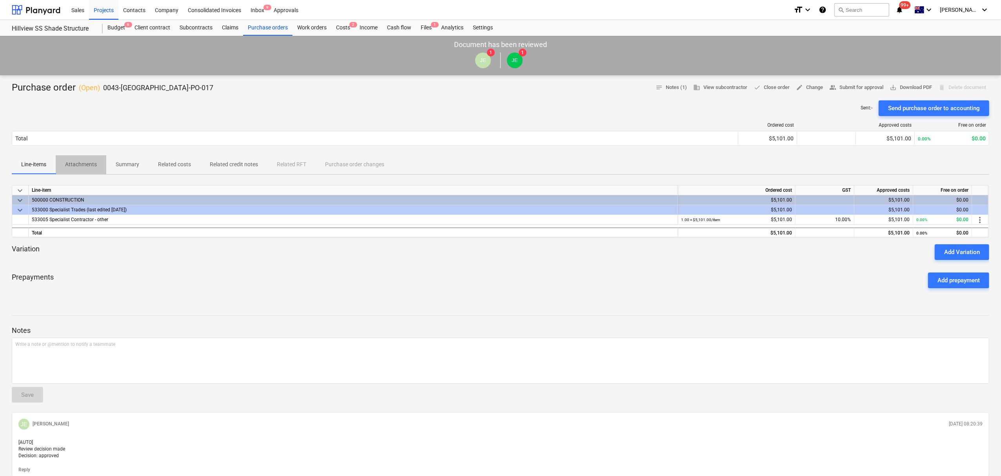
click at [86, 174] on button "Attachments" at bounding box center [81, 164] width 51 height 19
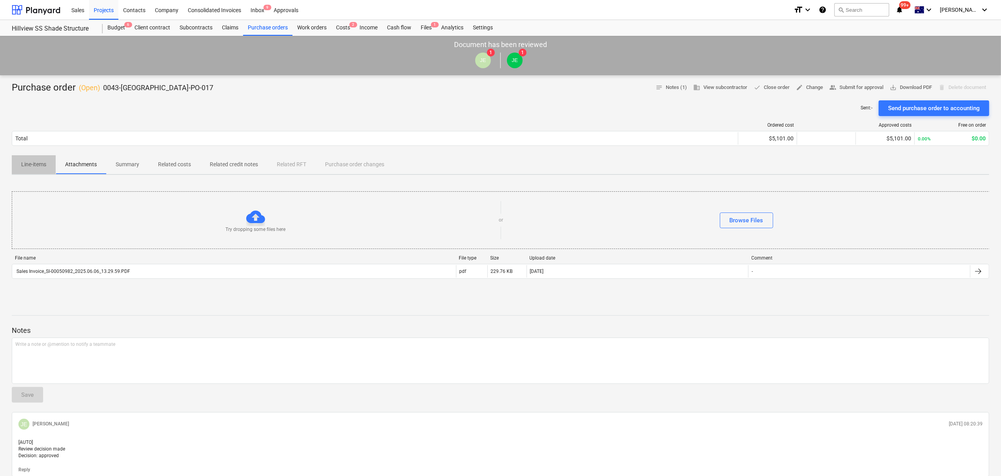
click at [52, 174] on button "Line-items" at bounding box center [34, 164] width 44 height 19
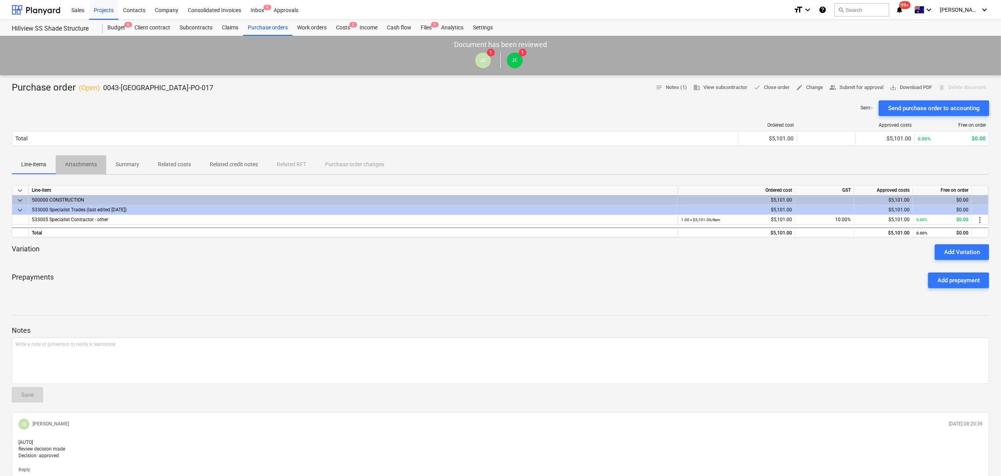
click at [98, 167] on span "Attachments" at bounding box center [81, 164] width 51 height 13
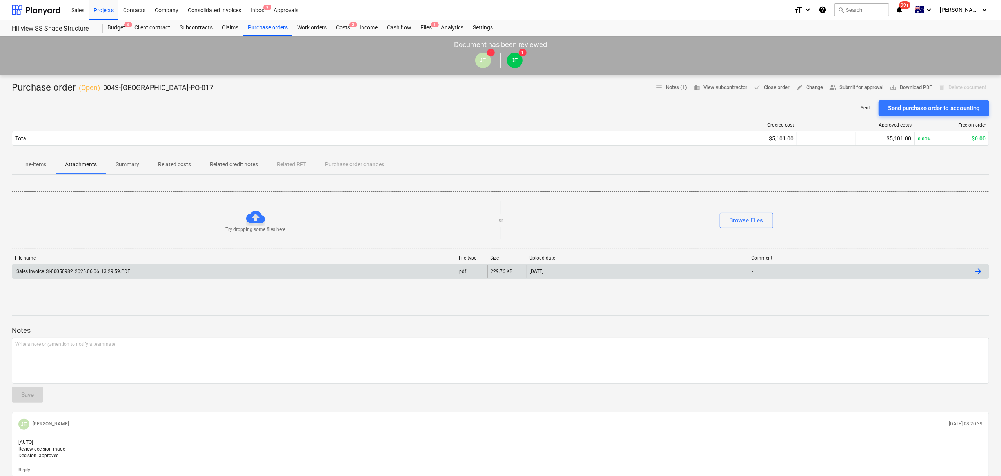
click at [94, 275] on div "Sales Invoice_SI-00050982_2025.06.06_13.29.59.PDF" at bounding box center [234, 271] width 444 height 13
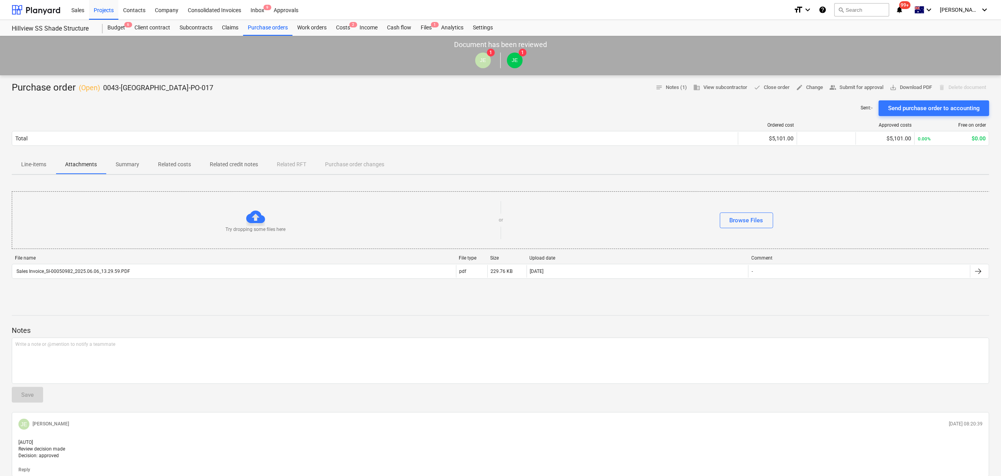
drag, startPoint x: 36, startPoint y: 165, endPoint x: 38, endPoint y: 178, distance: 13.1
click at [36, 164] on p "Line-items" at bounding box center [33, 164] width 25 height 8
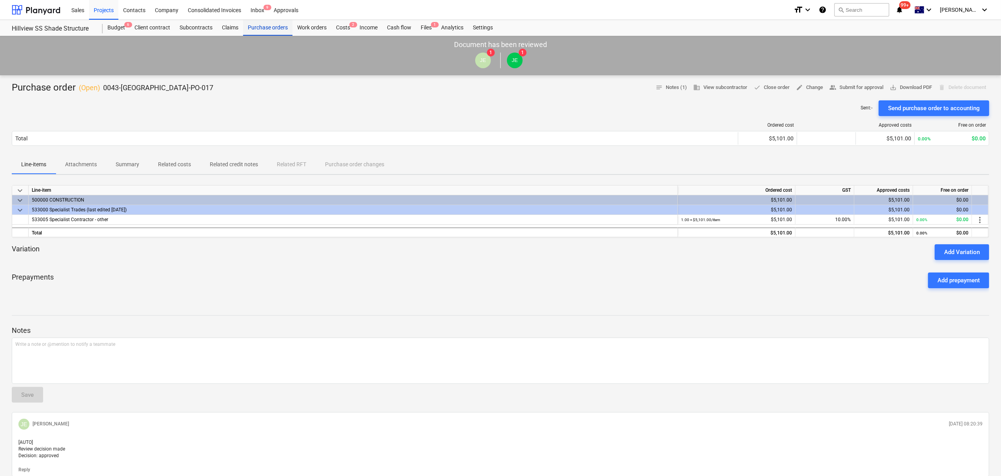
click at [268, 29] on div "Purchase orders" at bounding box center [267, 28] width 49 height 16
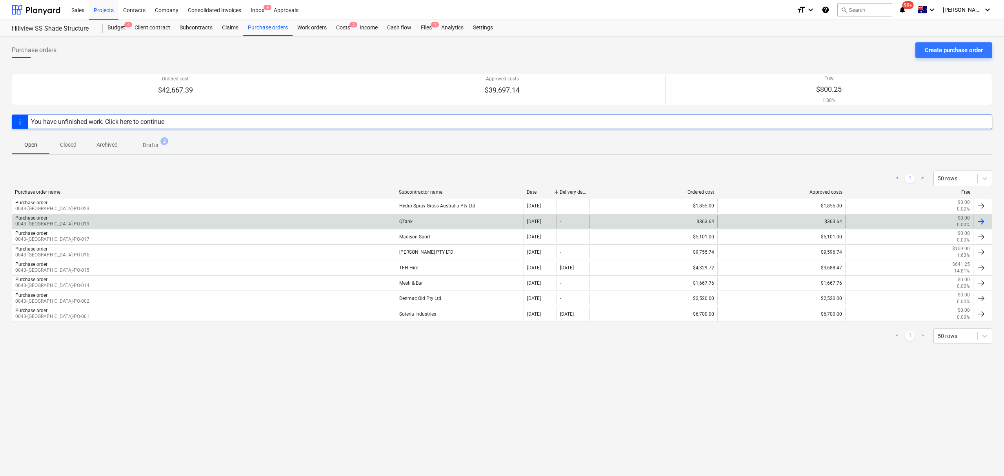
click at [262, 228] on div "Purchase order 0043-[GEOGRAPHIC_DATA]-PO-019" at bounding box center [204, 221] width 384 height 13
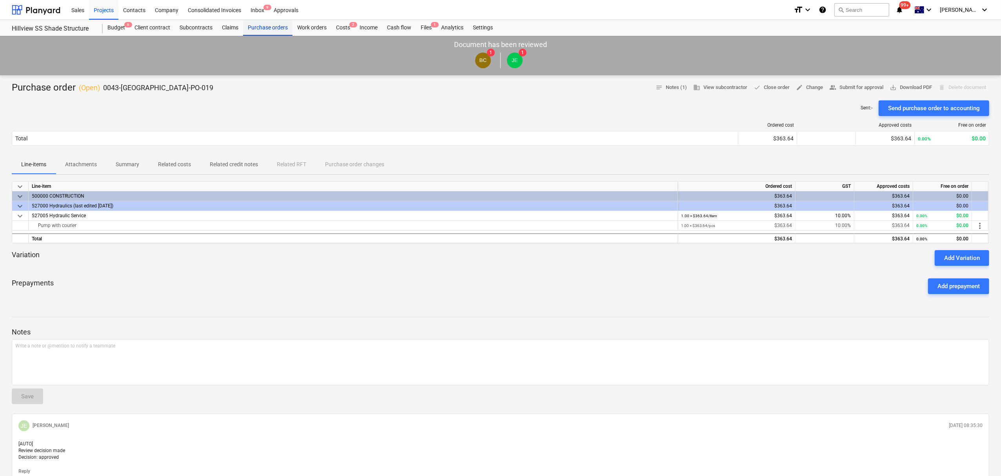
click at [275, 25] on div "Purchase orders" at bounding box center [267, 28] width 49 height 16
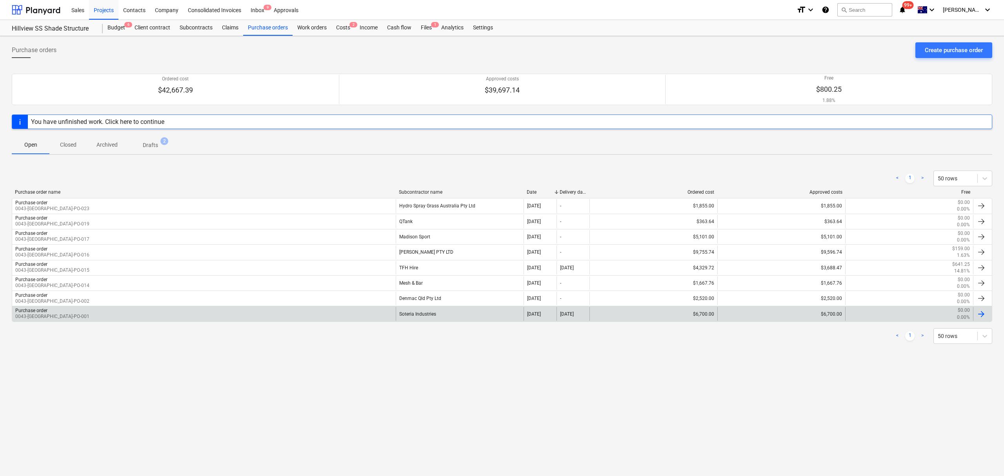
click at [389, 311] on div "Purchase order 0043-[GEOGRAPHIC_DATA]-PO-001" at bounding box center [204, 313] width 384 height 13
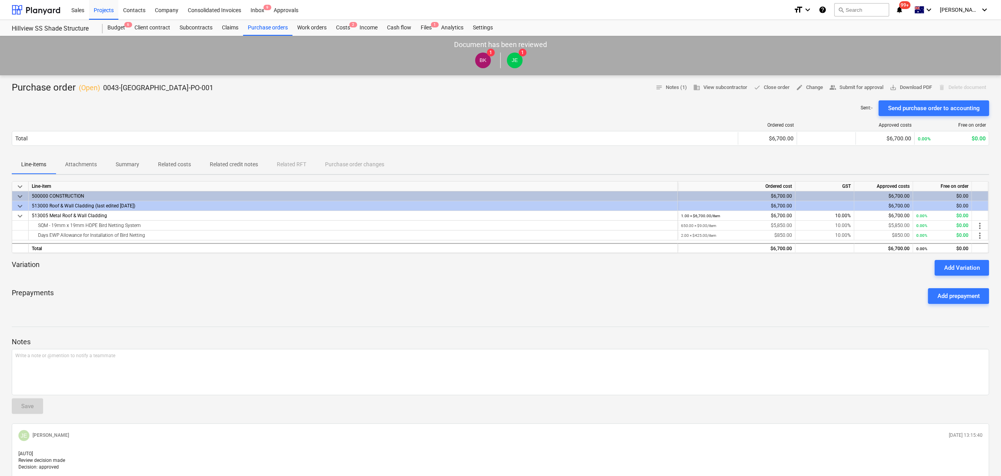
click at [116, 20] on div "Sales Projects Contacts Company Consolidated Invoices Inbox 9 Approvals format_…" at bounding box center [500, 10] width 1001 height 20
click at [118, 24] on div "Budget 6" at bounding box center [116, 28] width 27 height 16
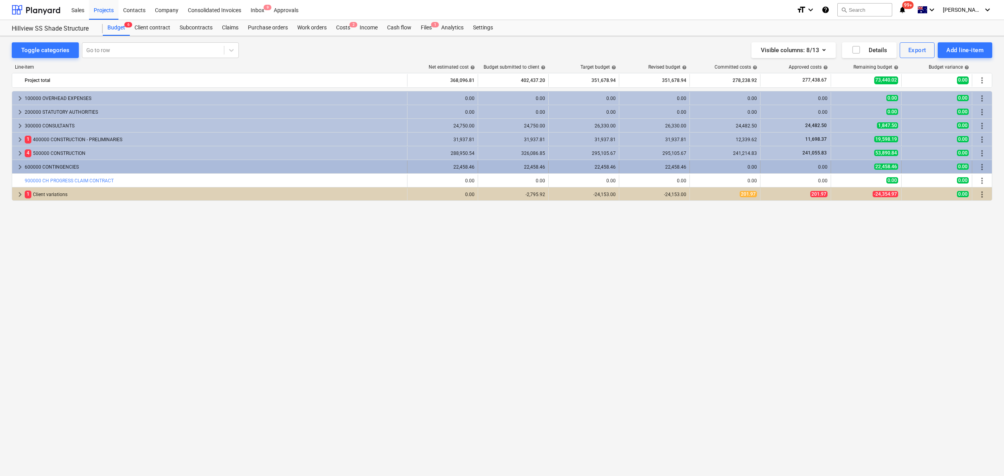
click at [15, 168] on div "keyboard_arrow_right 600000 CONTINGENCIES" at bounding box center [209, 167] width 395 height 13
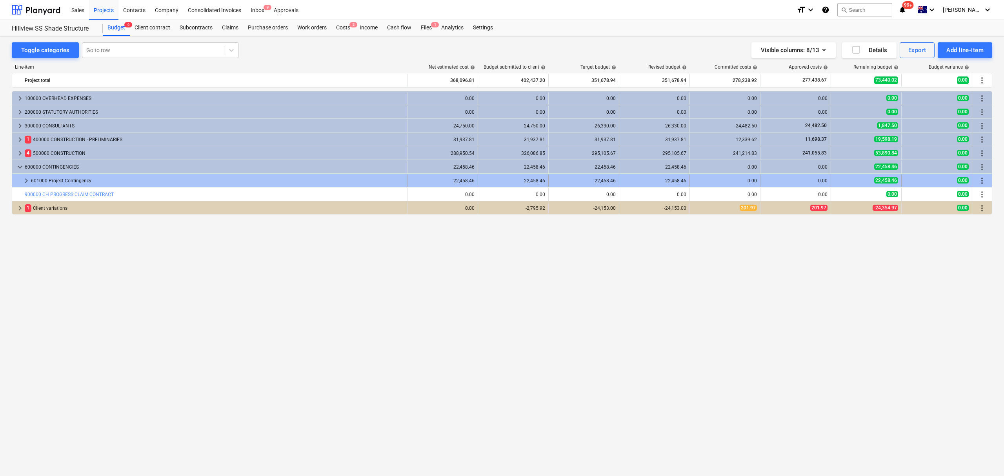
click at [19, 178] on div at bounding box center [18, 181] width 6 height 13
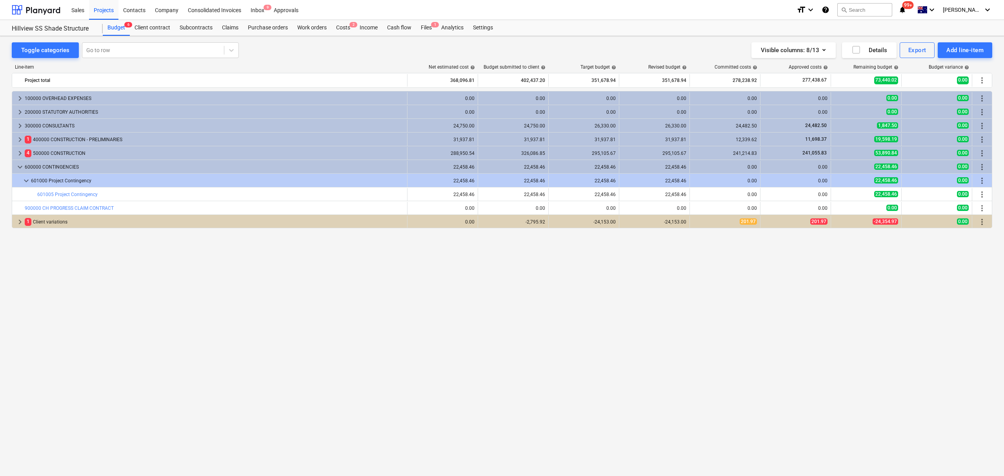
click at [19, 178] on div at bounding box center [18, 181] width 6 height 13
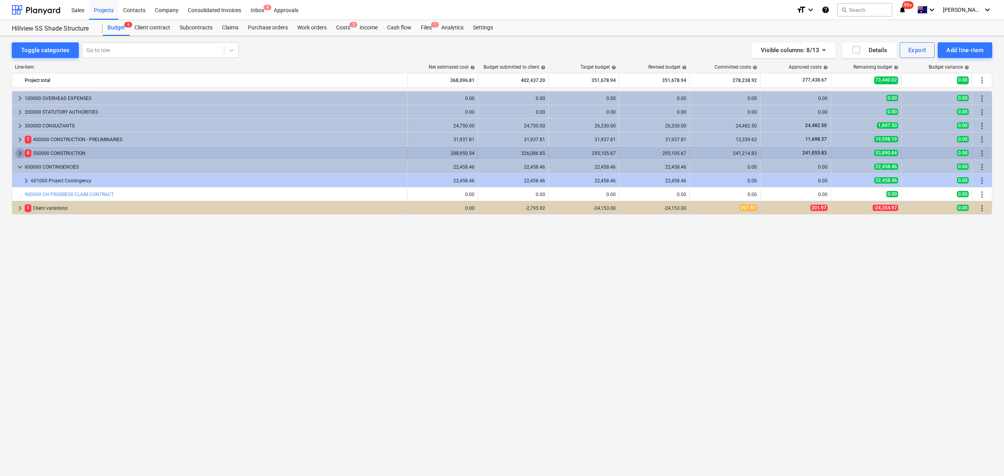
click at [21, 158] on span "keyboard_arrow_right" at bounding box center [19, 153] width 9 height 9
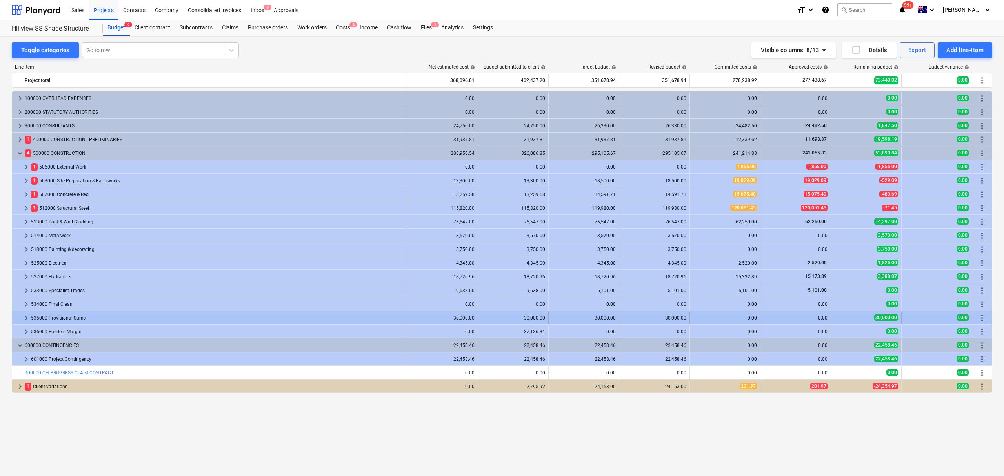
click at [23, 322] on span "keyboard_arrow_right" at bounding box center [26, 317] width 9 height 9
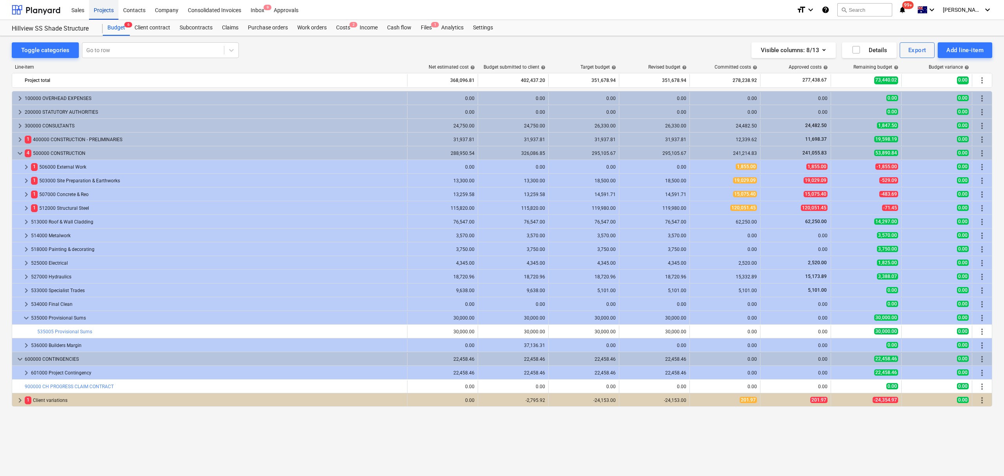
click at [109, 8] on div "Projects" at bounding box center [103, 10] width 29 height 20
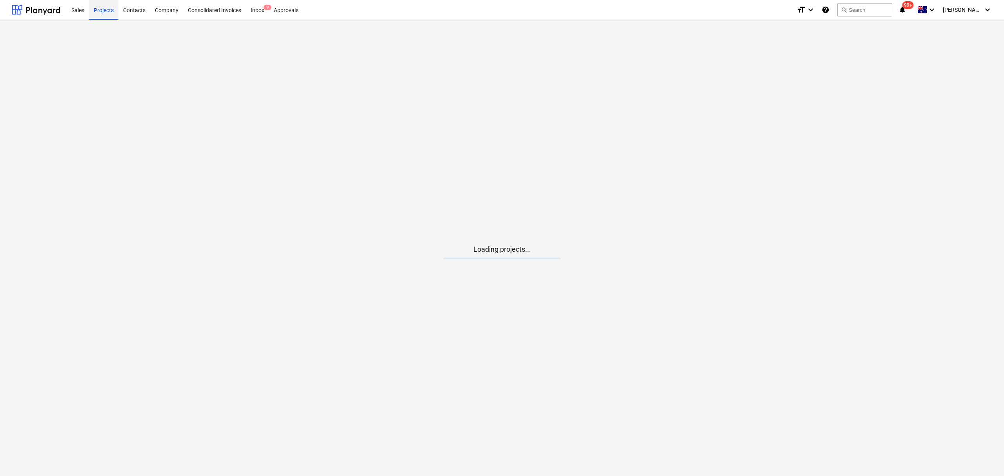
click at [109, 8] on div "Projects" at bounding box center [103, 10] width 29 height 20
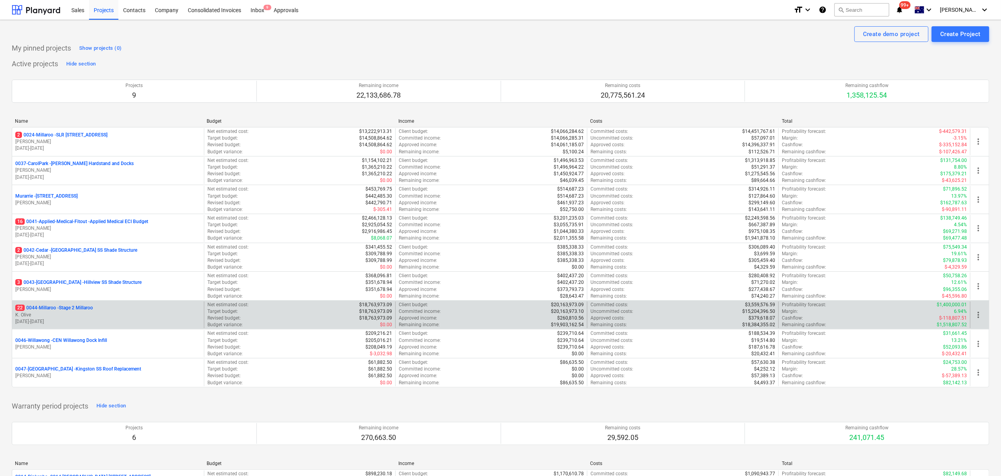
click at [107, 313] on p "K. Olive" at bounding box center [108, 315] width 186 height 7
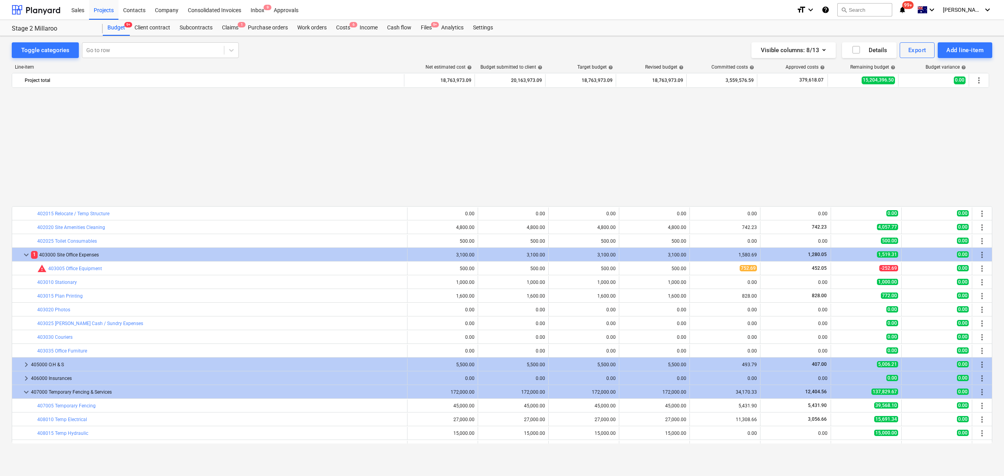
scroll to position [664, 0]
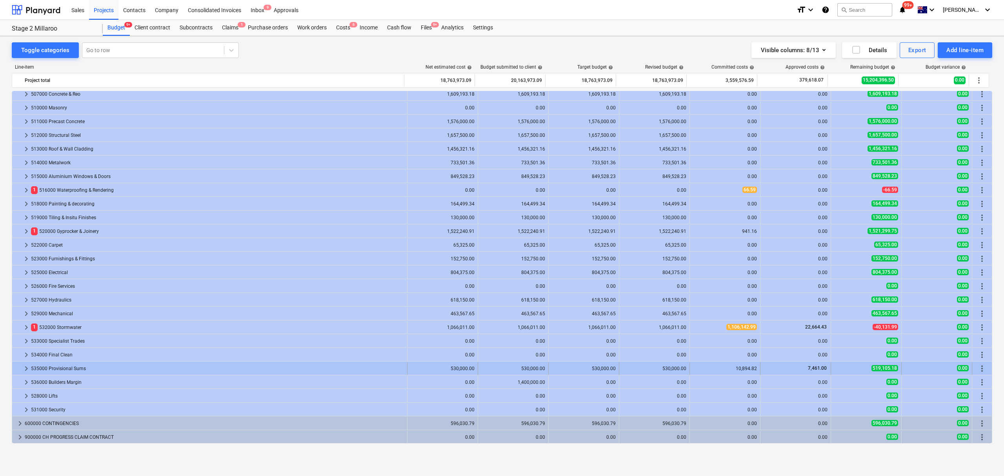
click at [28, 372] on span "keyboard_arrow_right" at bounding box center [26, 368] width 9 height 9
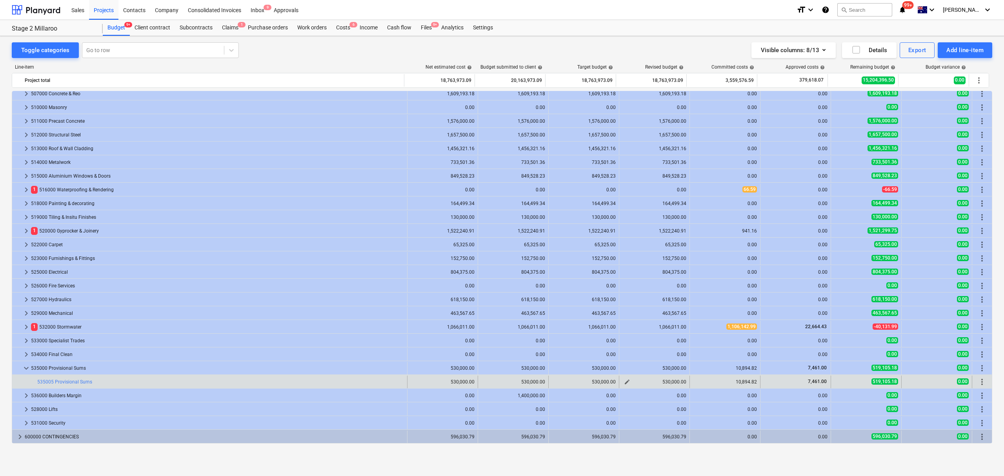
click at [624, 380] on span "edit" at bounding box center [627, 382] width 6 height 6
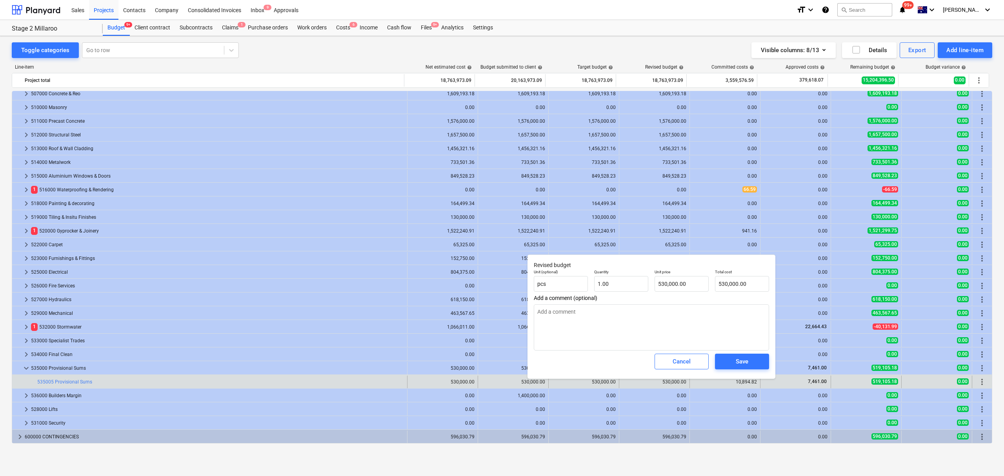
click at [654, 353] on div "Cancel" at bounding box center [682, 362] width 60 height 22
drag, startPoint x: 667, startPoint y: 362, endPoint x: 661, endPoint y: 365, distance: 7.4
click at [666, 362] on span "Cancel" at bounding box center [681, 362] width 35 height 10
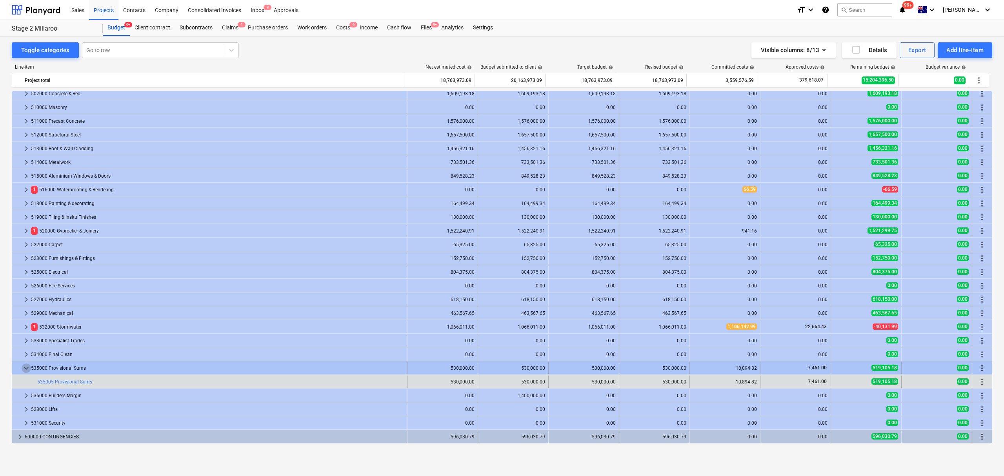
click at [22, 369] on span "keyboard_arrow_down" at bounding box center [26, 368] width 9 height 9
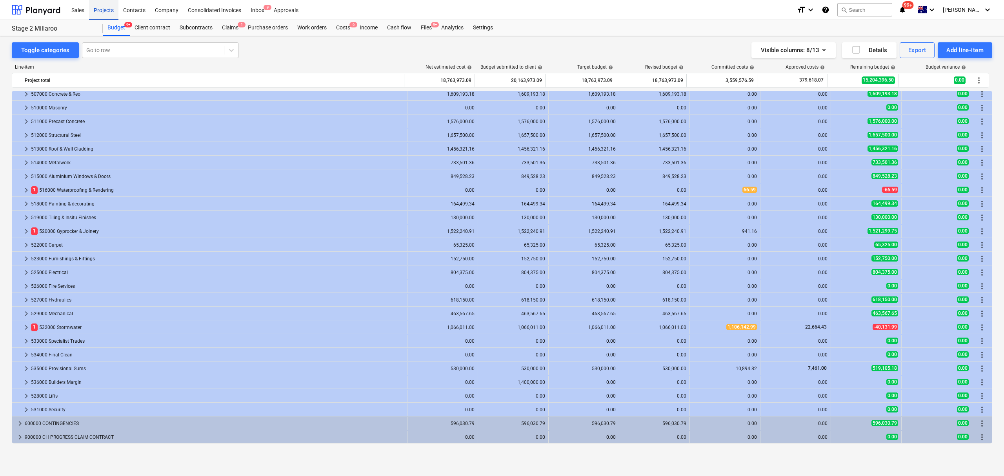
click at [113, 16] on div "Projects" at bounding box center [103, 10] width 29 height 20
click at [113, 14] on div "Projects" at bounding box center [103, 10] width 29 height 20
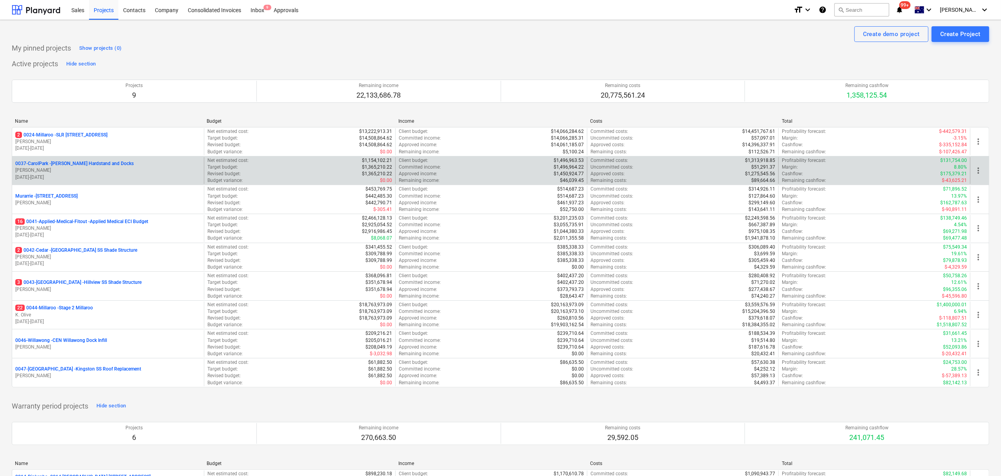
click at [103, 174] on p "[PERSON_NAME]" at bounding box center [108, 170] width 186 height 7
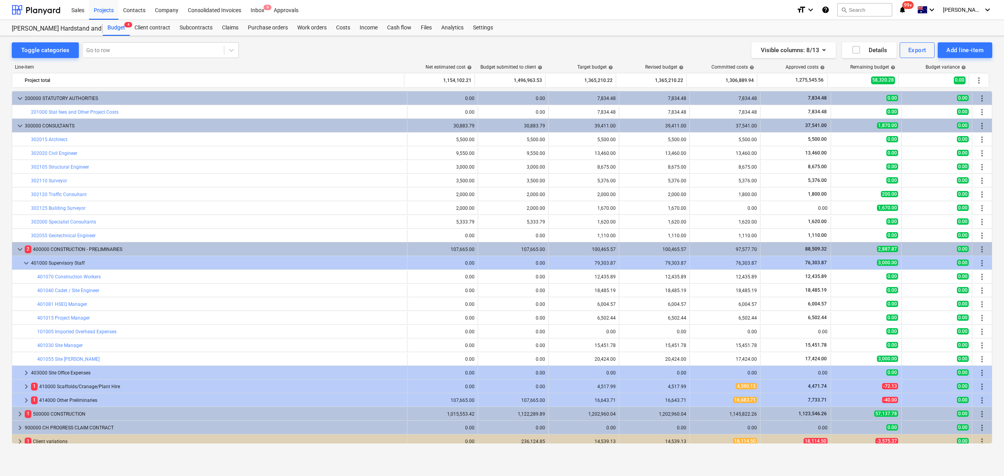
scroll to position [5, 0]
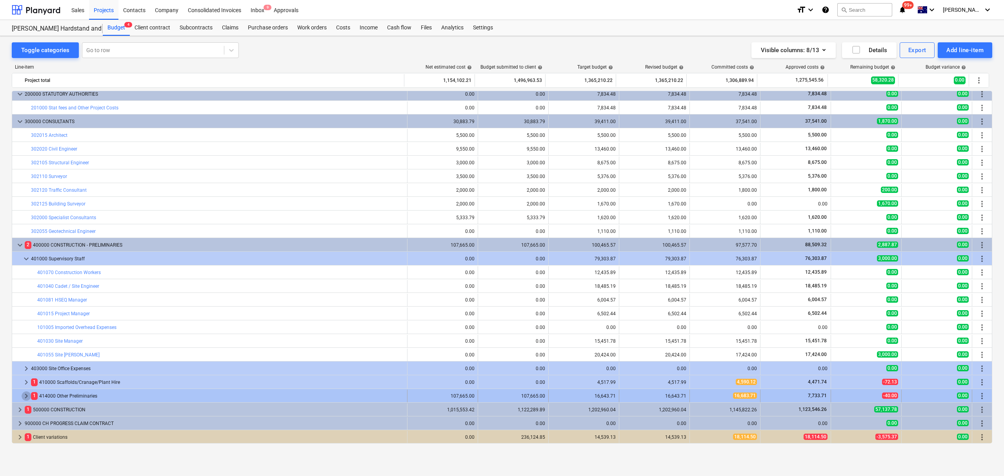
click at [25, 394] on span "keyboard_arrow_right" at bounding box center [26, 395] width 9 height 9
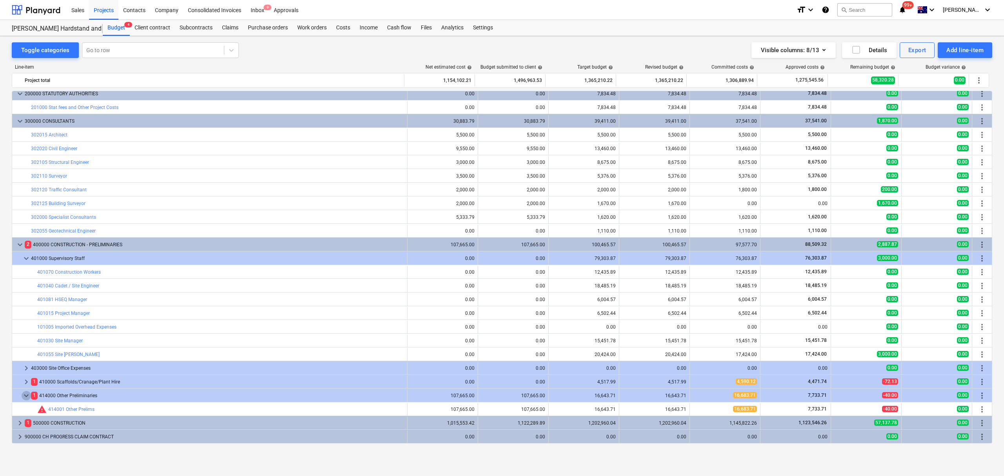
click at [25, 394] on span "keyboard_arrow_down" at bounding box center [26, 395] width 9 height 9
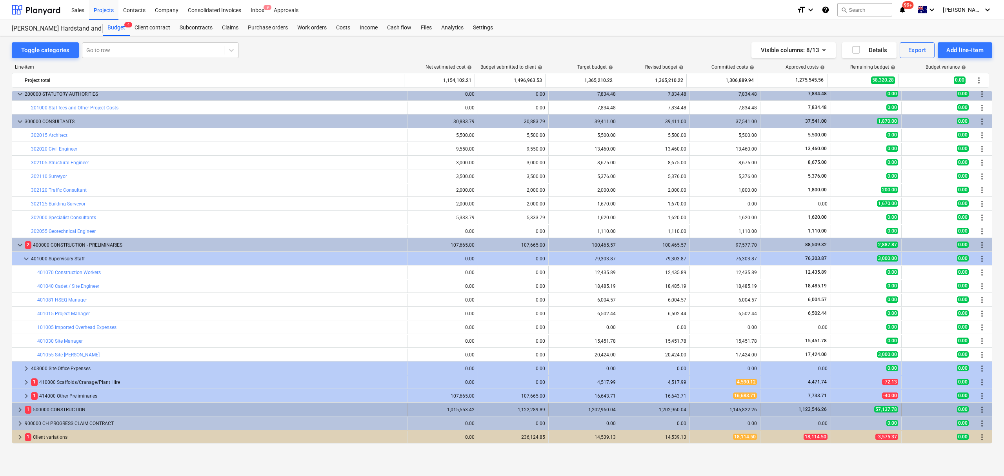
click at [25, 413] on span "1" at bounding box center [28, 409] width 7 height 7
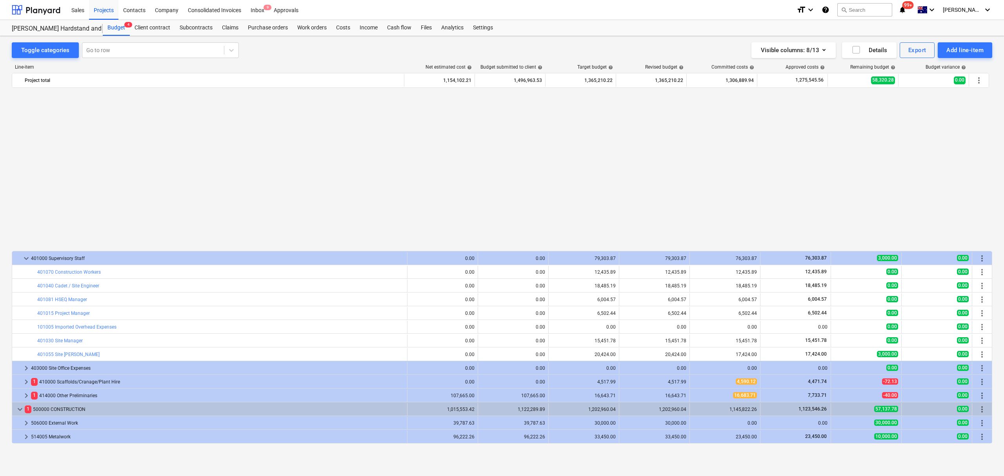
scroll to position [183, 0]
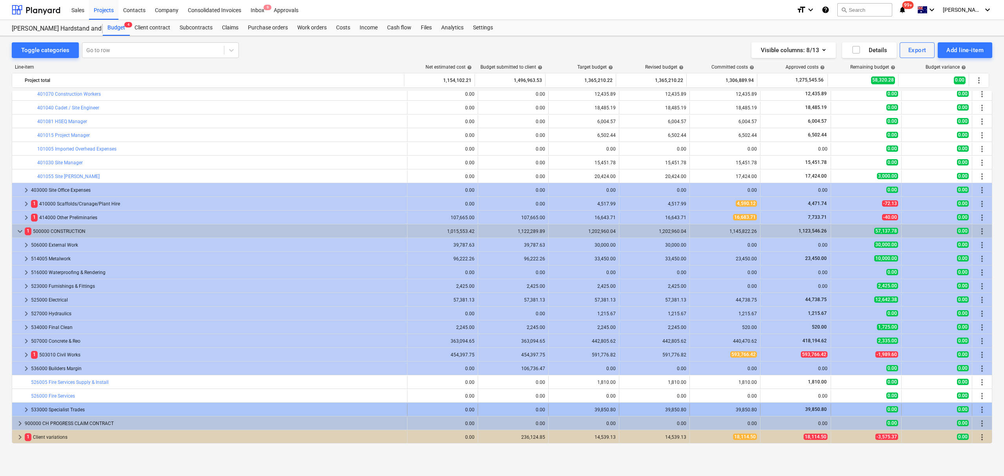
click at [23, 411] on span "keyboard_arrow_right" at bounding box center [26, 409] width 9 height 9
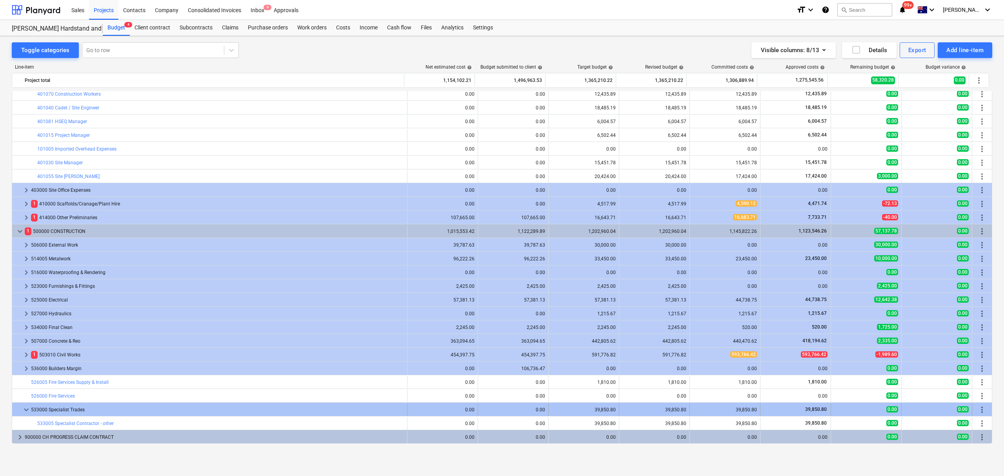
click at [23, 410] on span "keyboard_arrow_down" at bounding box center [26, 409] width 9 height 9
